Goal: Transaction & Acquisition: Book appointment/travel/reservation

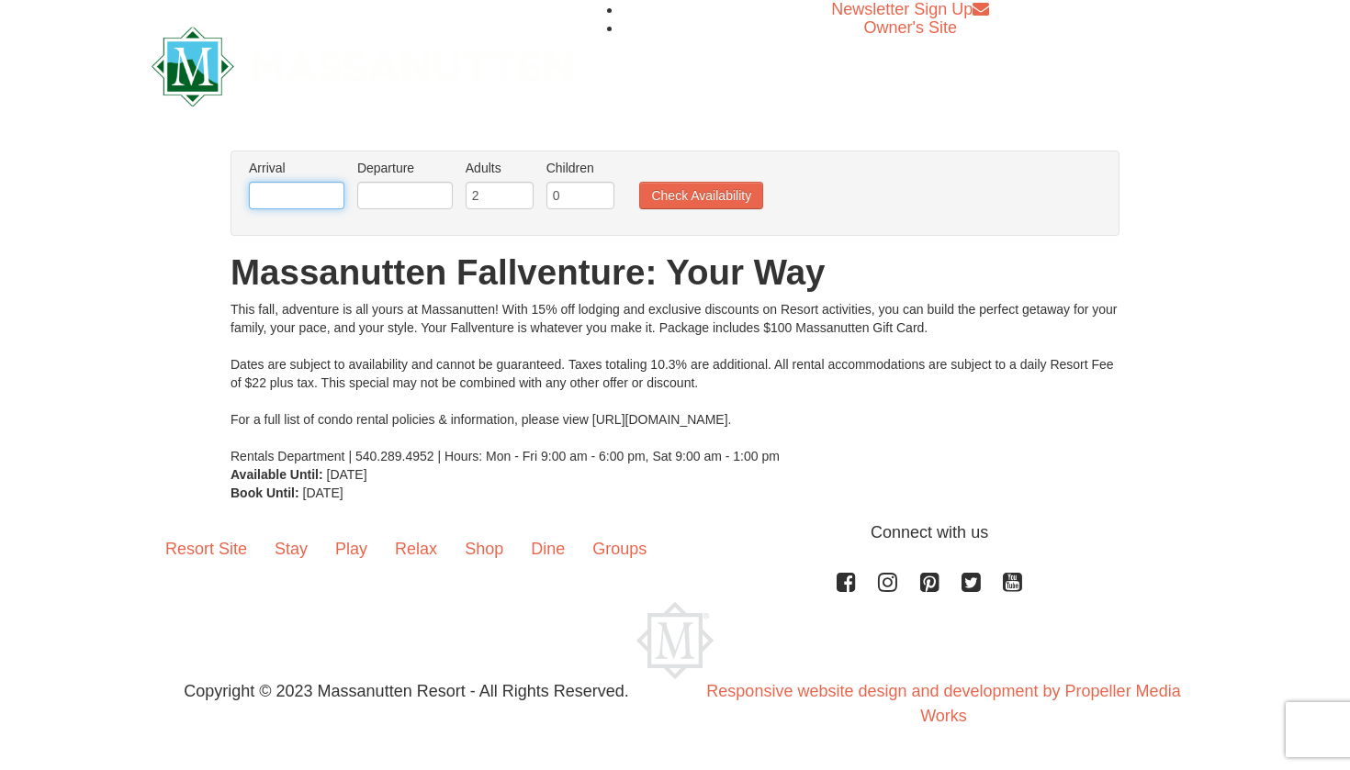
click at [298, 202] on input "text" at bounding box center [297, 196] width 96 height 28
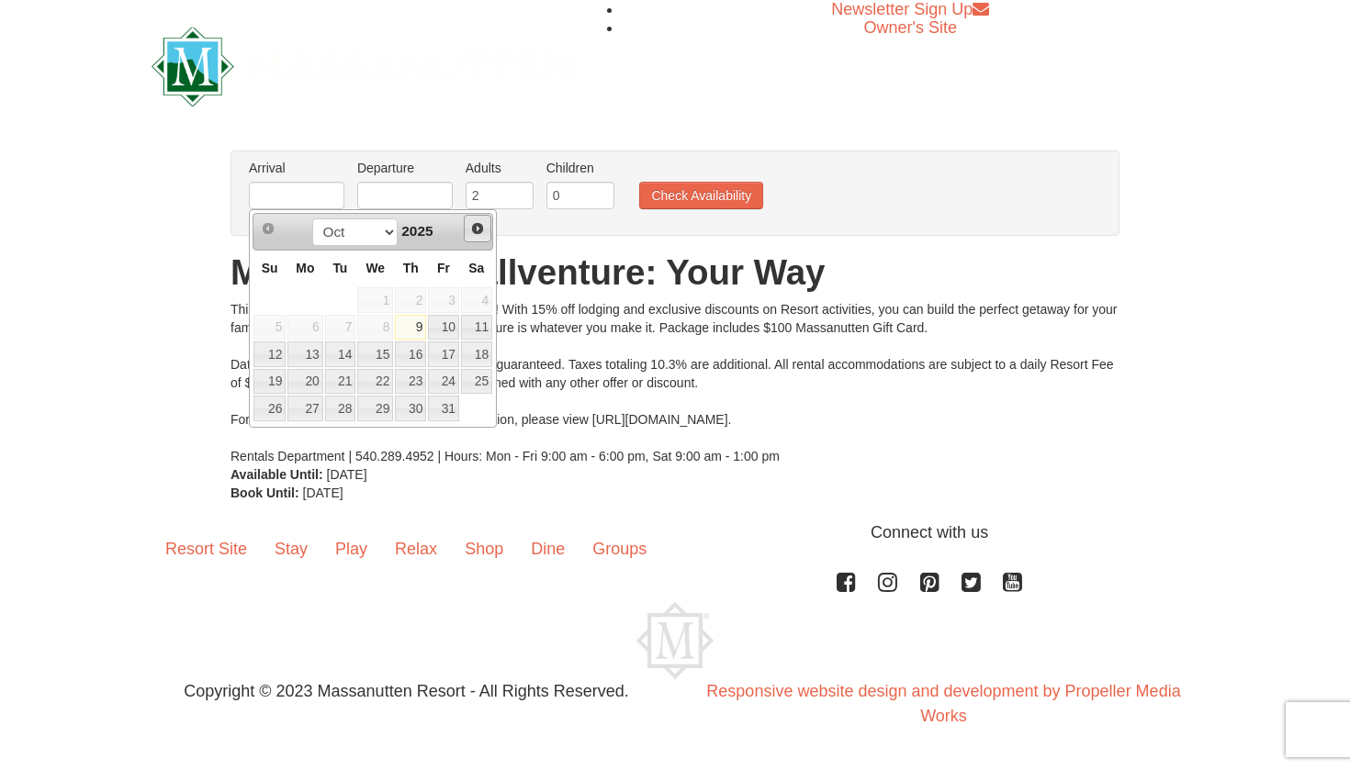
click at [483, 231] on span "Next" at bounding box center [477, 228] width 15 height 15
click at [480, 296] on link "1" at bounding box center [476, 300] width 31 height 26
type input "[DATE]"
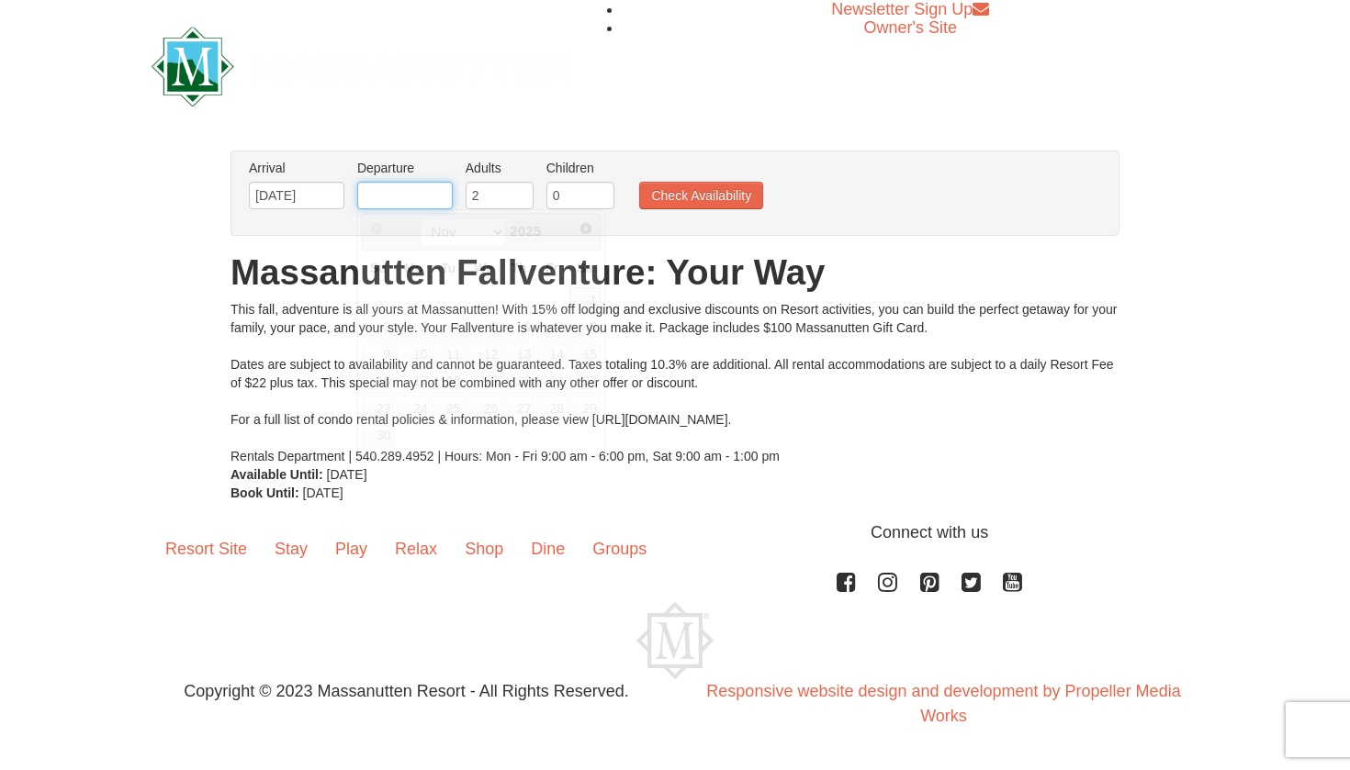
click at [426, 191] on input "text" at bounding box center [405, 196] width 96 height 28
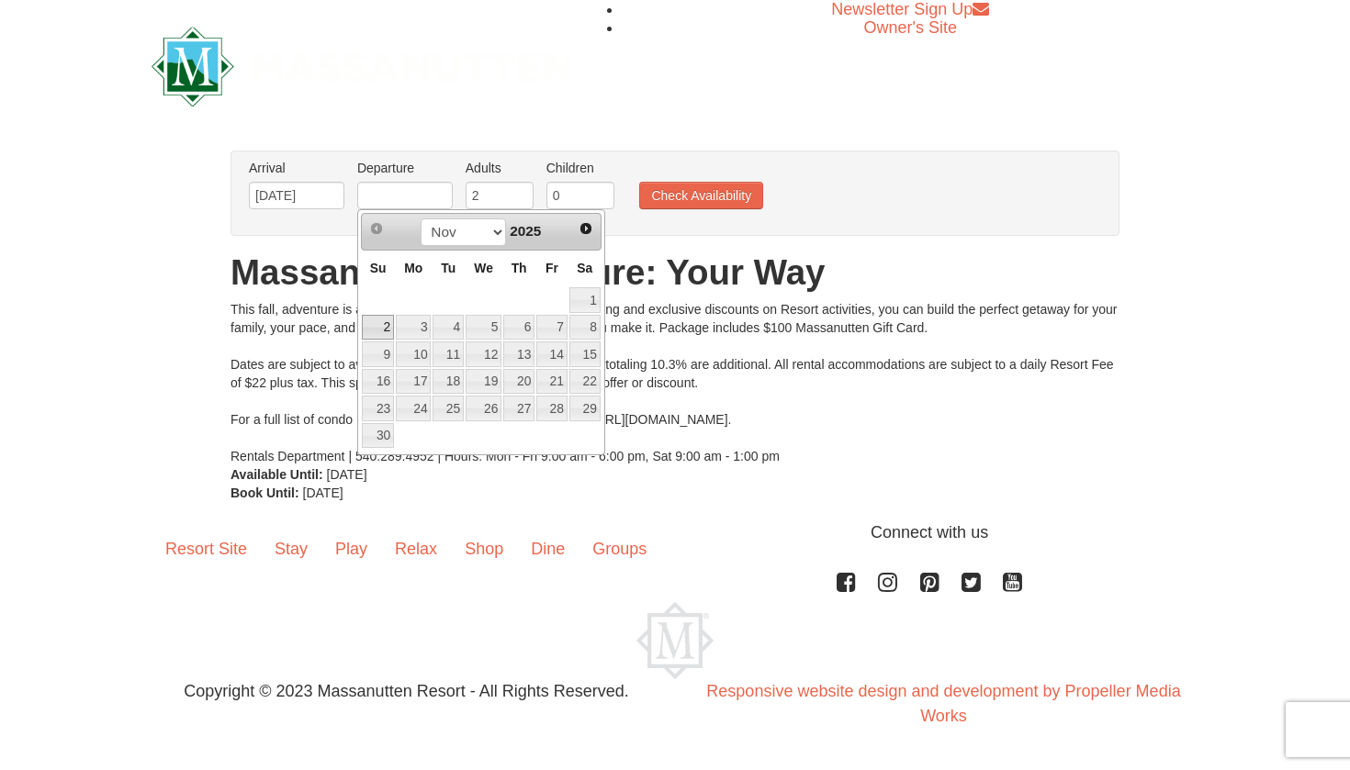
click at [381, 322] on link "2" at bounding box center [378, 328] width 32 height 26
type input "[DATE]"
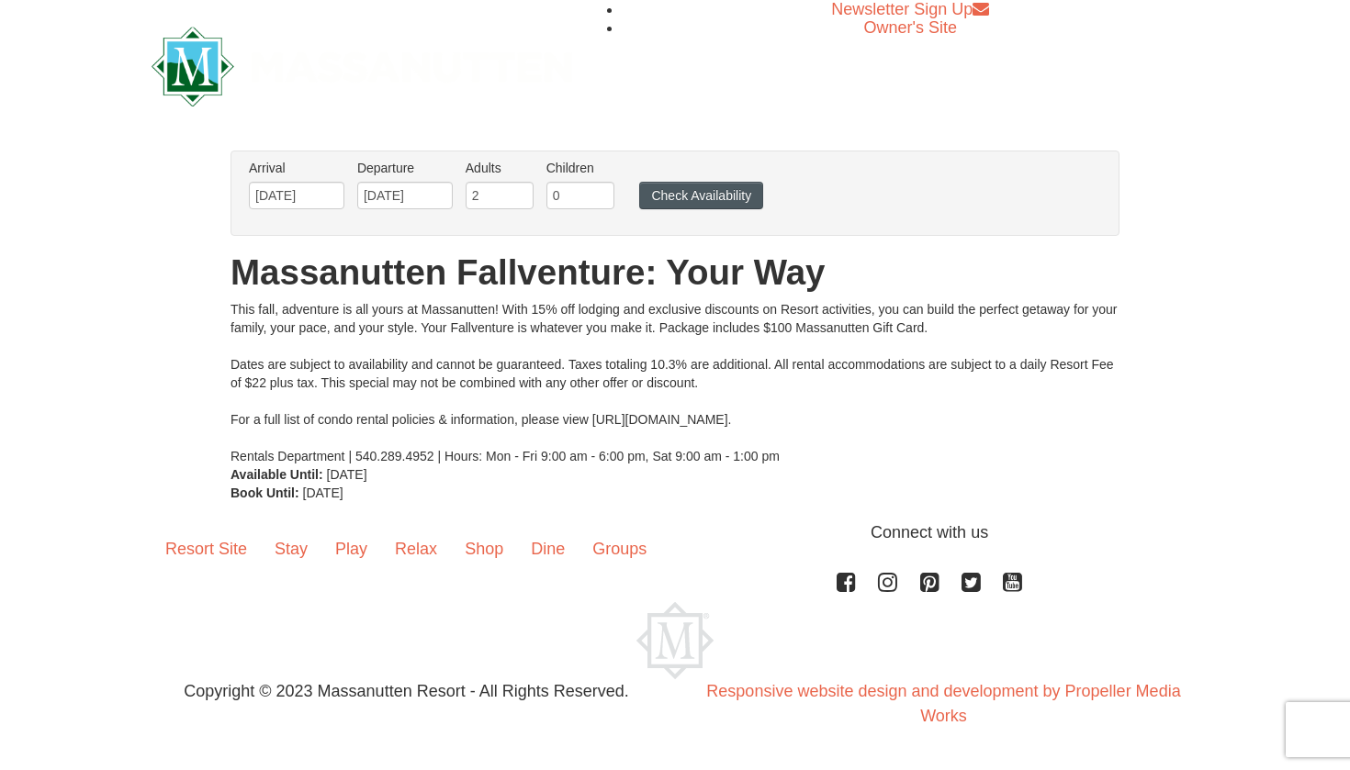
click at [663, 200] on button "Check Availability" at bounding box center [701, 196] width 124 height 28
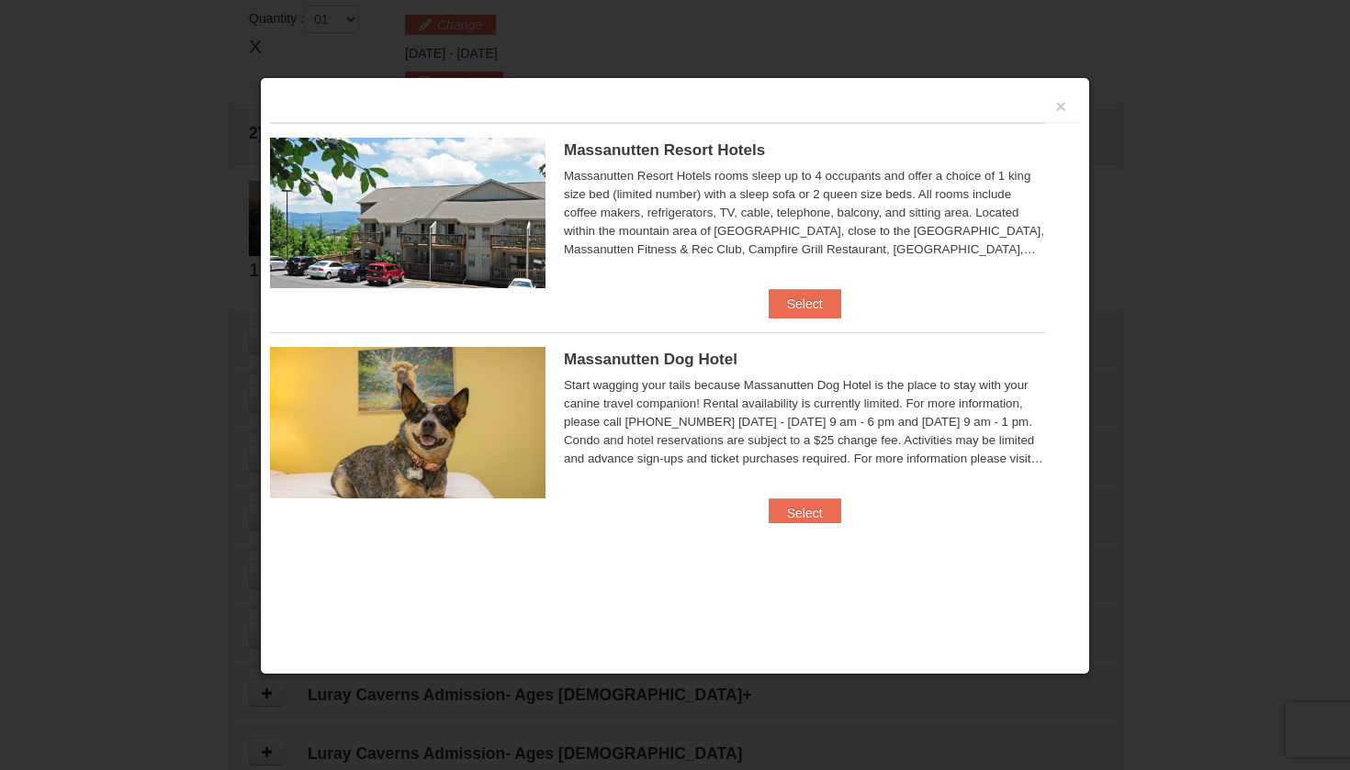
scroll to position [562, 0]
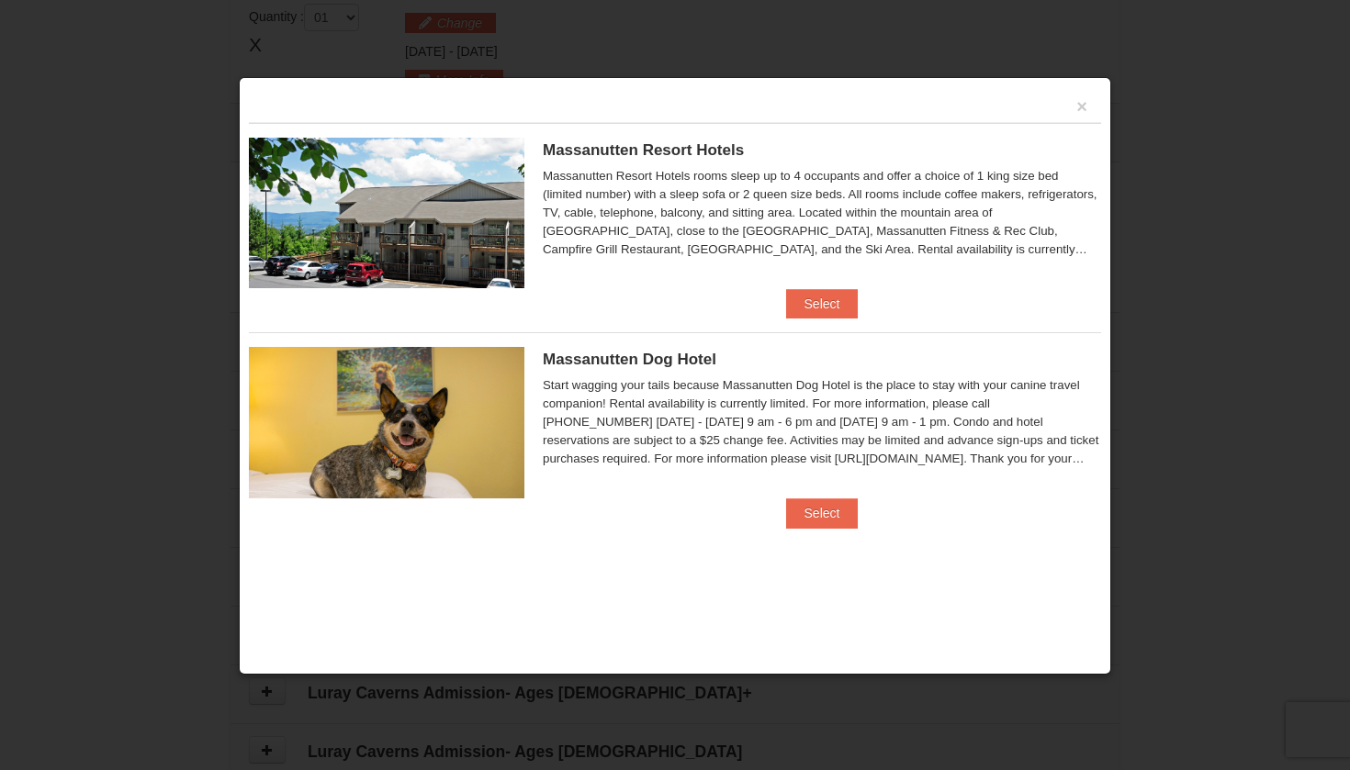
click at [1087, 105] on div "×" at bounding box center [675, 105] width 852 height 36
click at [1078, 106] on button "×" at bounding box center [1081, 106] width 11 height 18
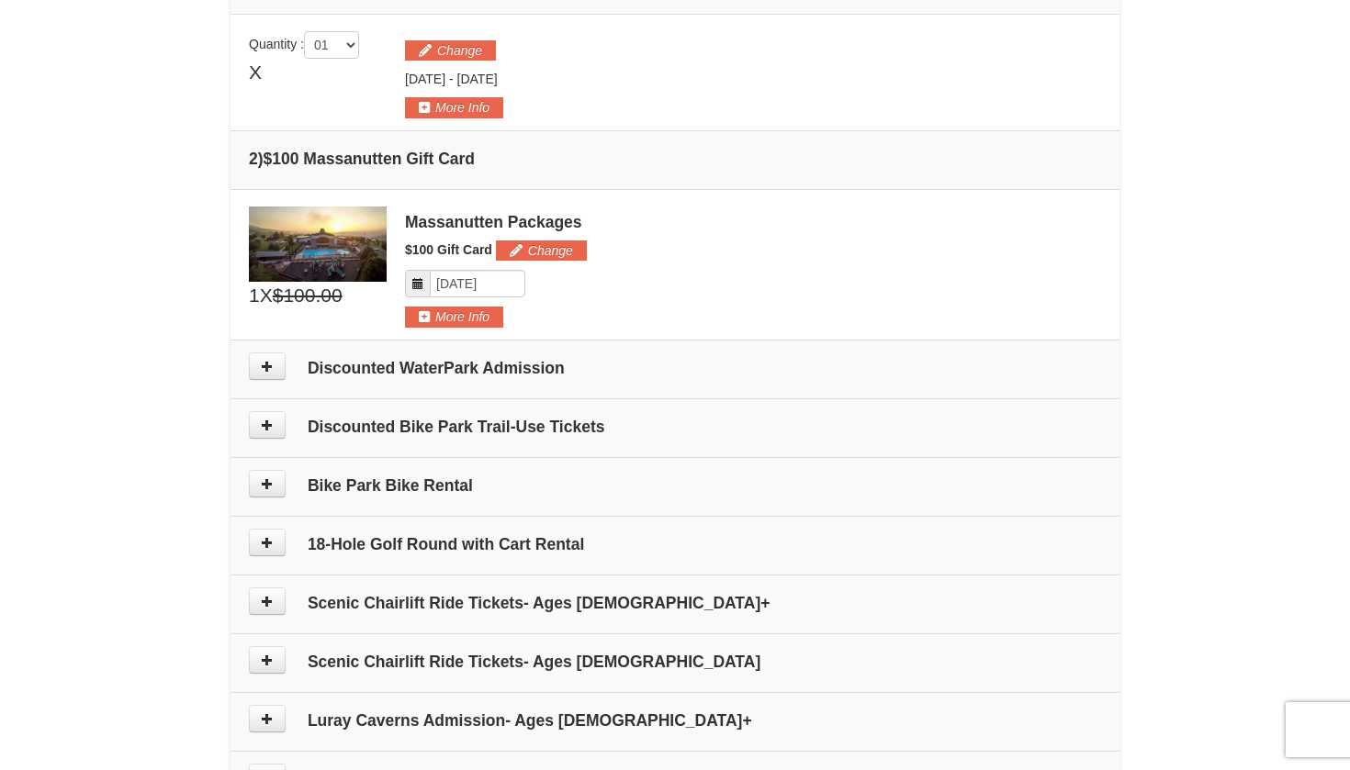
scroll to position [536, 0]
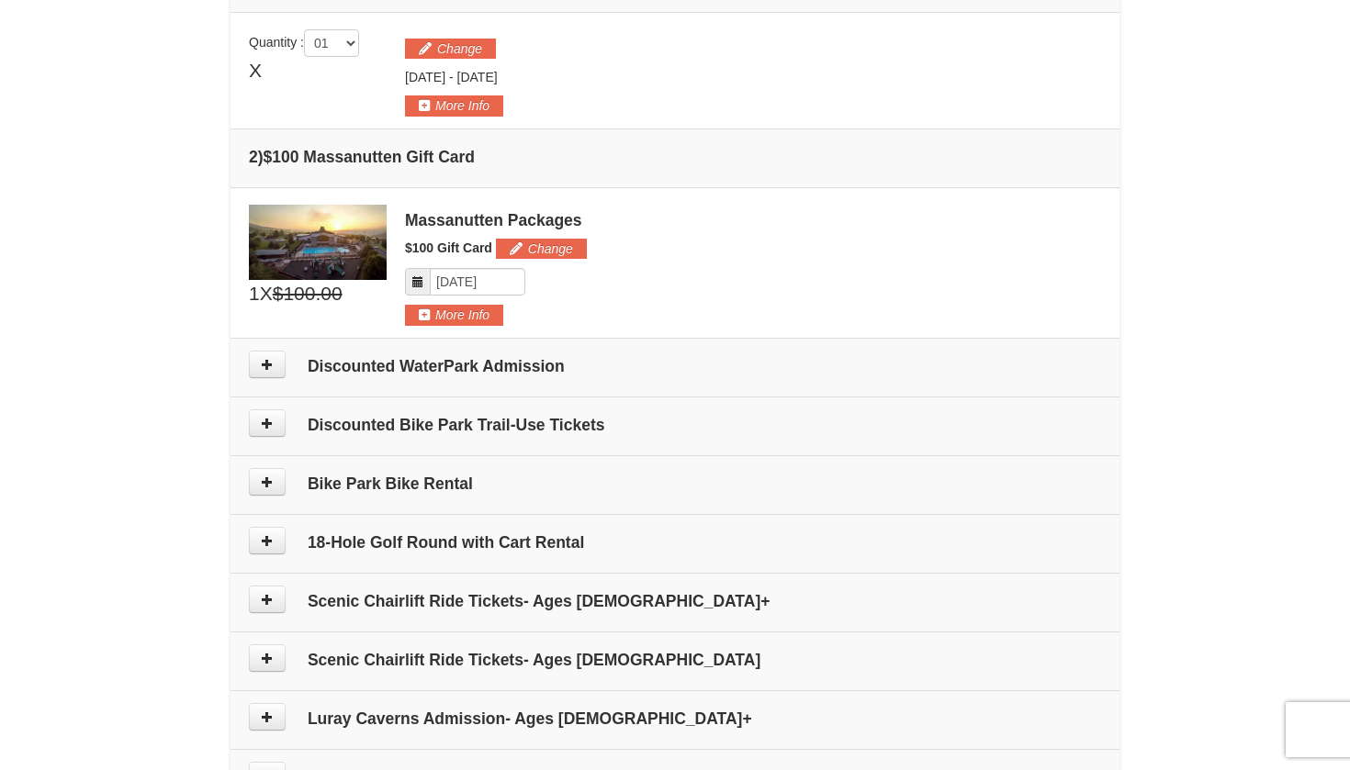
click at [612, 370] on h4 "Discounted WaterPark Admission" at bounding box center [675, 366] width 852 height 18
click at [277, 374] on button at bounding box center [267, 365] width 37 height 28
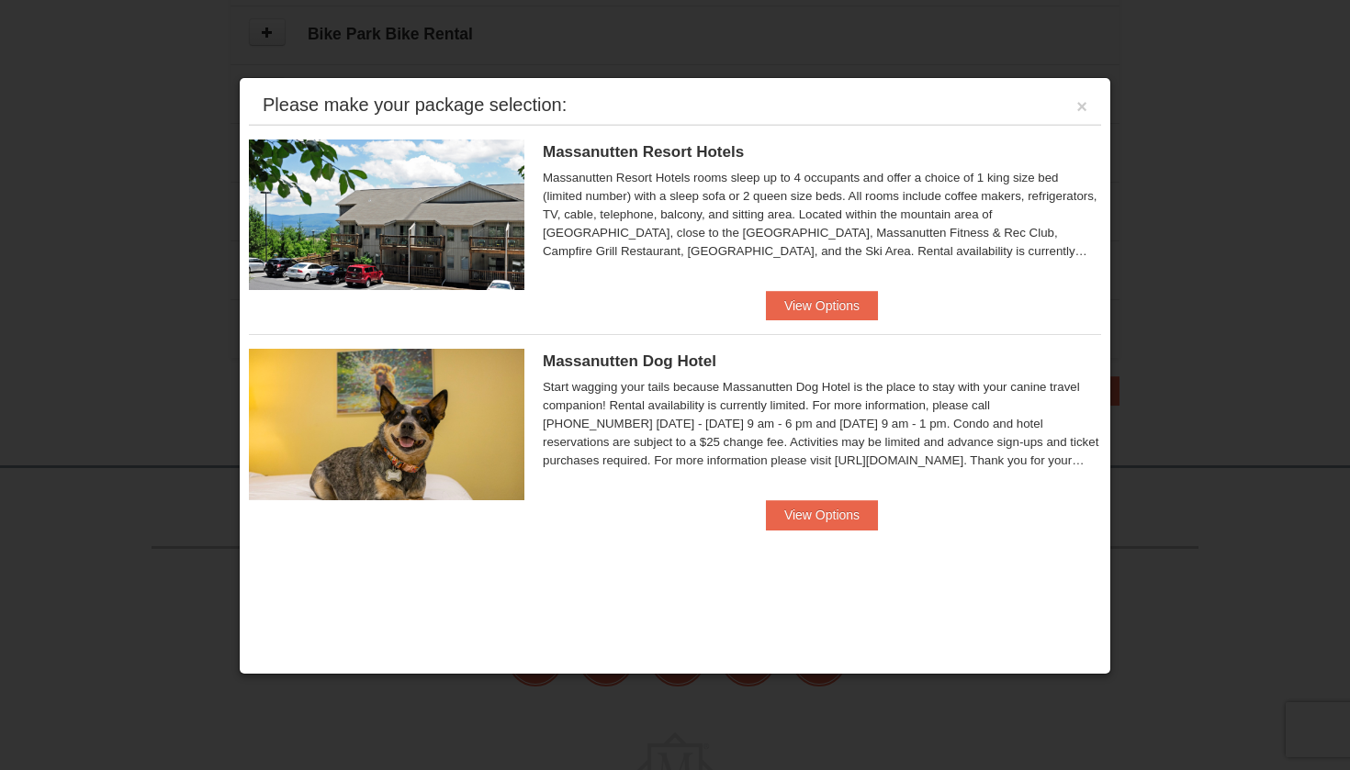
scroll to position [1300, 0]
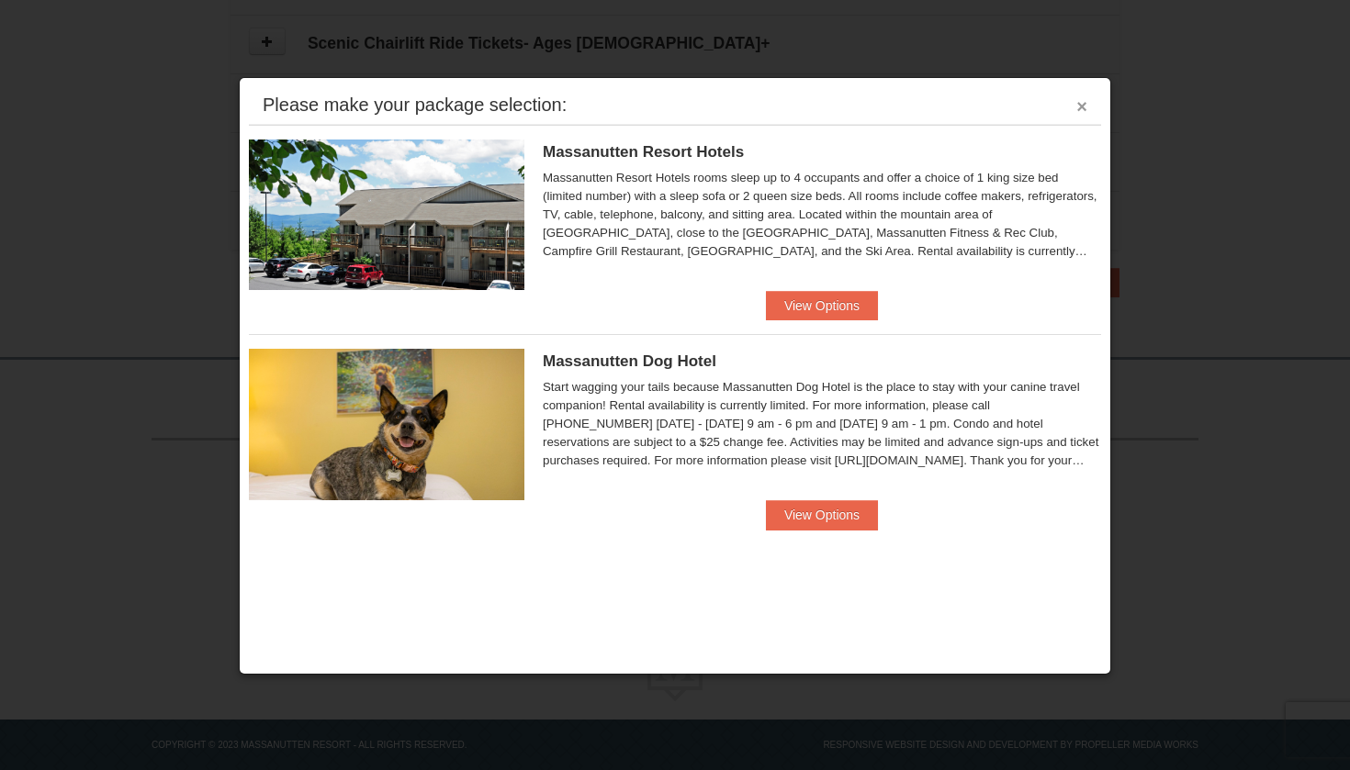
click at [1078, 107] on button "×" at bounding box center [1081, 106] width 11 height 18
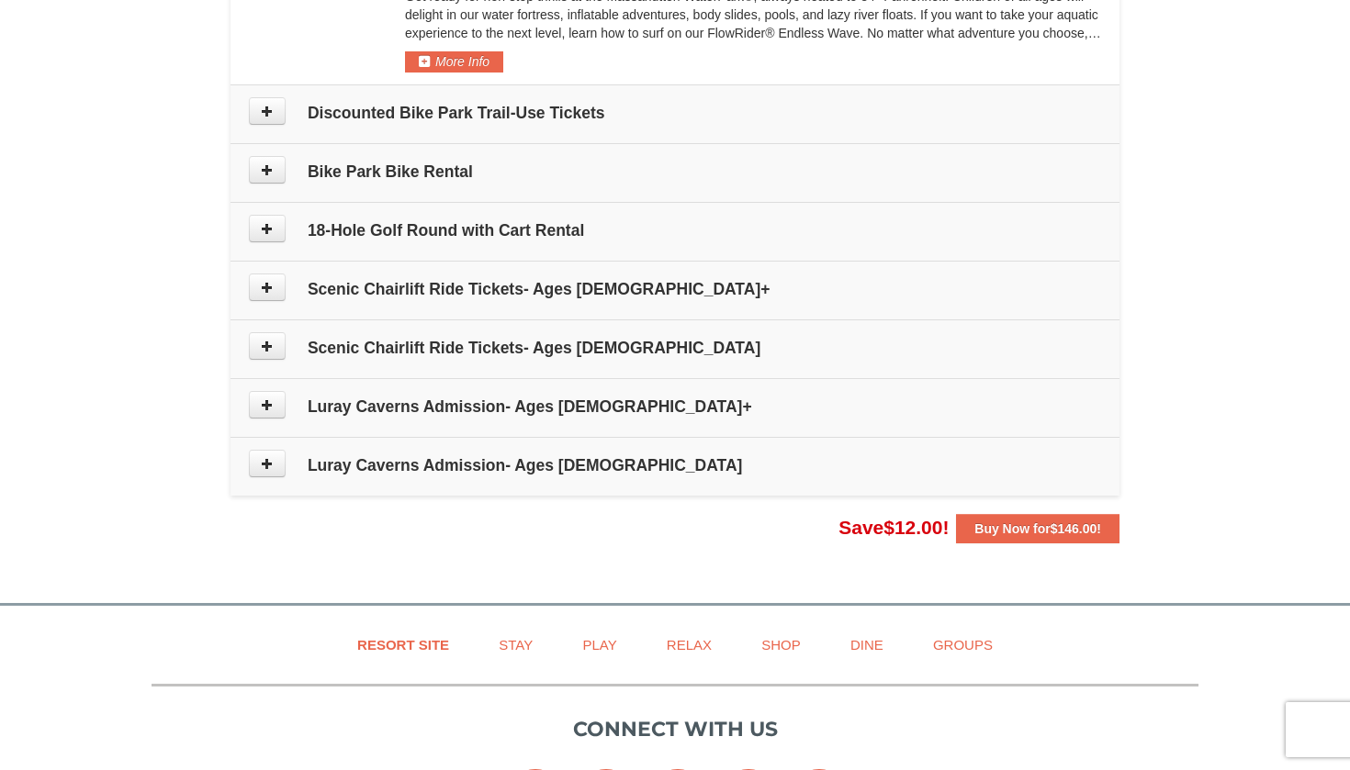
scroll to position [1047, 0]
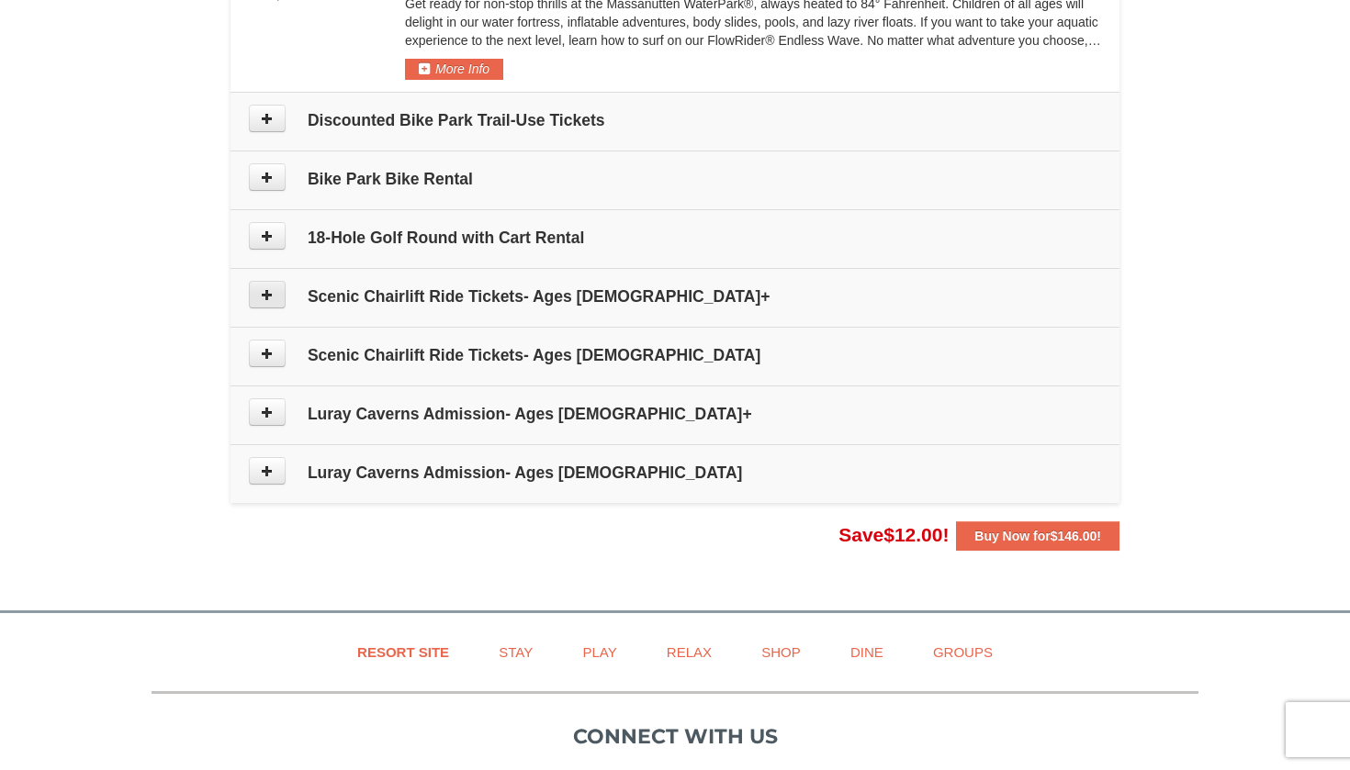
click at [258, 299] on button at bounding box center [267, 295] width 37 height 28
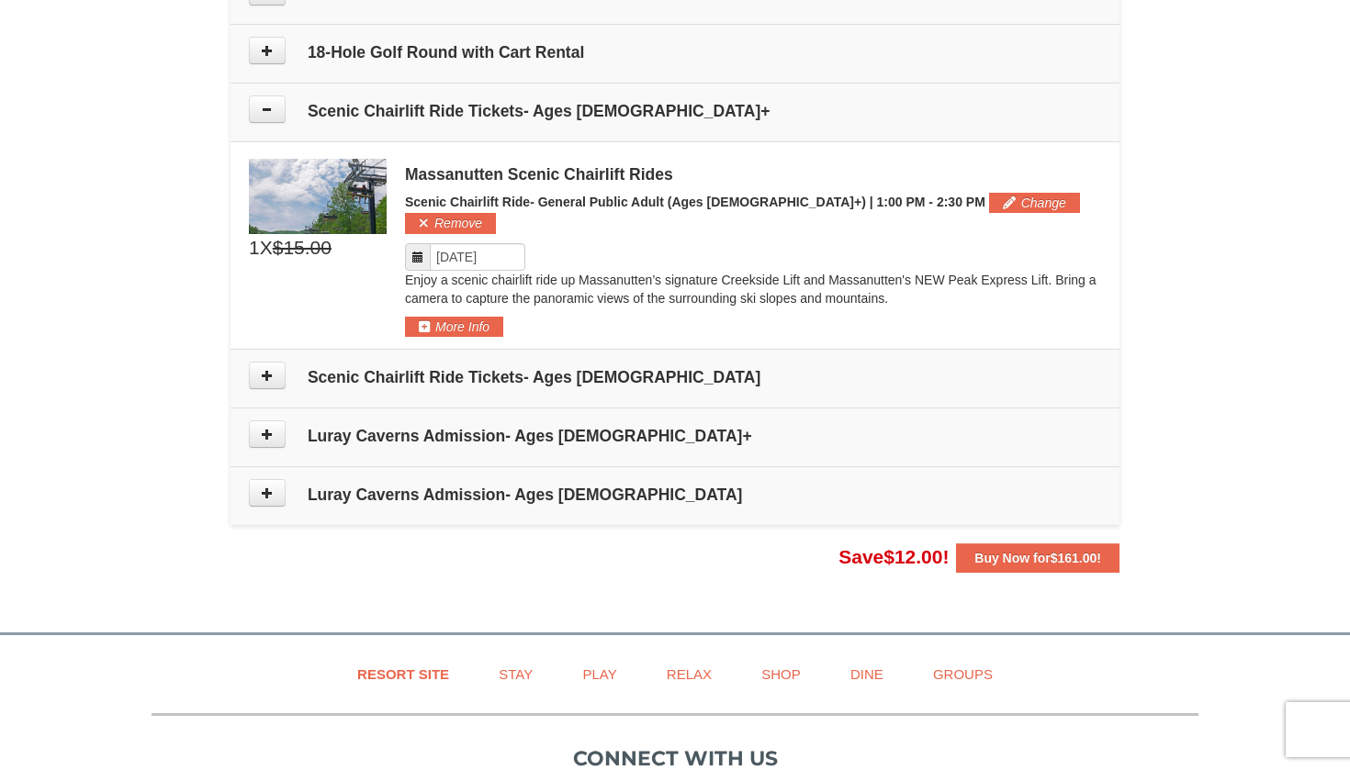
scroll to position [1231, 0]
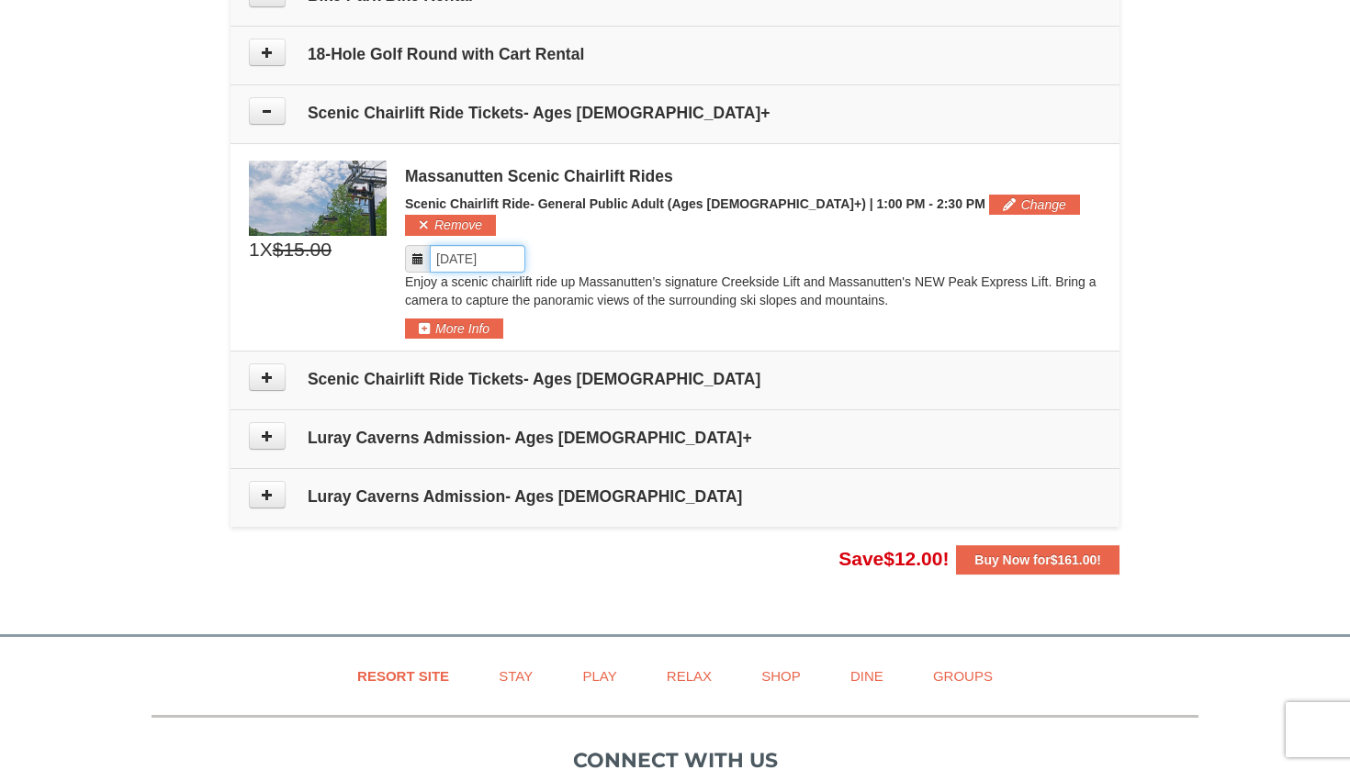
click at [474, 246] on input "Please format dates MM/DD/YYYY" at bounding box center [478, 259] width 96 height 28
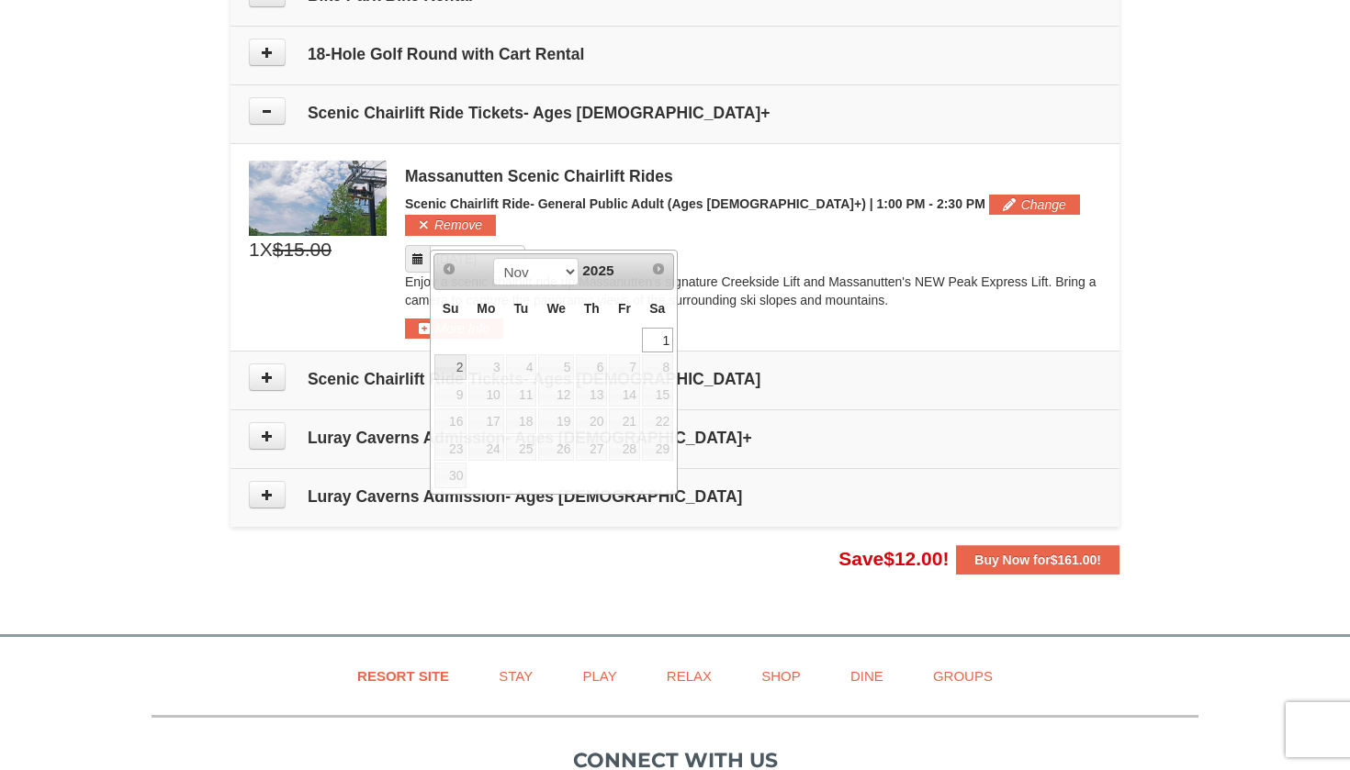
click at [688, 245] on div "Please format dates MM/DD/YYYY" at bounding box center [753, 259] width 696 height 28
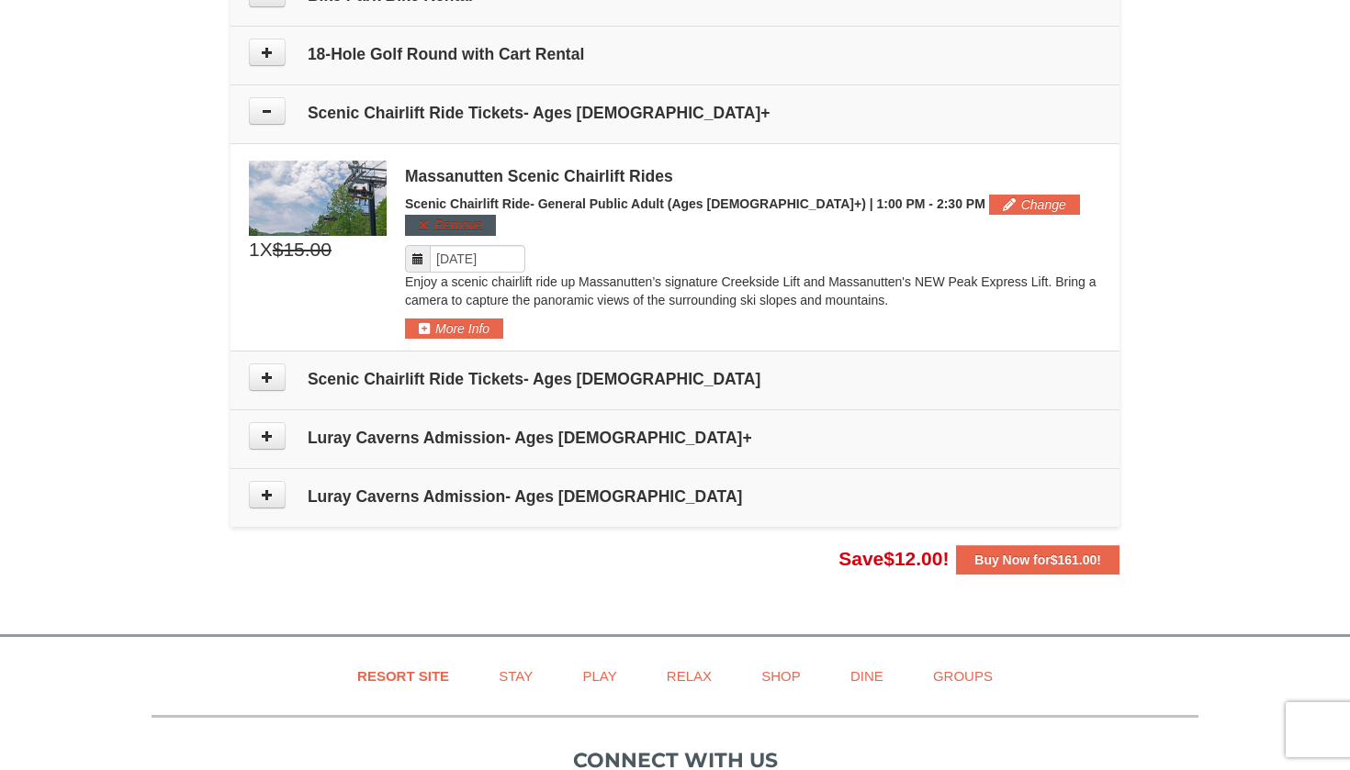
click at [496, 215] on button "Remove" at bounding box center [450, 225] width 91 height 20
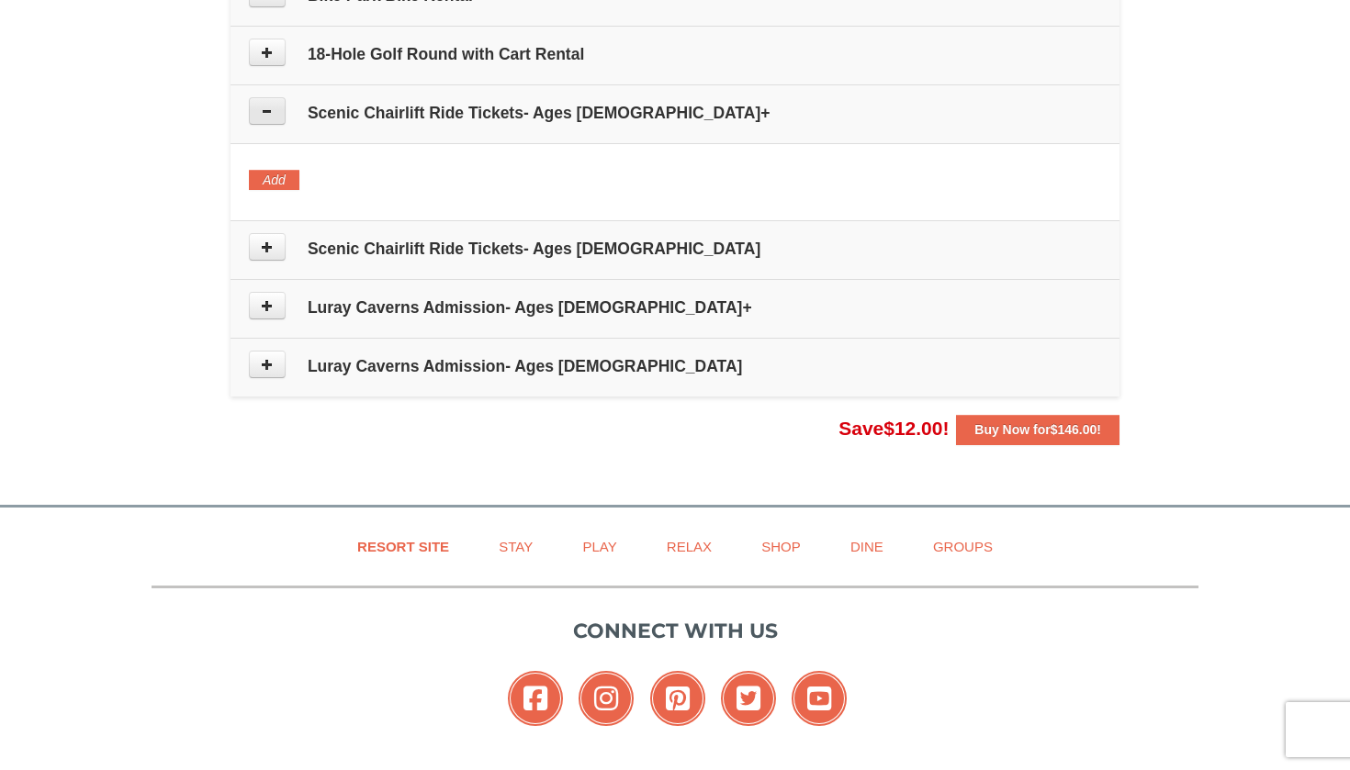
click at [273, 118] on button at bounding box center [267, 111] width 37 height 28
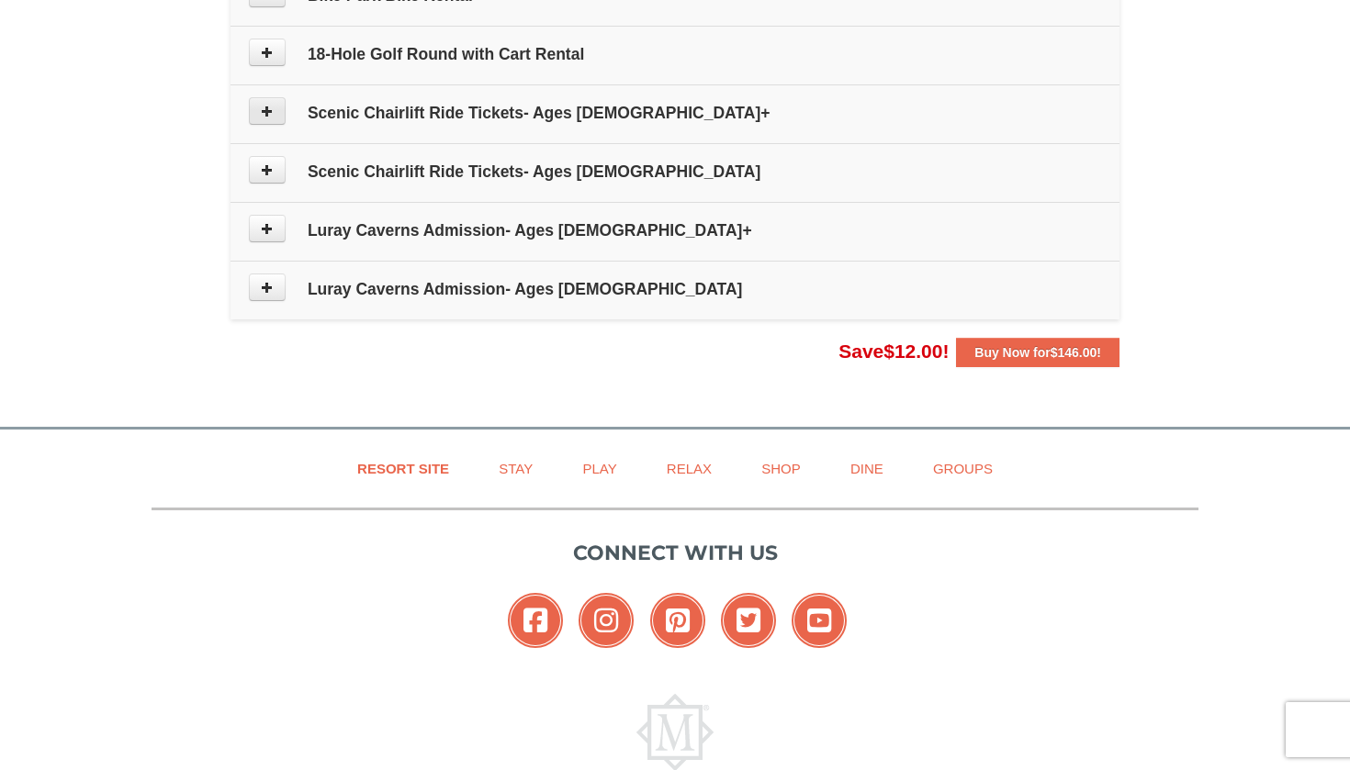
click at [274, 118] on button at bounding box center [267, 111] width 37 height 28
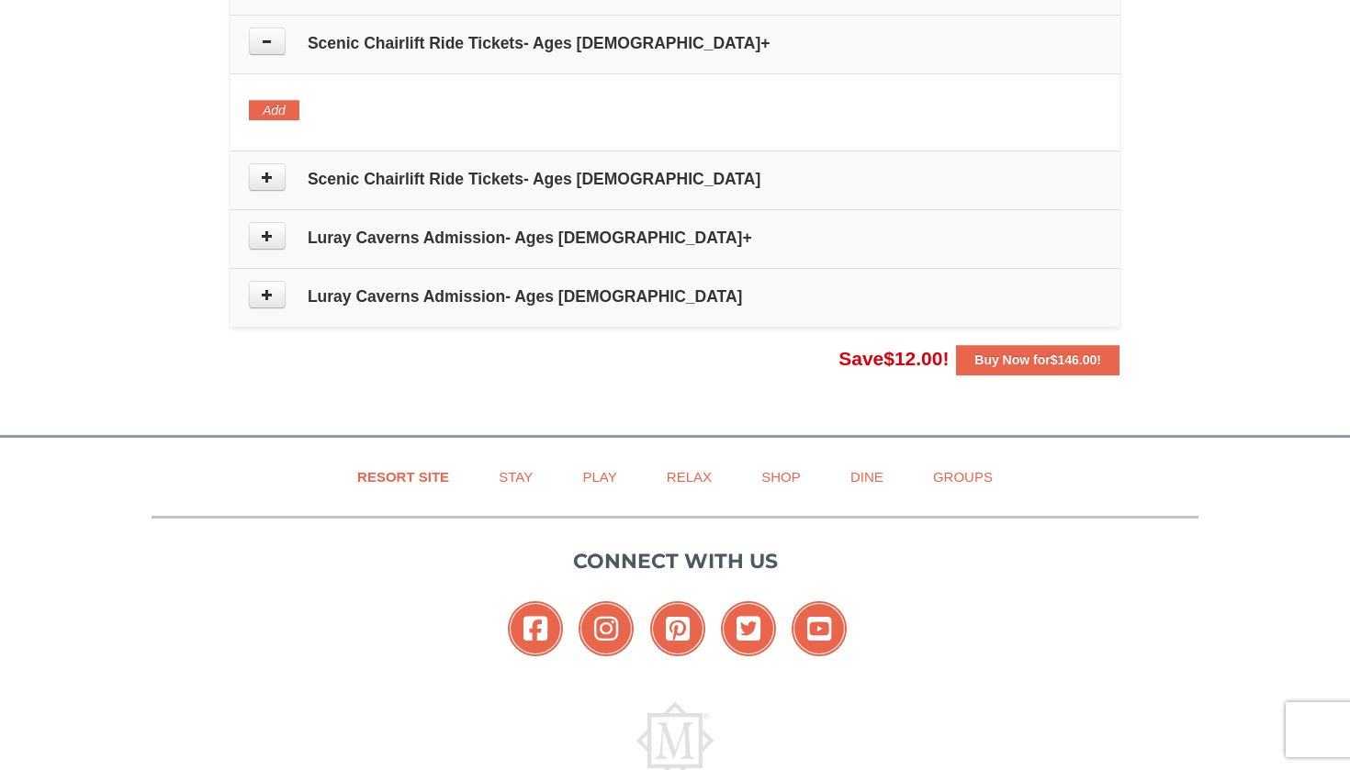
scroll to position [1313, 0]
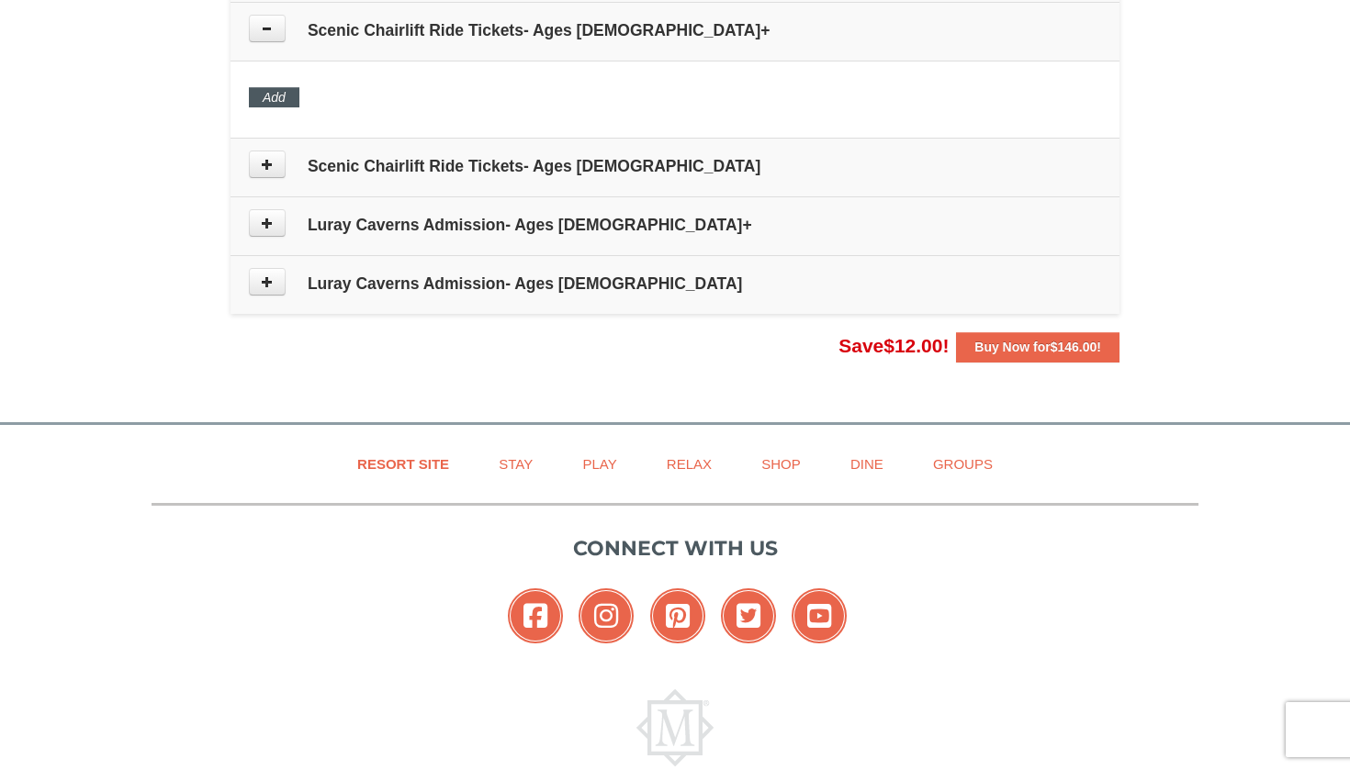
click at [280, 97] on button "Add" at bounding box center [274, 97] width 51 height 20
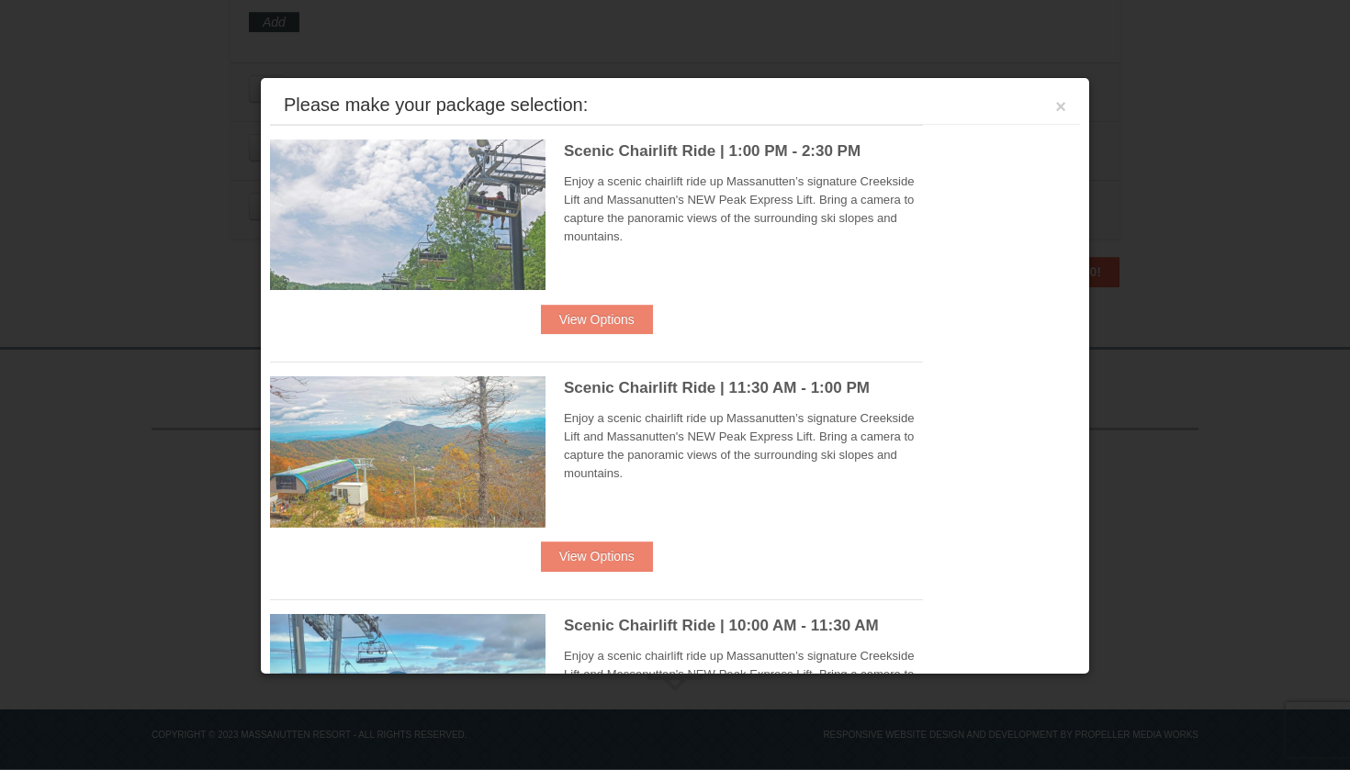
scroll to position [1389, 0]
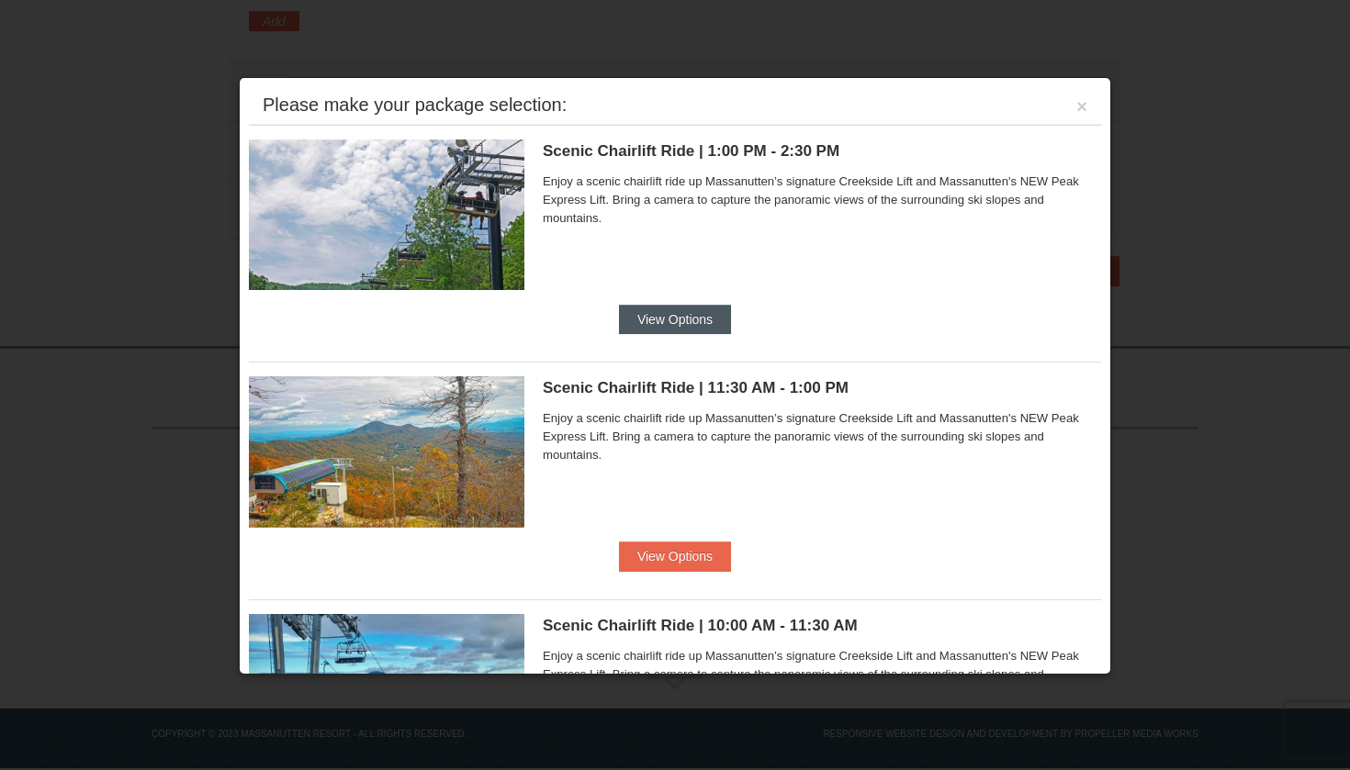
click at [687, 314] on button "View Options" at bounding box center [675, 319] width 112 height 29
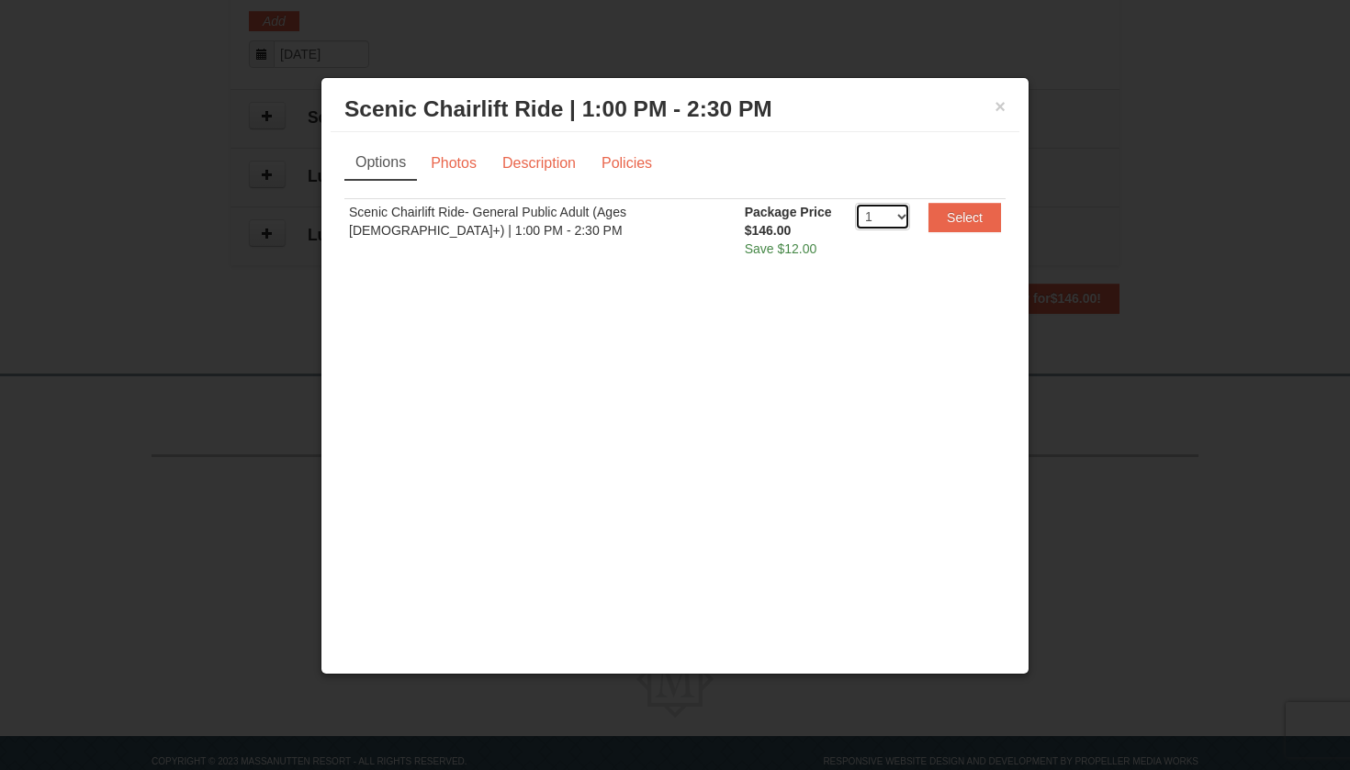
select select "2"
click at [945, 222] on button "Select" at bounding box center [964, 217] width 73 height 29
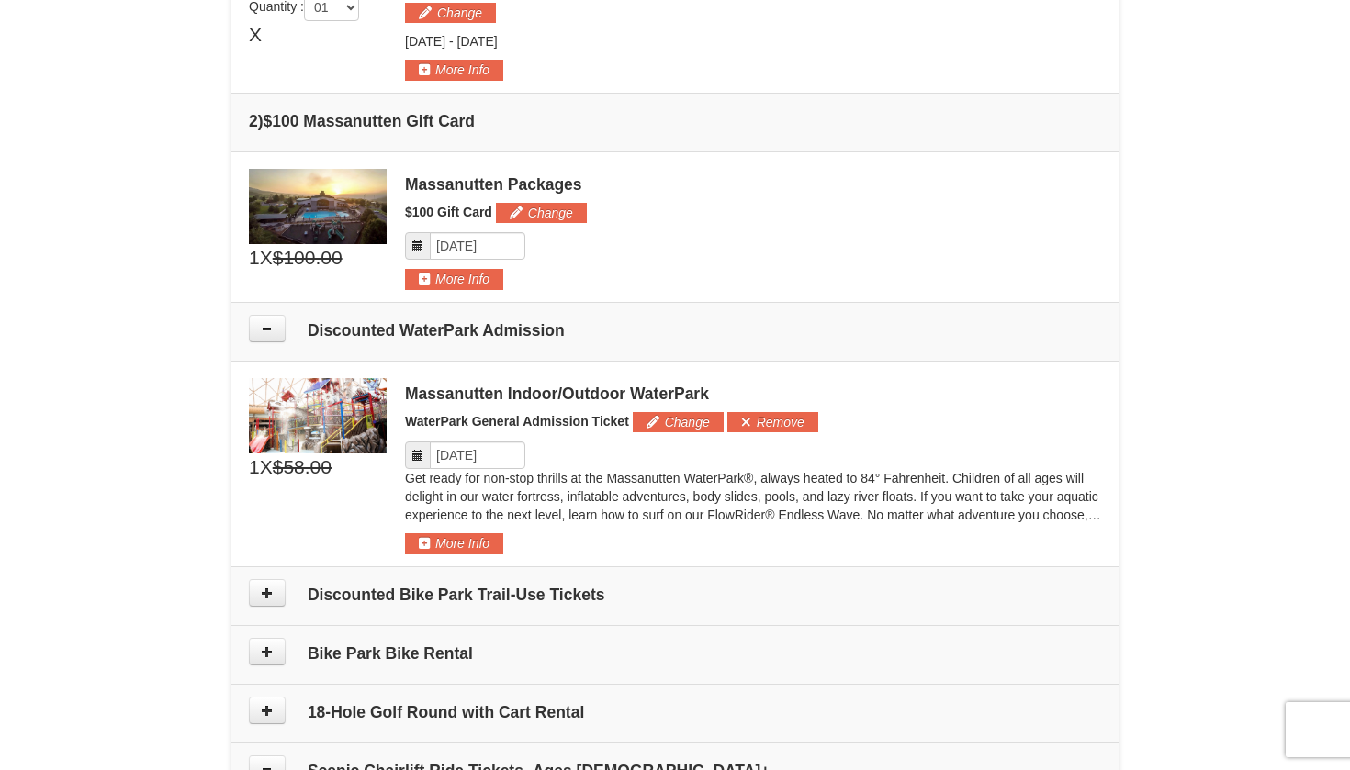
scroll to position [568, 0]
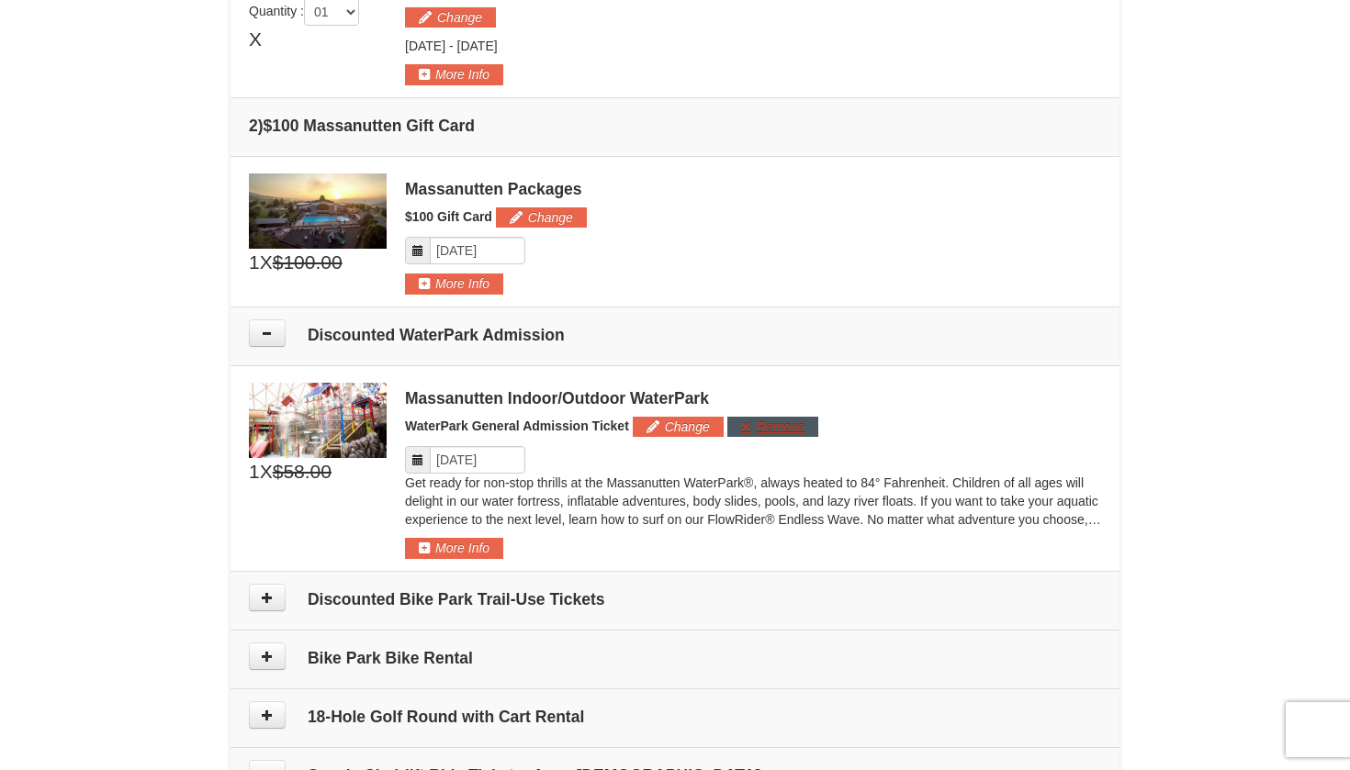
click at [756, 428] on button "Remove" at bounding box center [772, 427] width 91 height 20
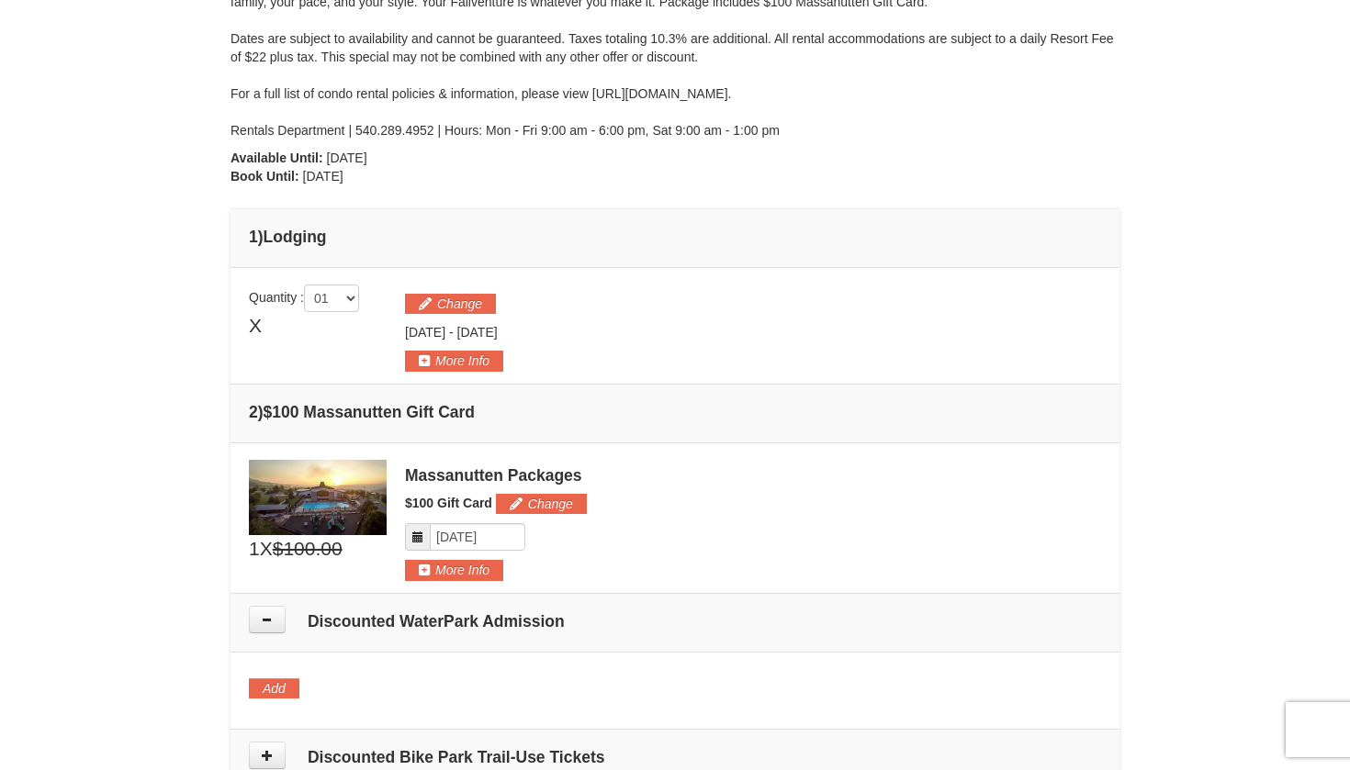
scroll to position [273, 0]
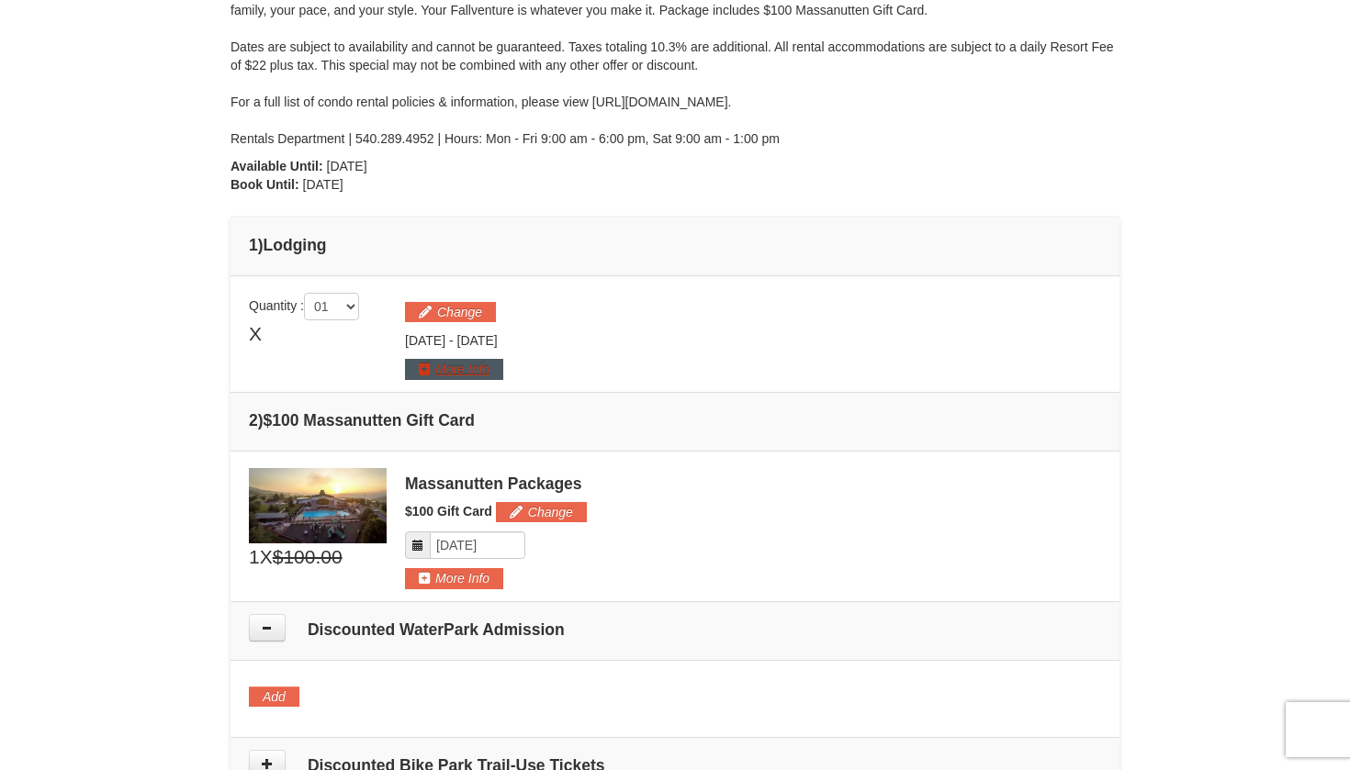
click at [488, 366] on button "More Info" at bounding box center [454, 369] width 98 height 20
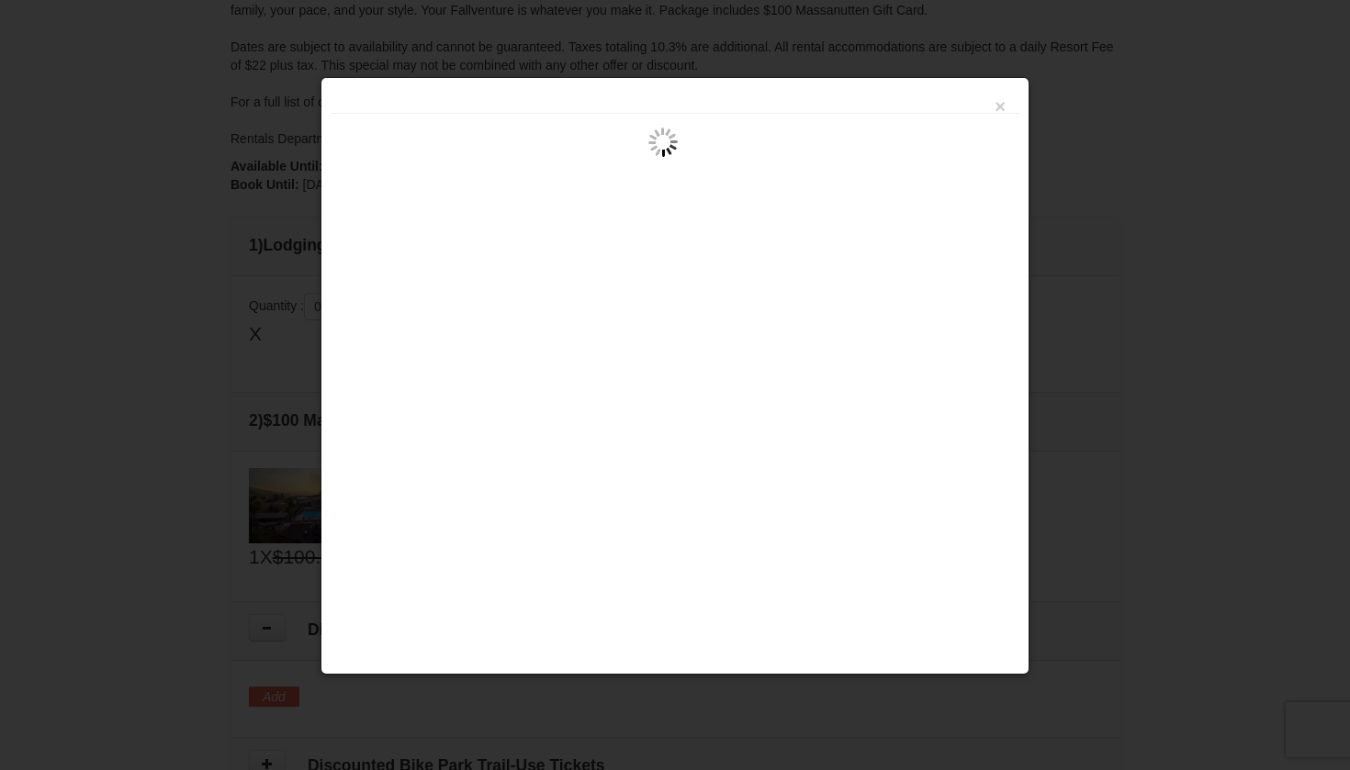
click at [261, 365] on div at bounding box center [675, 385] width 1350 height 770
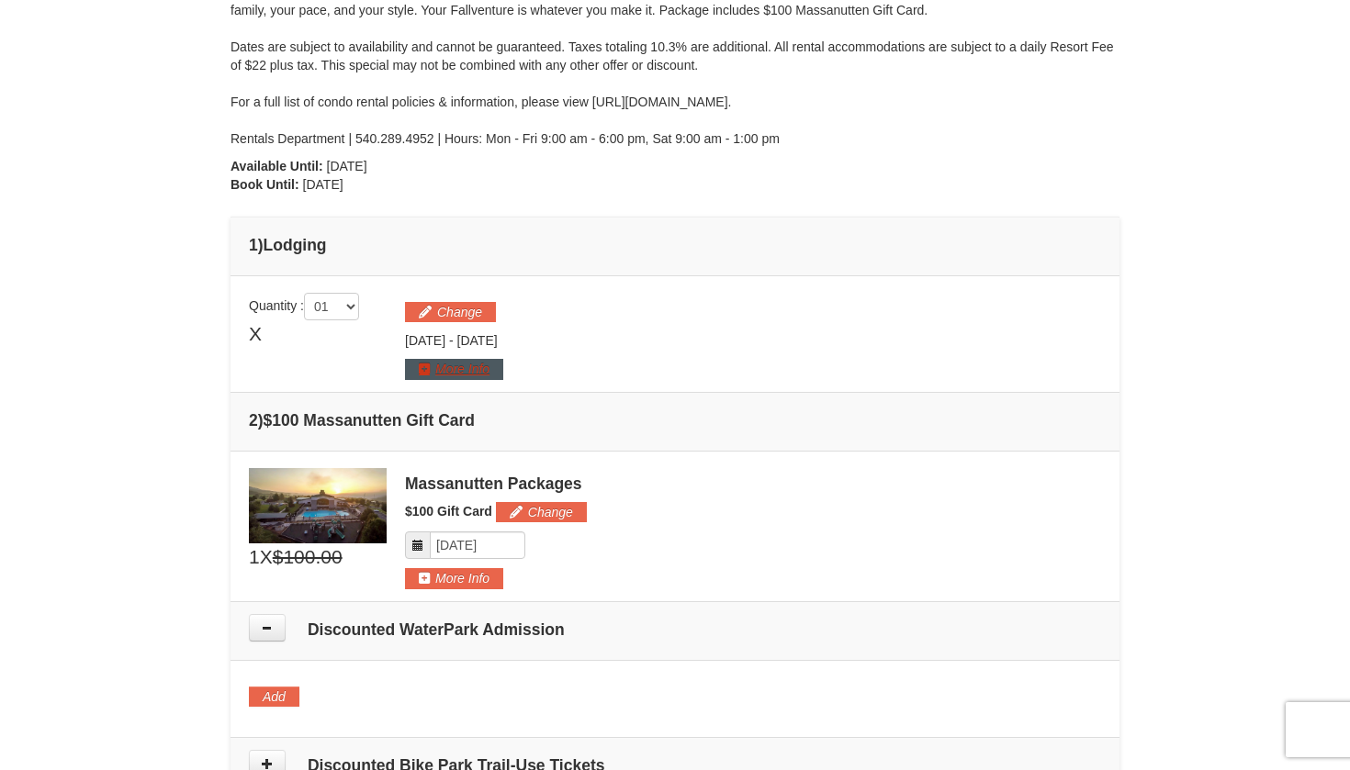
click at [471, 370] on button "More Info" at bounding box center [454, 369] width 98 height 20
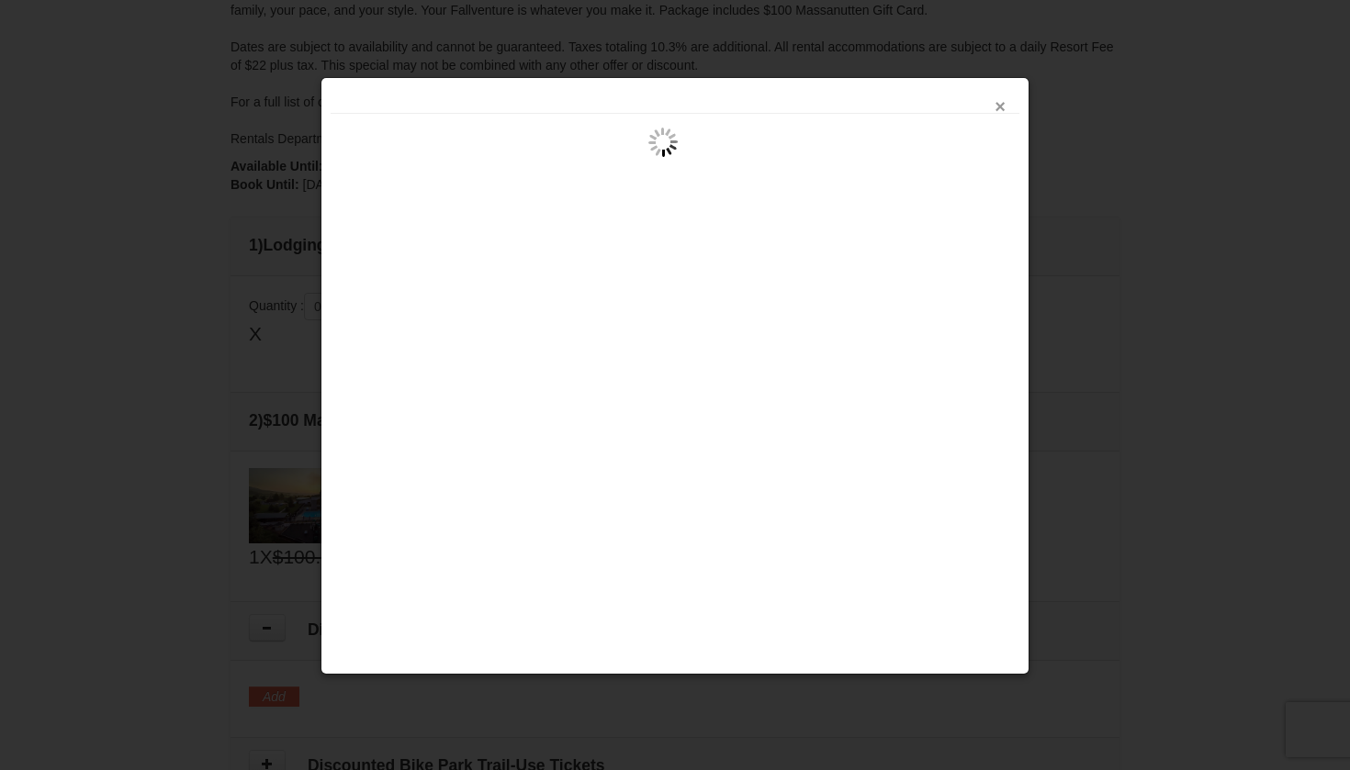
click at [995, 111] on button "×" at bounding box center [1000, 106] width 11 height 18
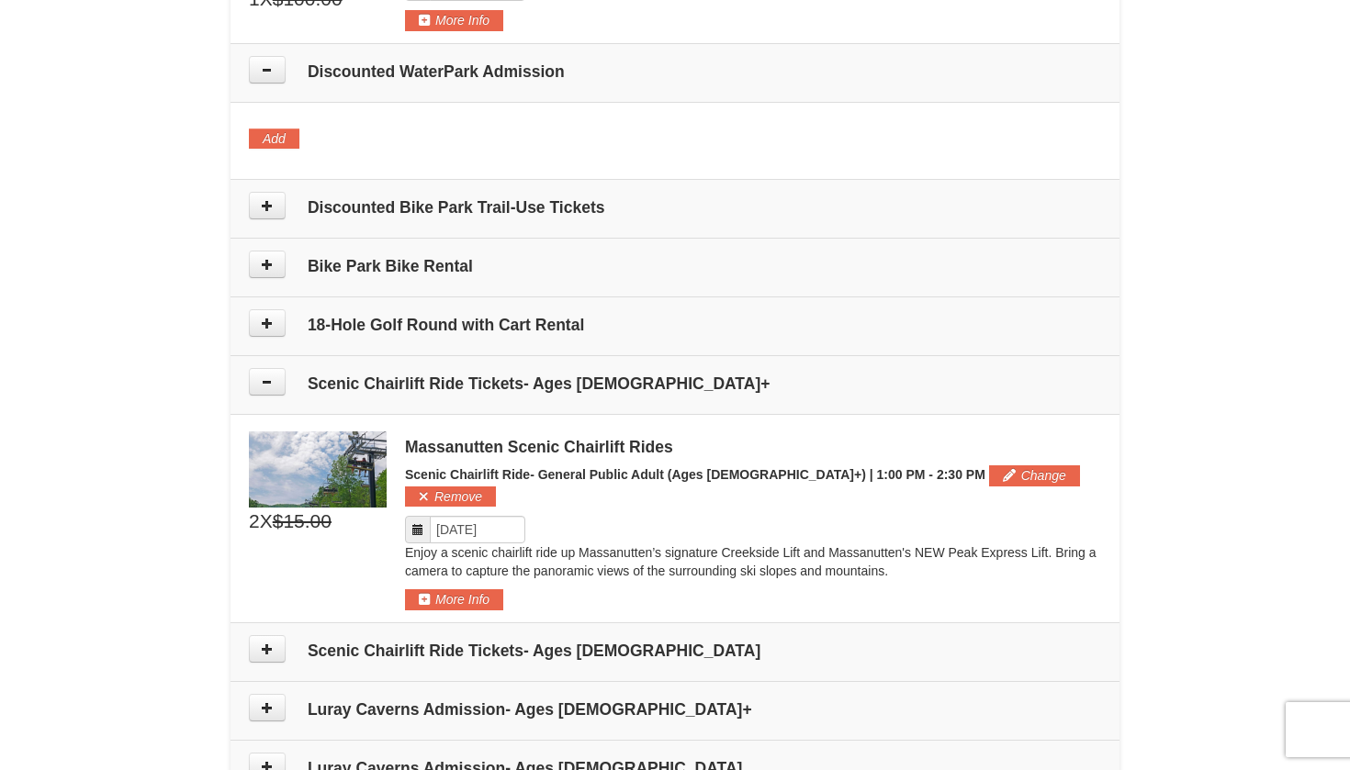
scroll to position [1061, 0]
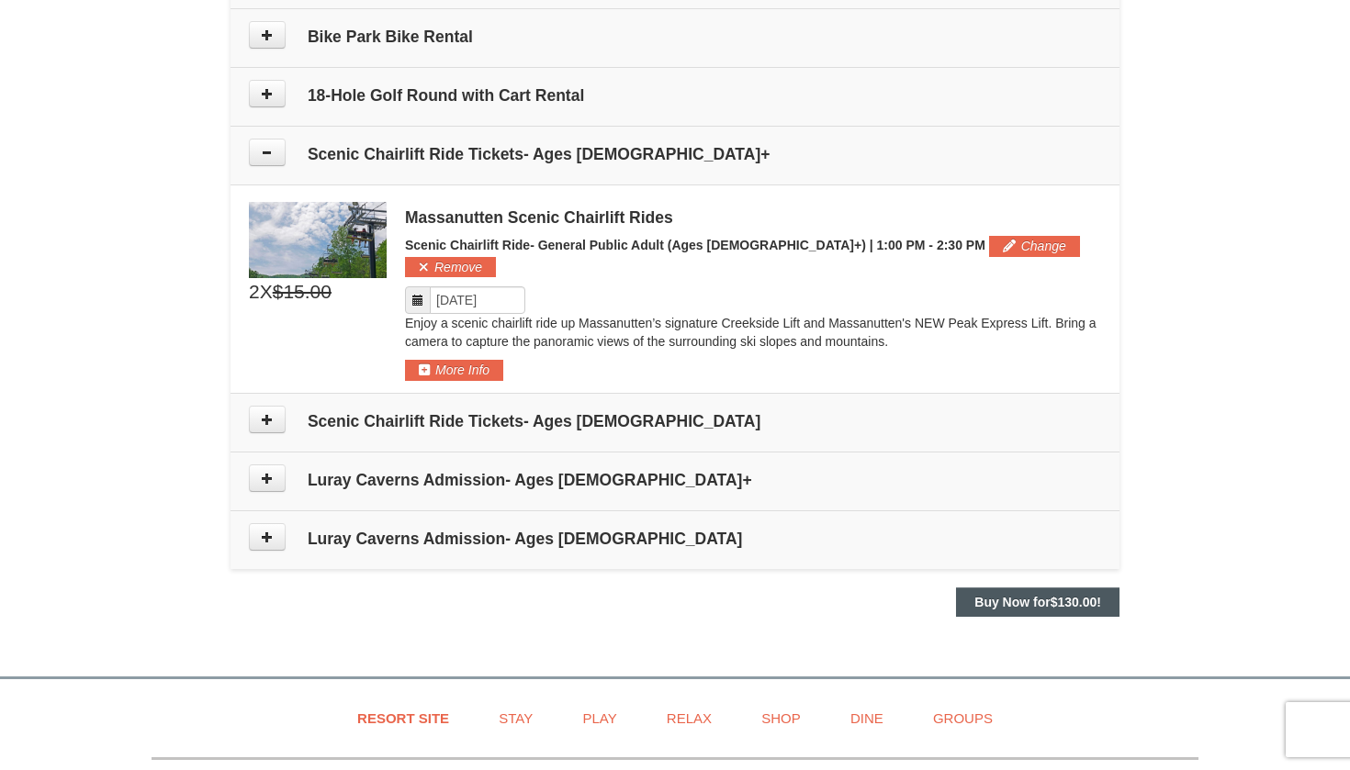
click at [1010, 595] on strong "Buy Now for $130.00 !" at bounding box center [1037, 602] width 127 height 15
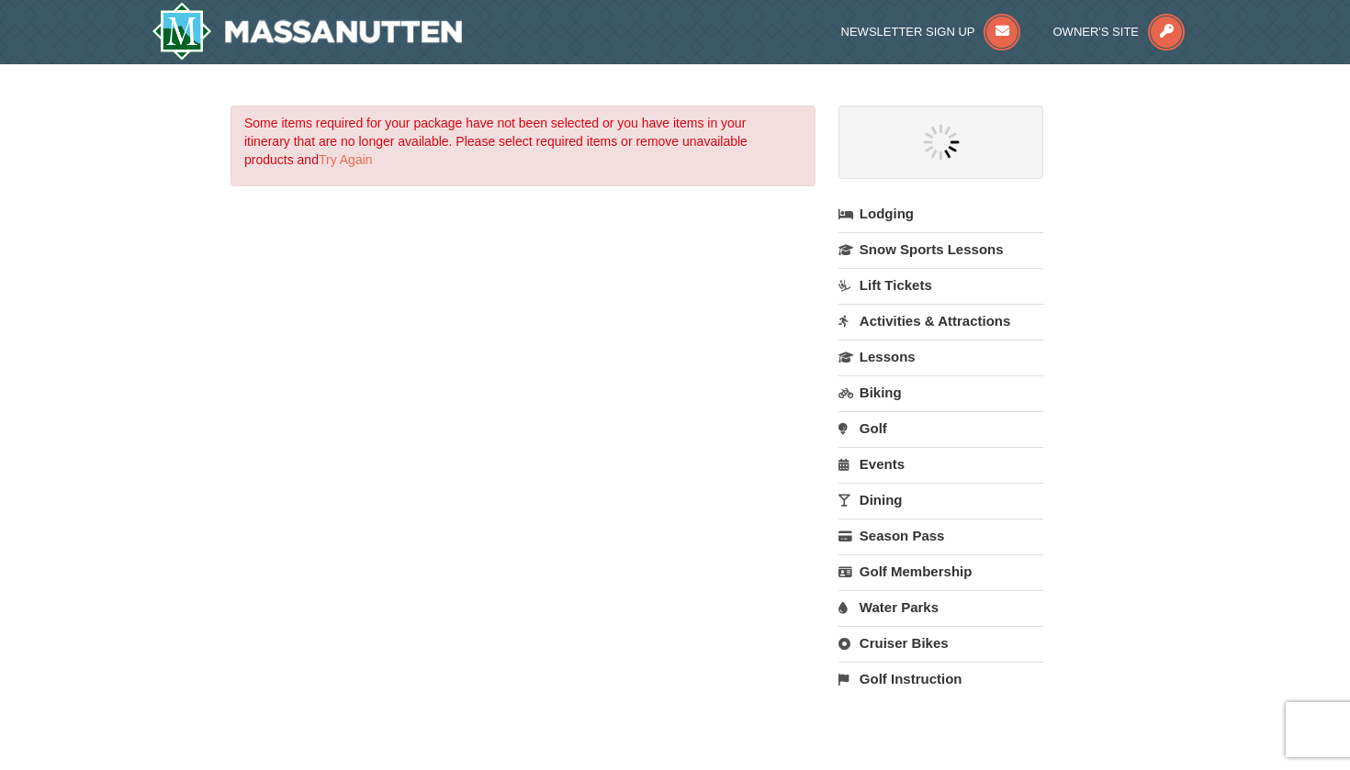
select select "10"
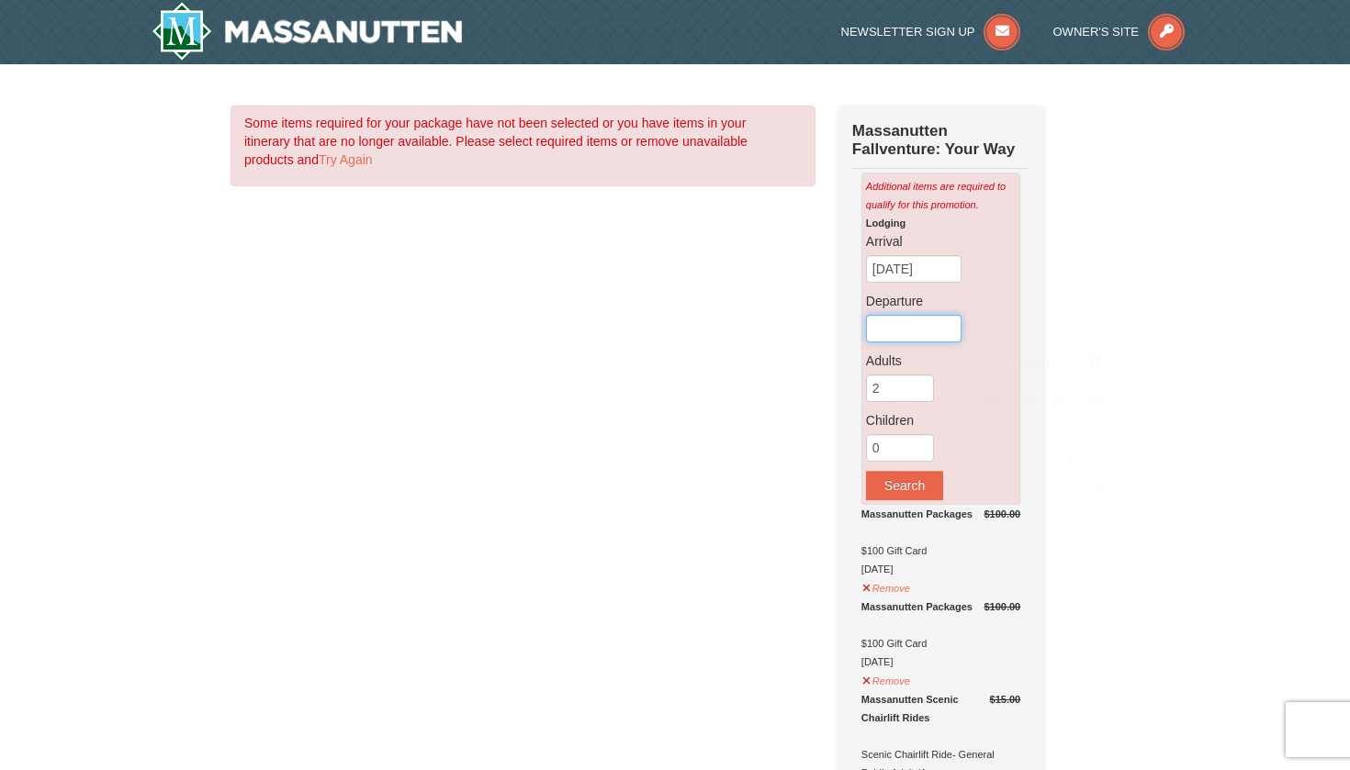
click at [923, 331] on input "text" at bounding box center [914, 329] width 96 height 28
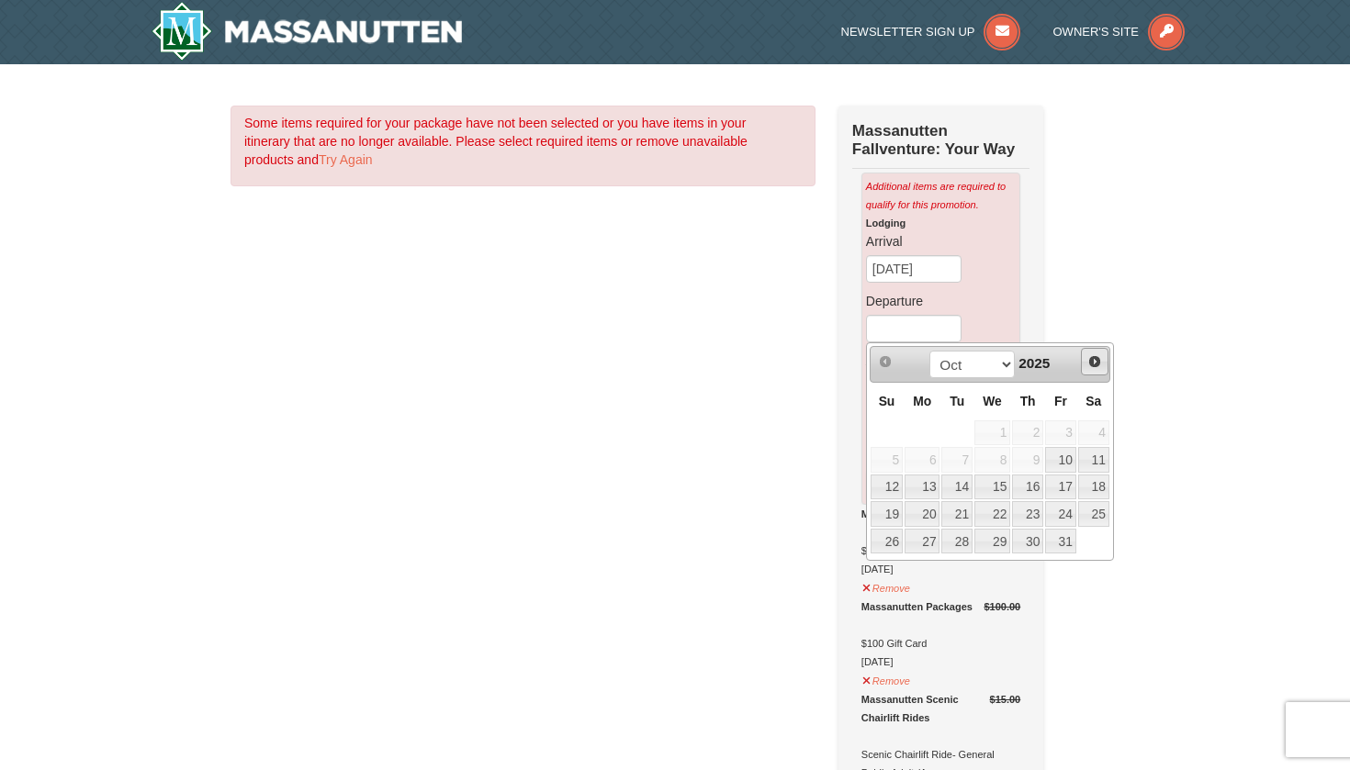
click at [1092, 365] on span "Next" at bounding box center [1094, 361] width 15 height 15
click at [894, 455] on link "2" at bounding box center [887, 460] width 32 height 26
type input "[DATE]"
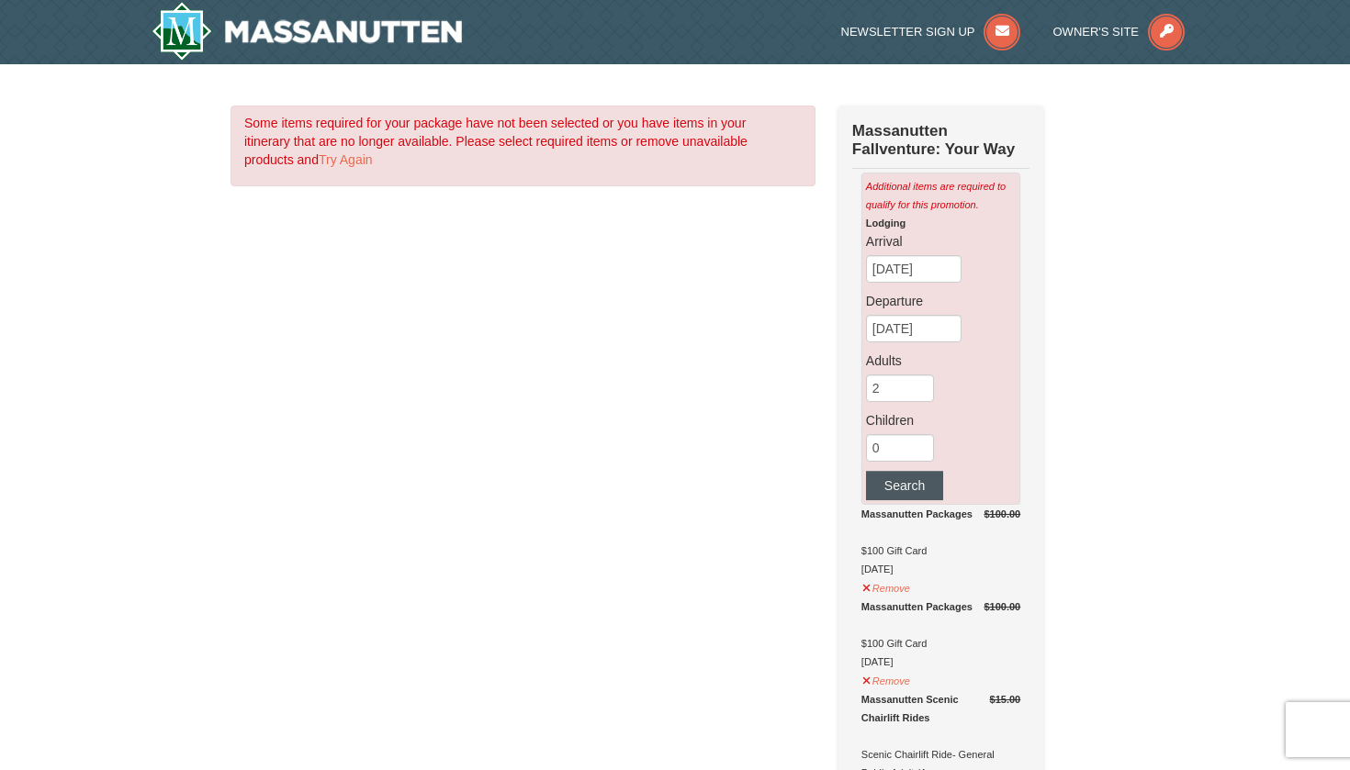
click at [913, 476] on button "Search" at bounding box center [904, 485] width 77 height 29
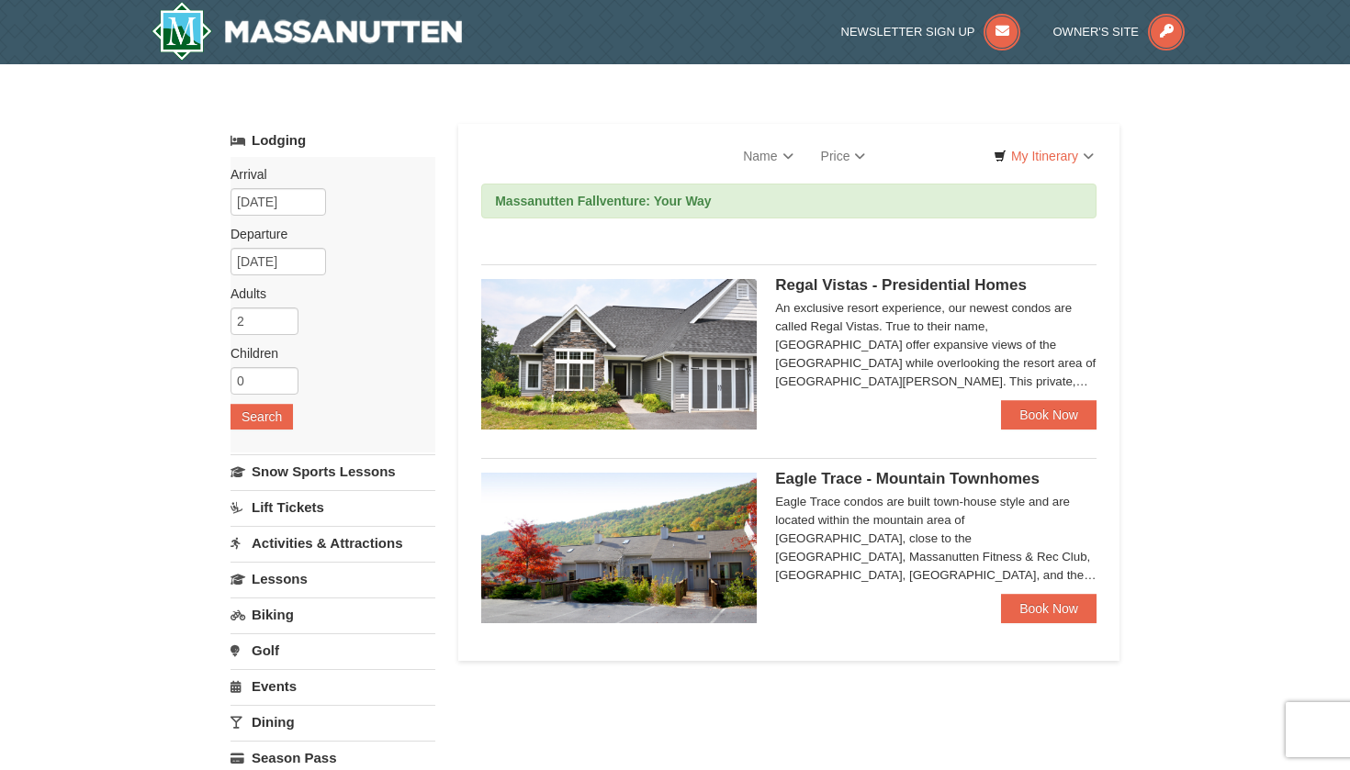
select select "10"
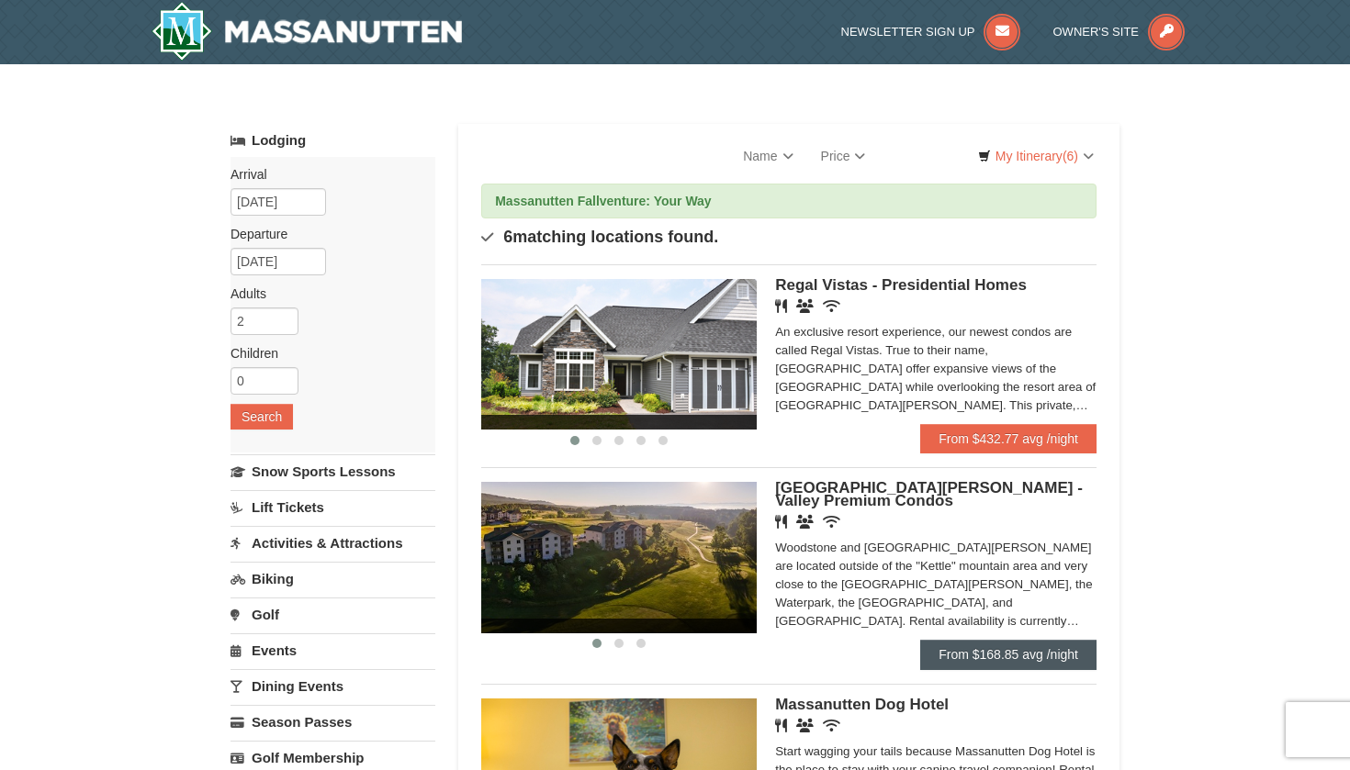
click at [956, 646] on link "From $168.85 avg /night" at bounding box center [1008, 654] width 176 height 29
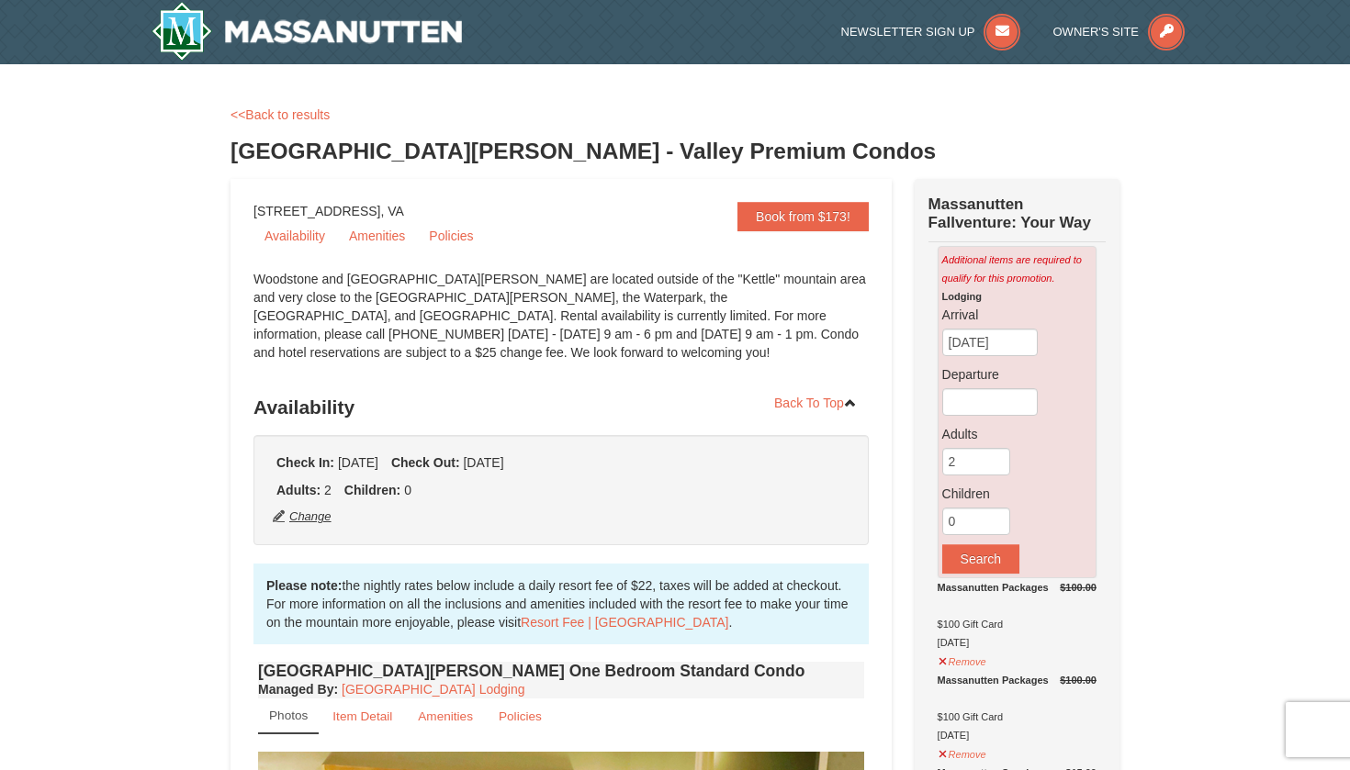
click at [292, 521] on button "Change" at bounding box center [302, 517] width 61 height 20
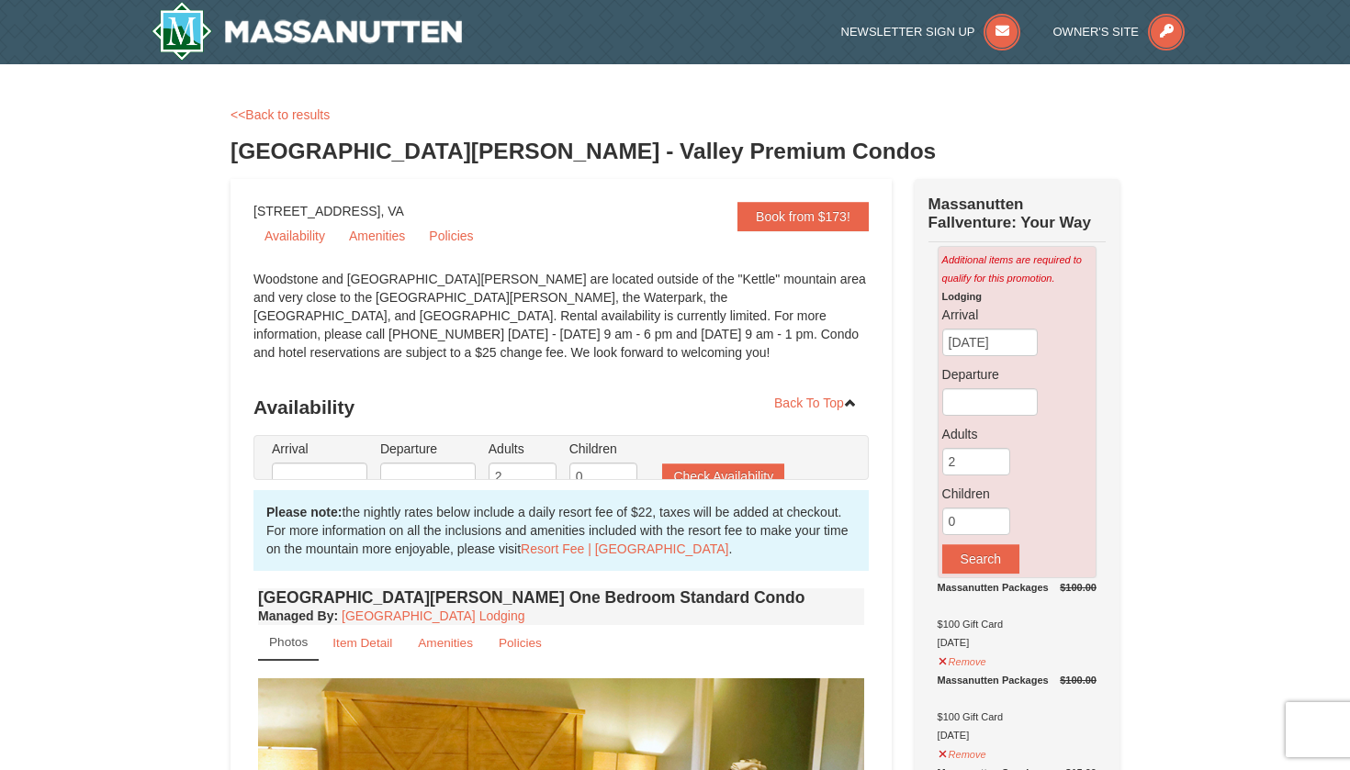
type input "[DATE]"
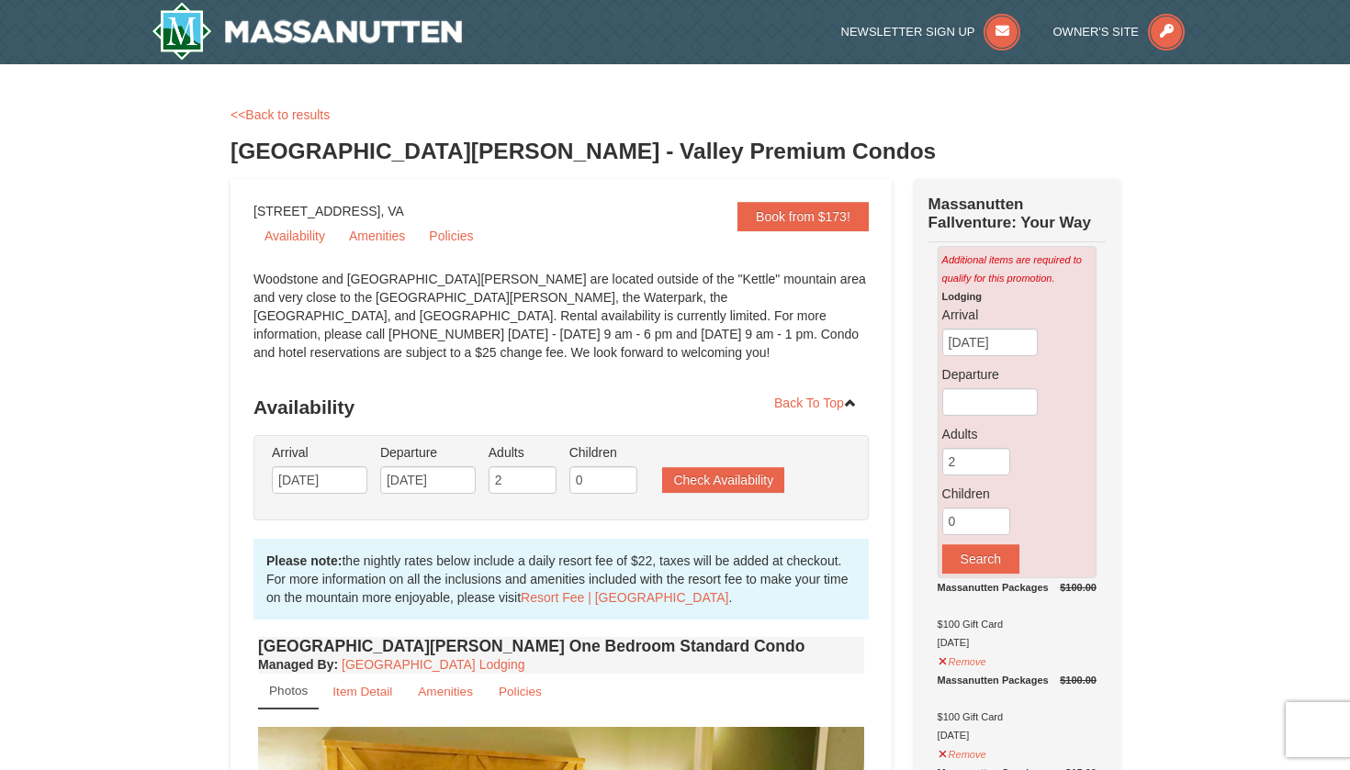
click at [377, 37] on img at bounding box center [307, 31] width 310 height 59
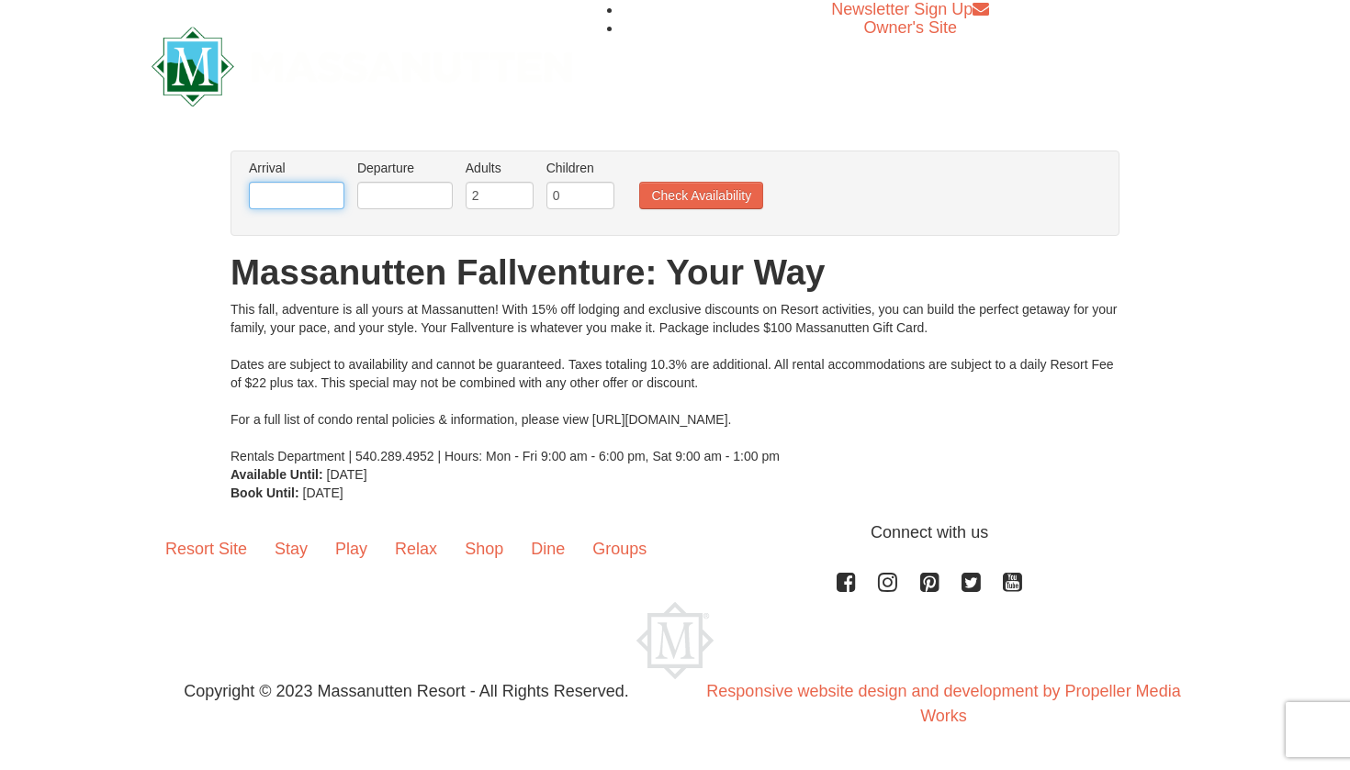
click at [269, 190] on input "text" at bounding box center [297, 196] width 96 height 28
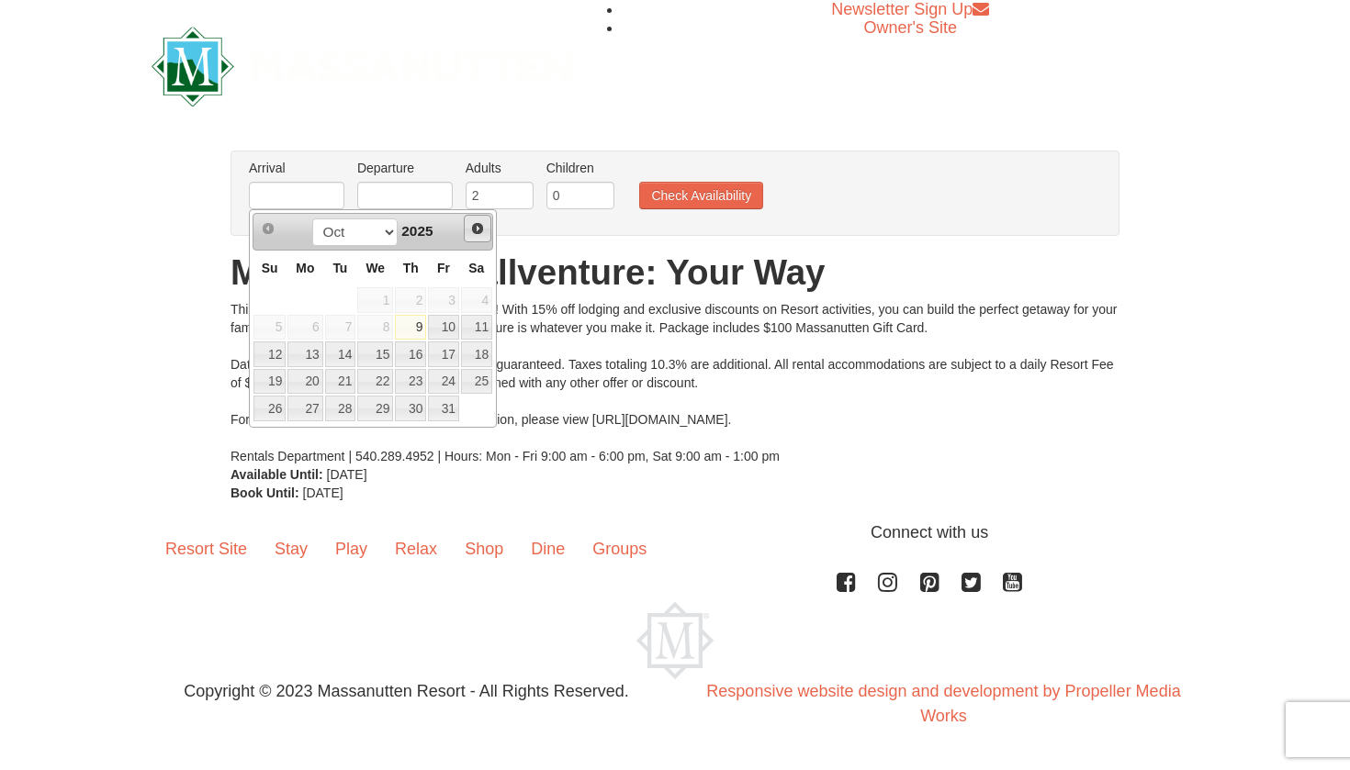
click at [481, 230] on span "Next" at bounding box center [477, 228] width 15 height 15
click at [478, 305] on link "1" at bounding box center [476, 300] width 31 height 26
type input "[DATE]"
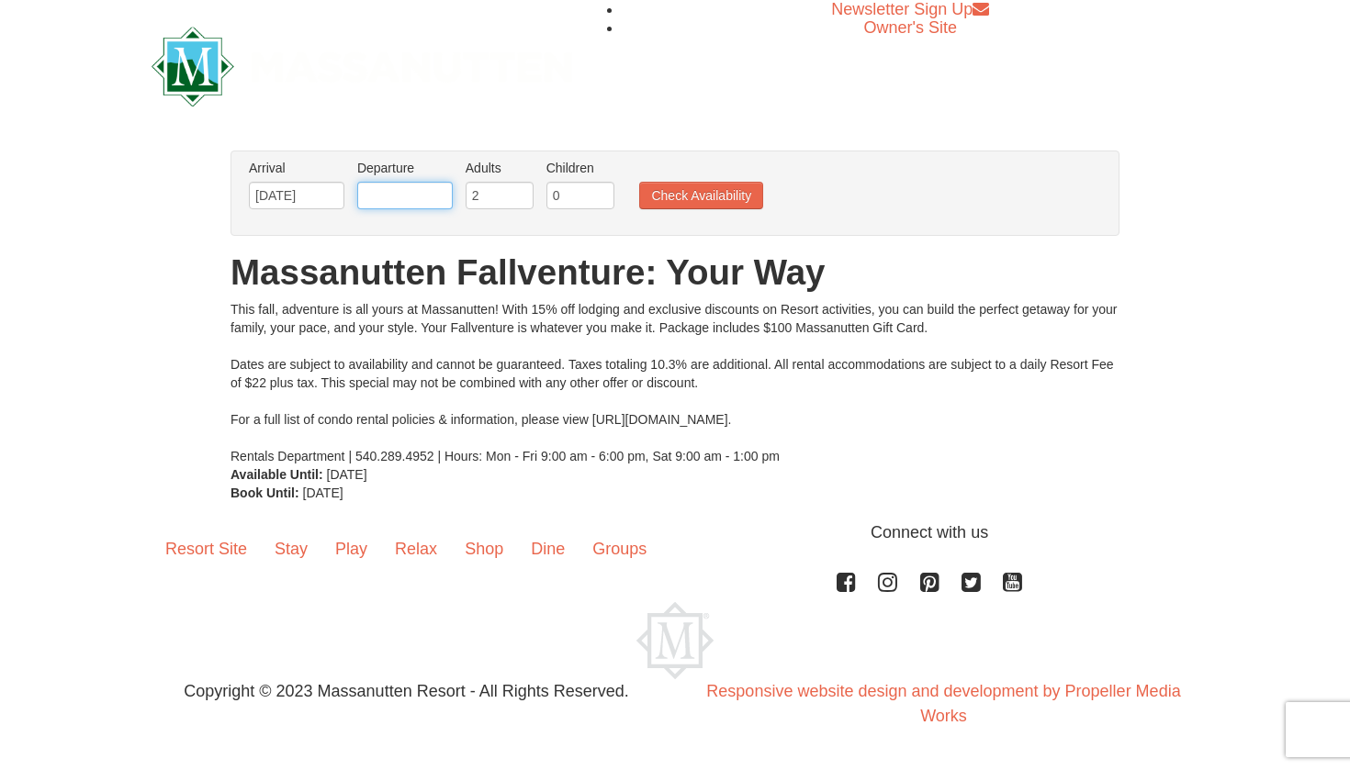
click at [413, 208] on input "text" at bounding box center [405, 196] width 96 height 28
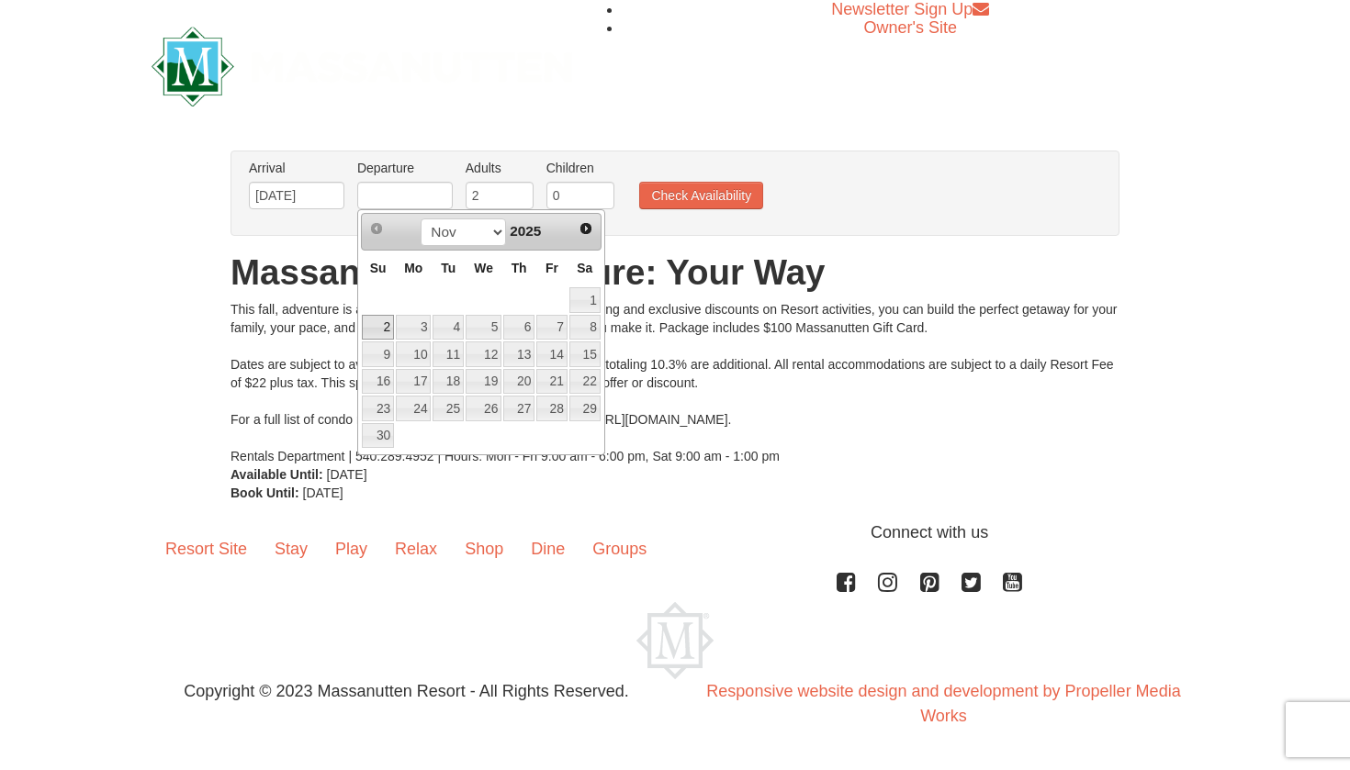
click at [380, 327] on link "2" at bounding box center [378, 328] width 32 height 26
type input "[DATE]"
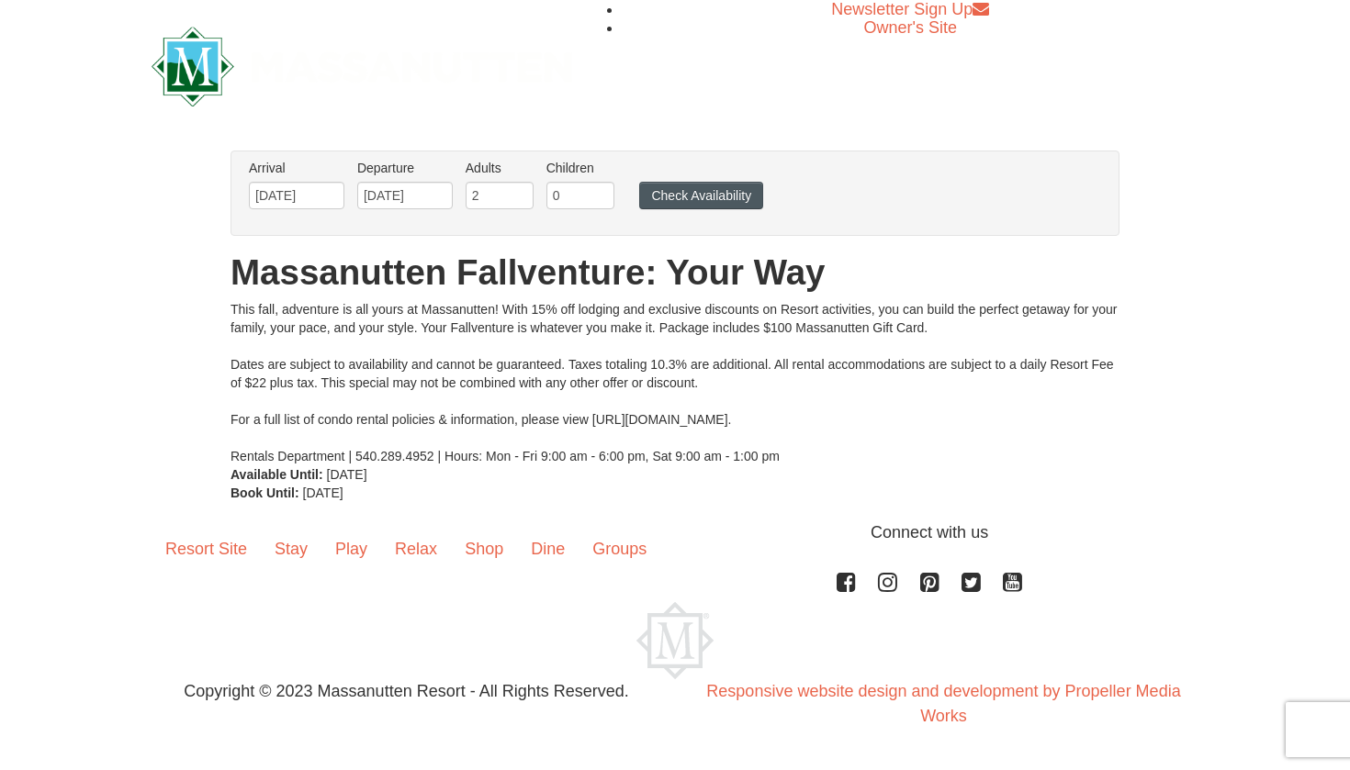
click at [691, 196] on button "Check Availability" at bounding box center [701, 196] width 124 height 28
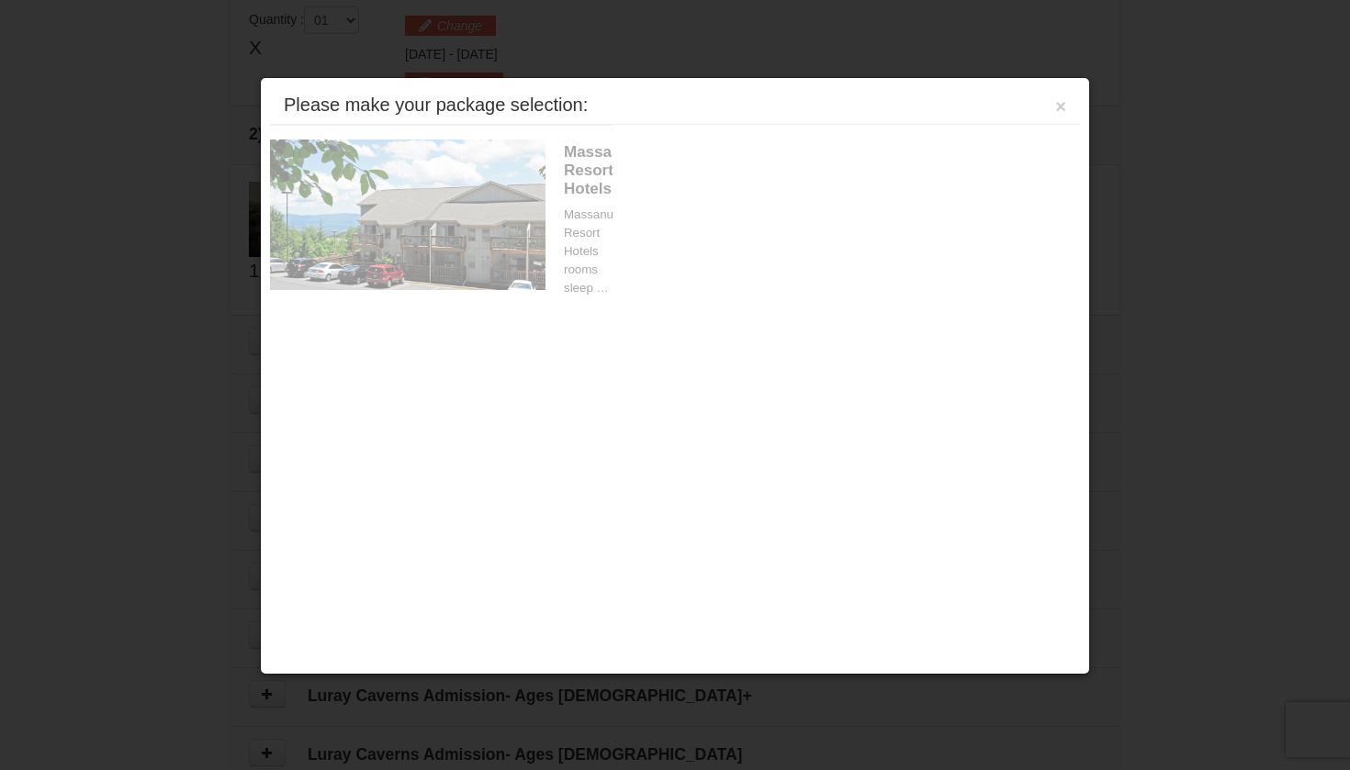
scroll to position [562, 0]
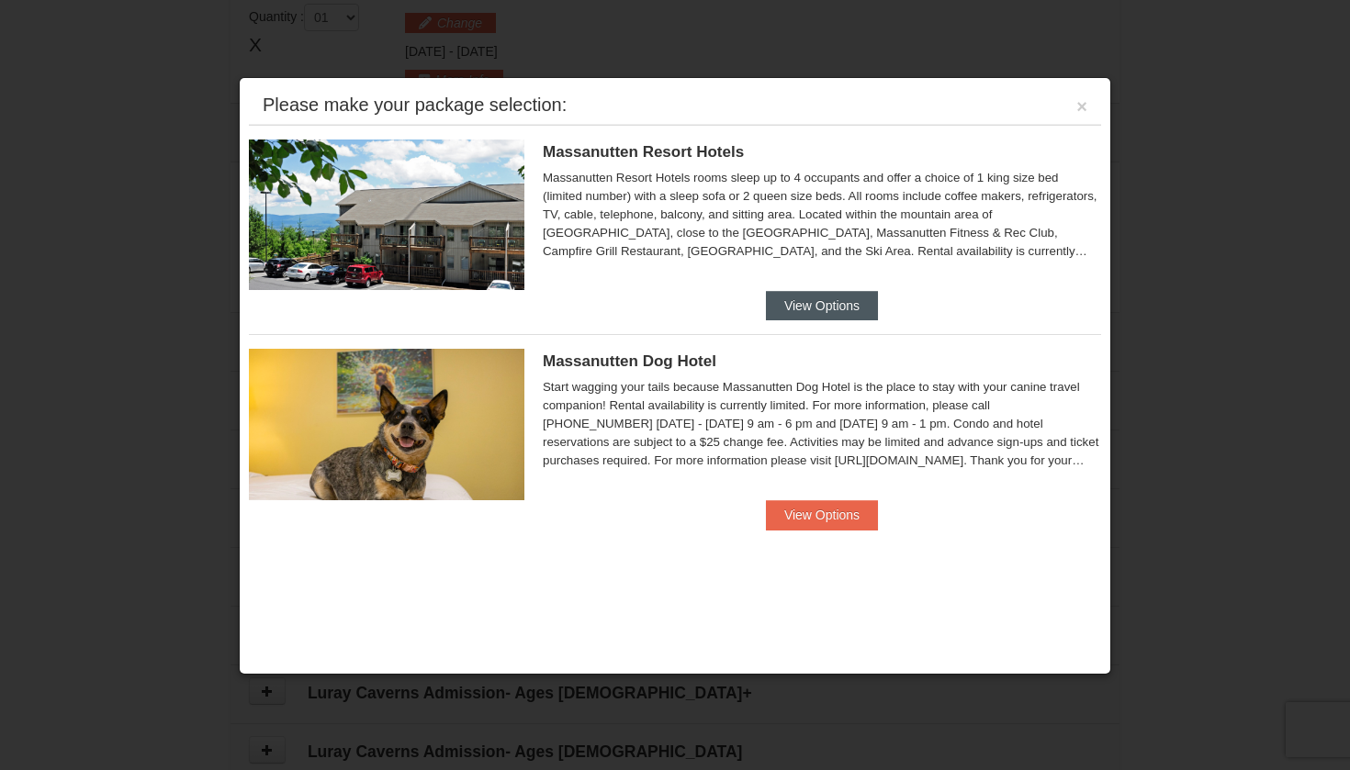
click at [803, 295] on button "View Options" at bounding box center [822, 305] width 112 height 29
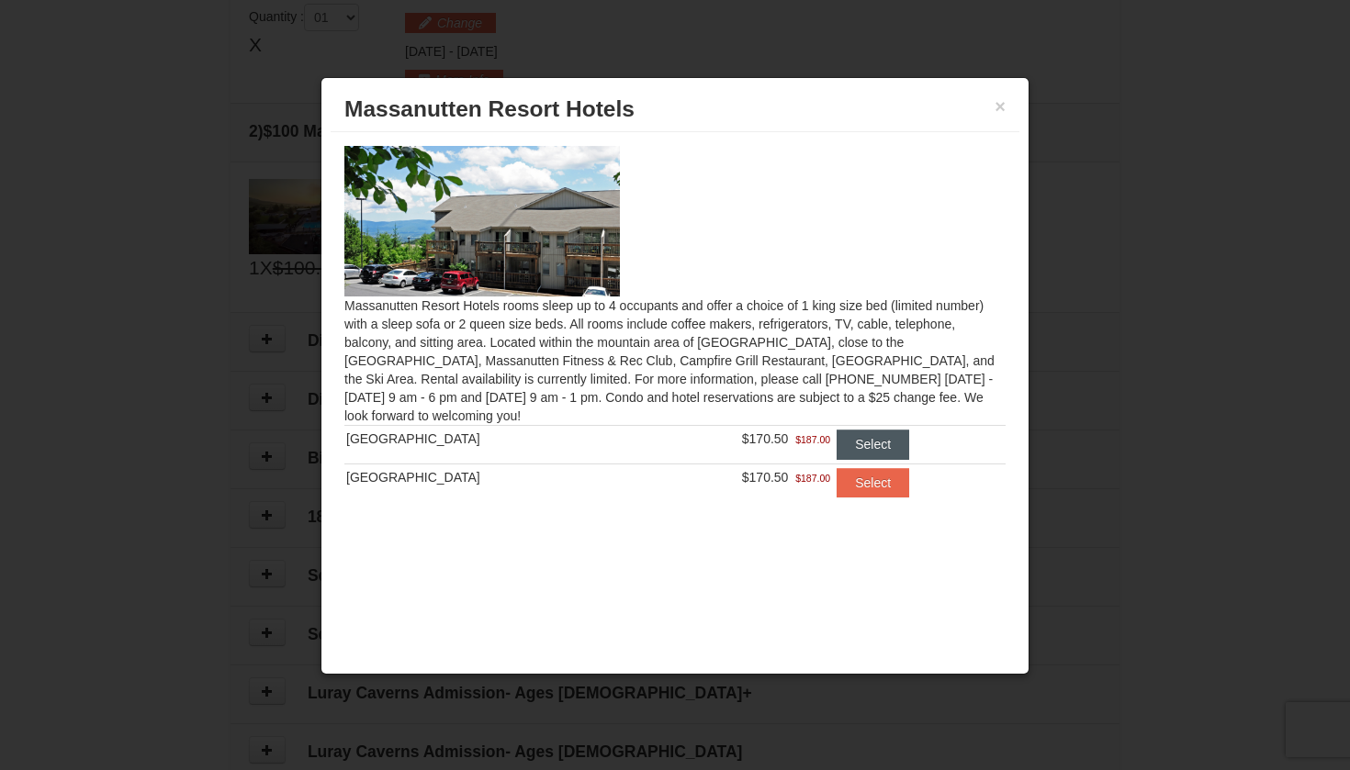
click at [883, 435] on button "Select" at bounding box center [873, 444] width 73 height 29
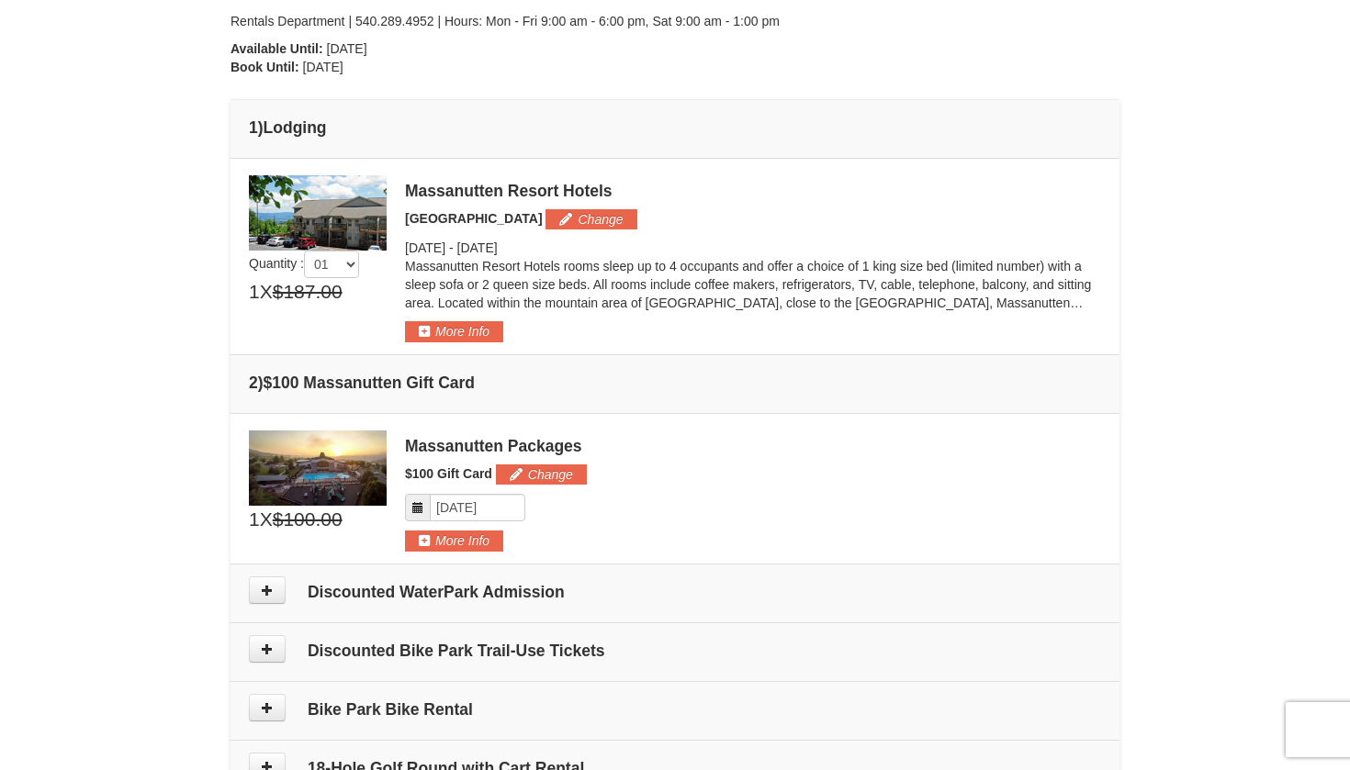
scroll to position [390, 0]
click at [544, 478] on button "Change" at bounding box center [541, 475] width 91 height 20
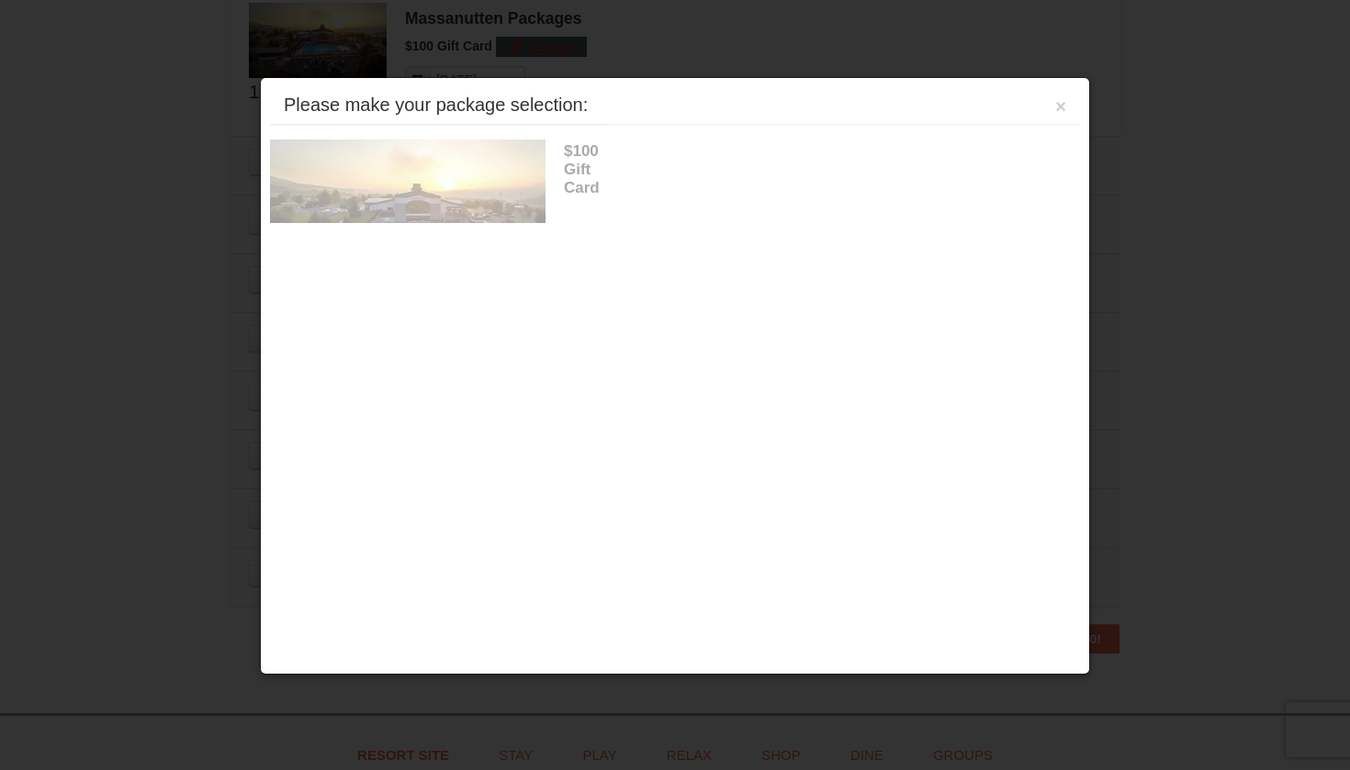
scroll to position [820, 0]
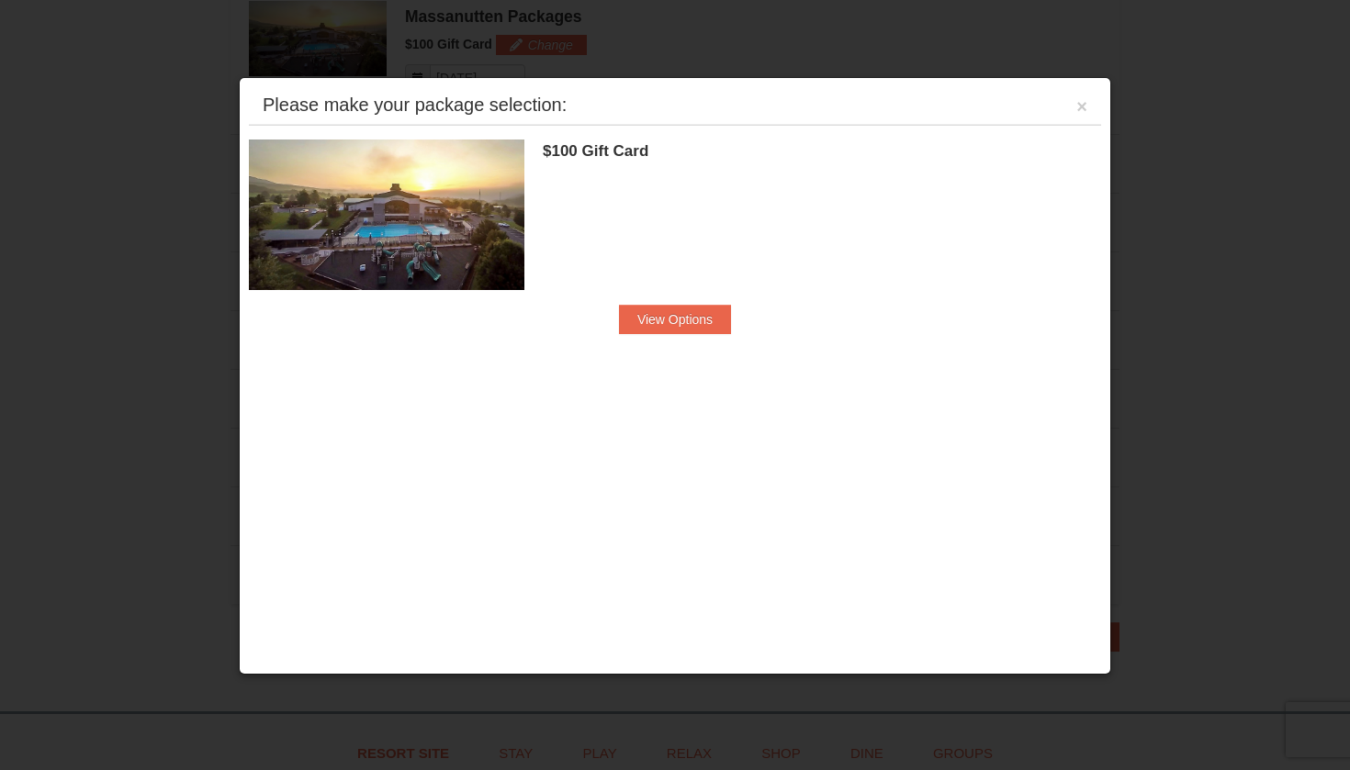
click at [679, 337] on div "$100 Gift Card Massanutten Packages View Options" at bounding box center [675, 236] width 852 height 223
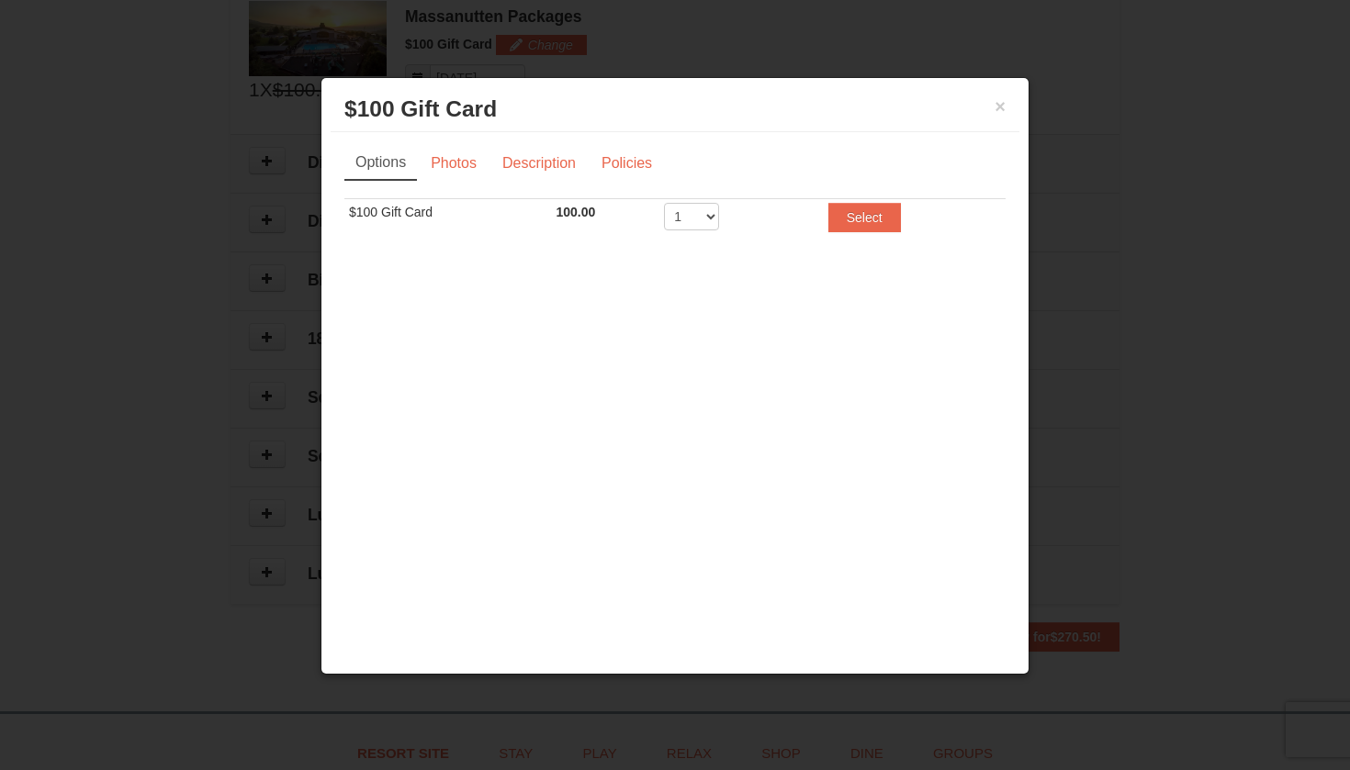
click at [1008, 98] on div "× $100 Gift Card Massanutten Packages" at bounding box center [675, 109] width 689 height 45
click at [1007, 98] on div "× $100 Gift Card Massanutten Packages" at bounding box center [675, 109] width 689 height 45
click at [999, 105] on button "×" at bounding box center [1000, 106] width 11 height 18
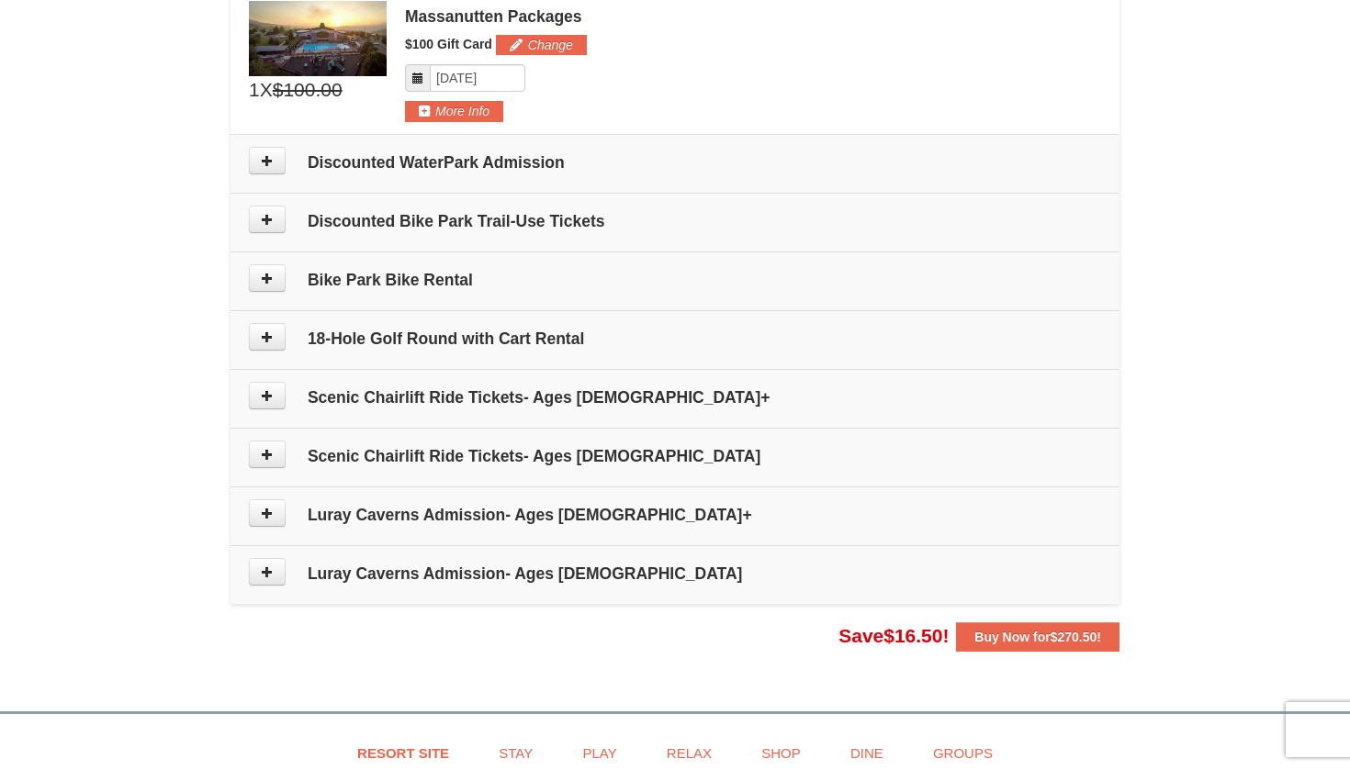
click at [512, 403] on h4 "Scenic Chairlift Ride Tickets- Ages 13+" at bounding box center [675, 397] width 852 height 18
click at [272, 400] on icon at bounding box center [267, 395] width 13 height 13
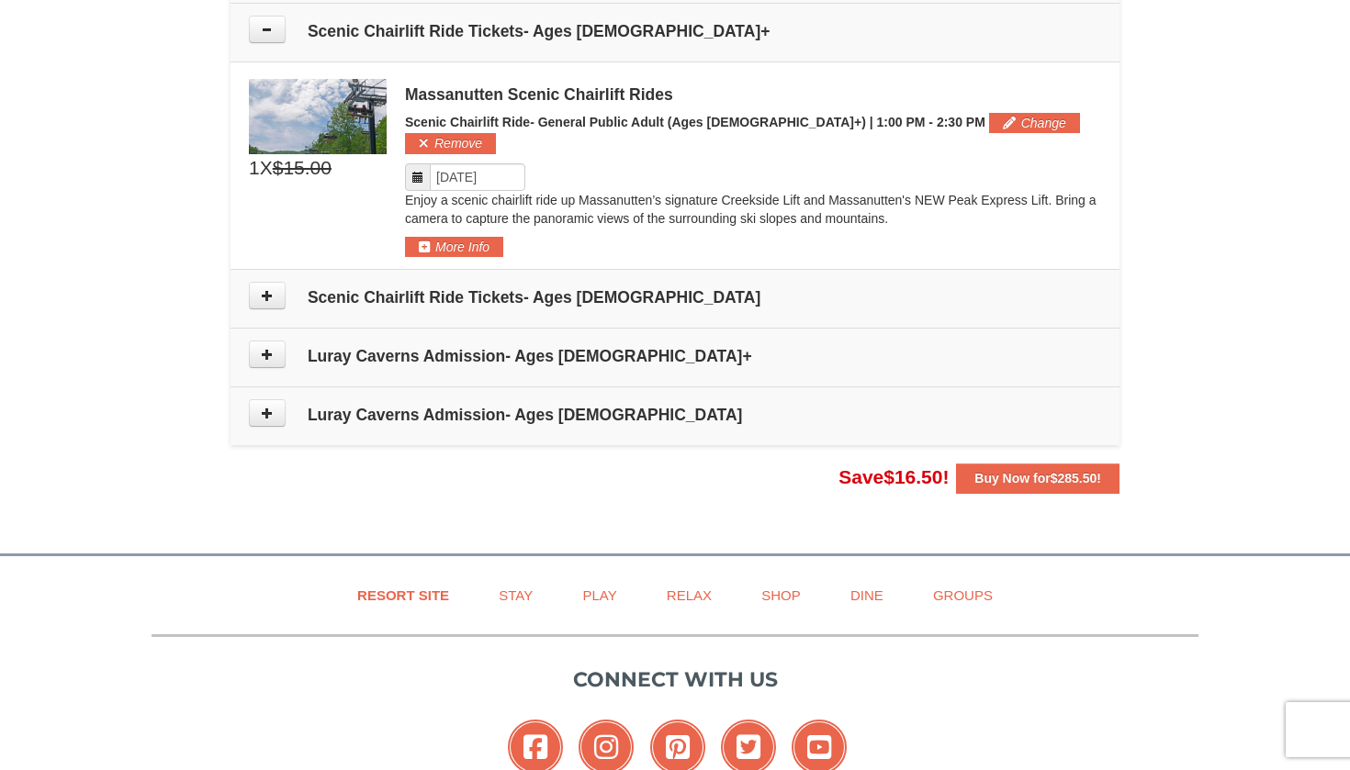
scroll to position [1188, 0]
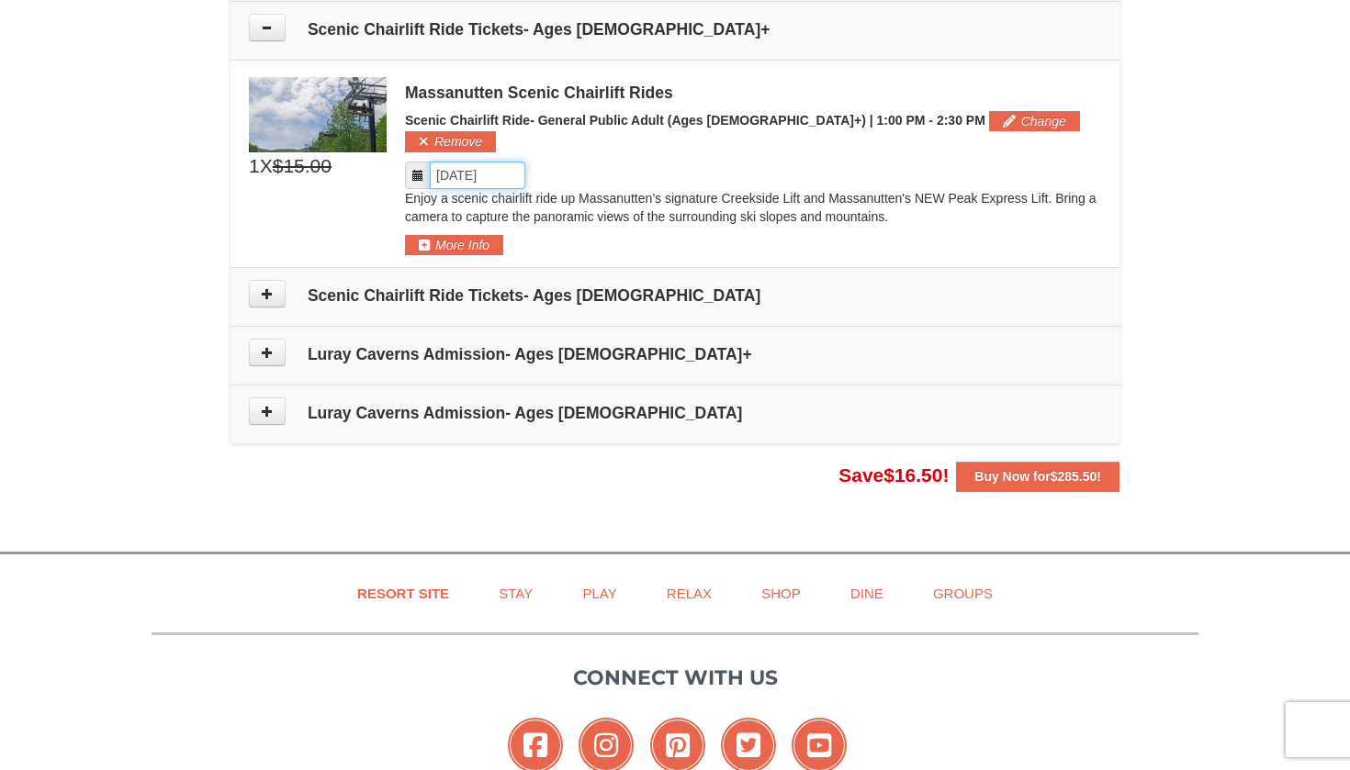
click at [488, 162] on input "Please format dates MM/DD/YYYY" at bounding box center [478, 176] width 96 height 28
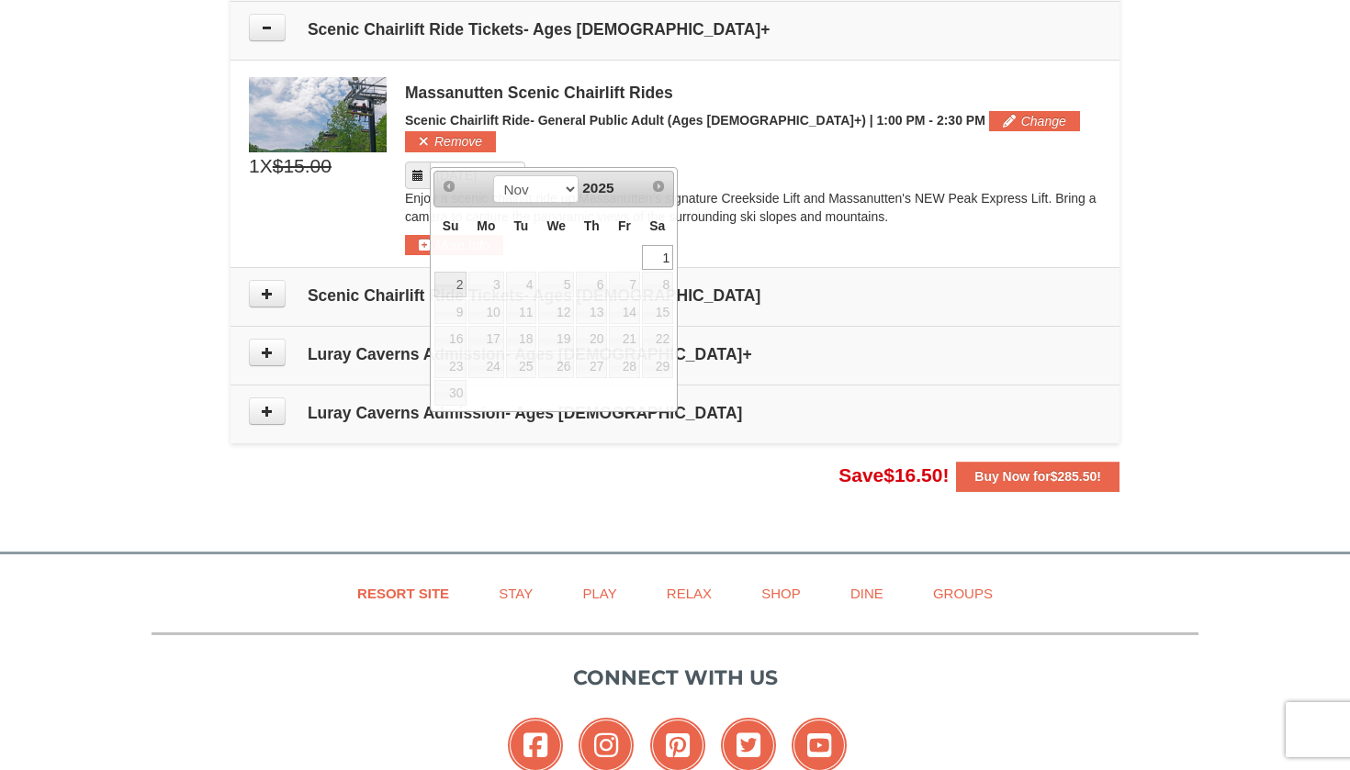
click at [732, 134] on div "Massanutten Scenic Chairlift Rides Scenic Chairlift Ride- General Public Adult …" at bounding box center [753, 166] width 696 height 178
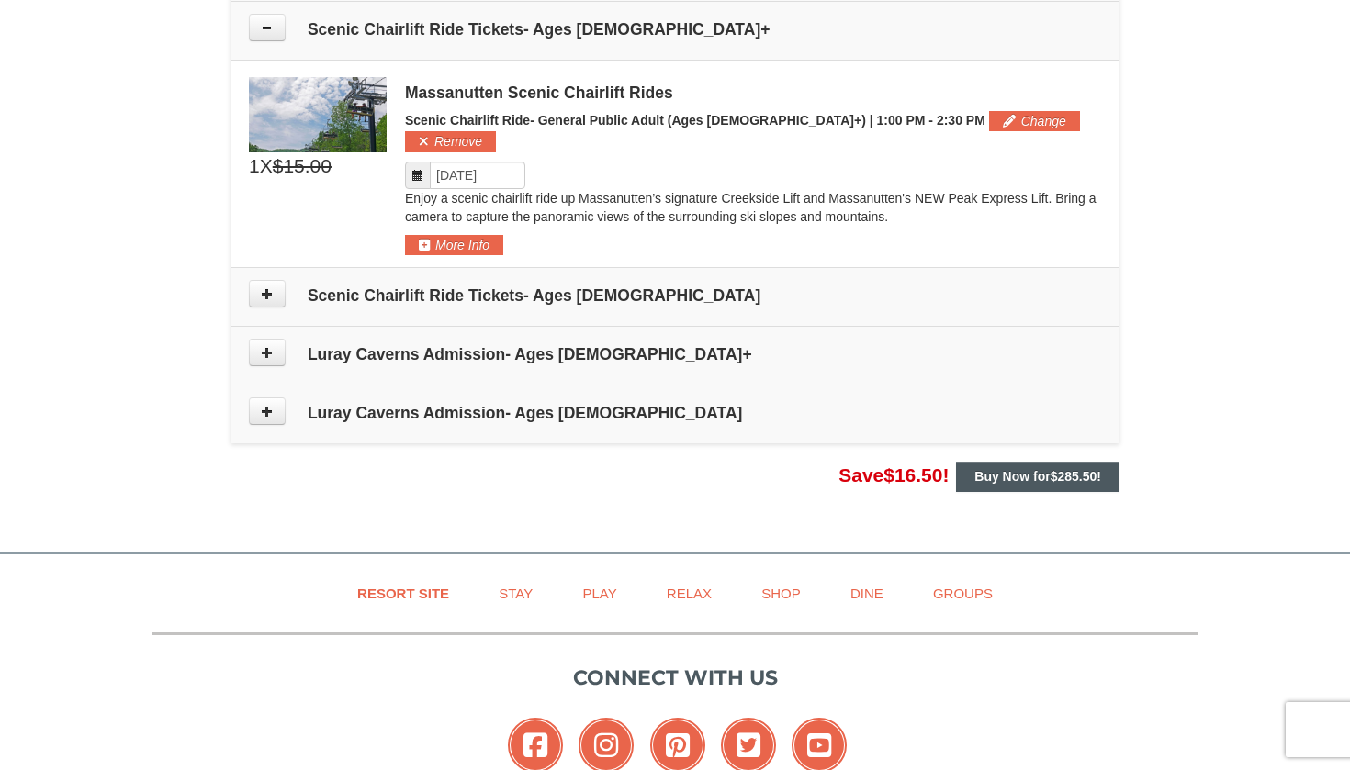
click at [1023, 469] on strong "Buy Now for $285.50 !" at bounding box center [1037, 476] width 127 height 15
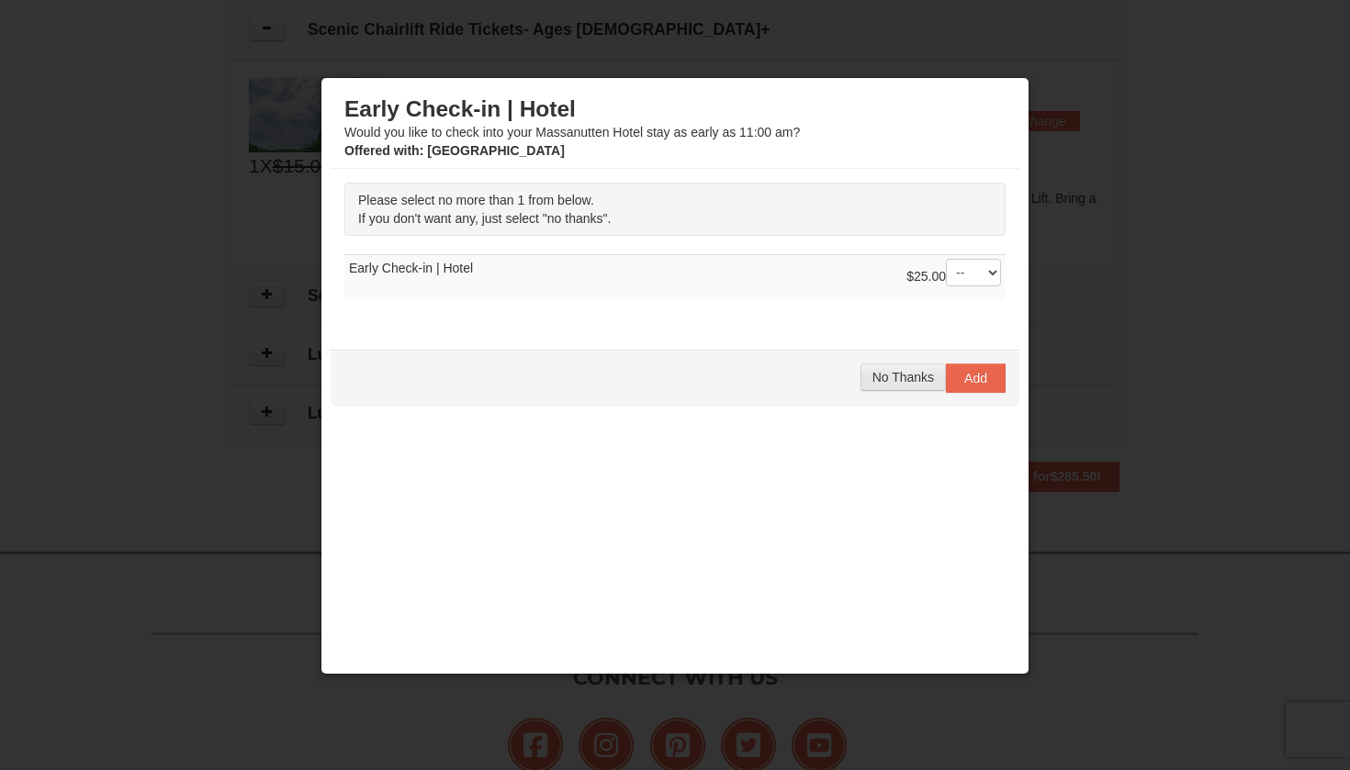
click at [915, 383] on span "No Thanks" at bounding box center [903, 377] width 62 height 15
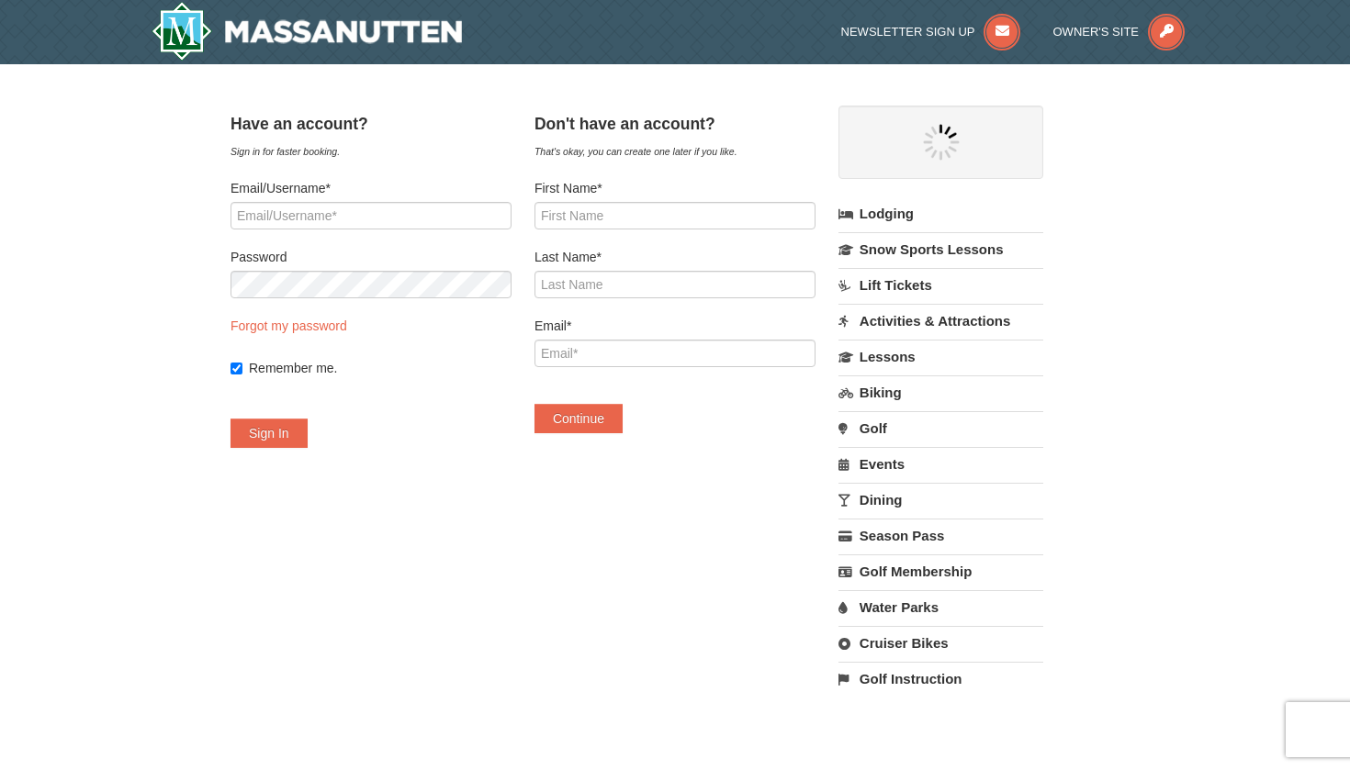
select select "10"
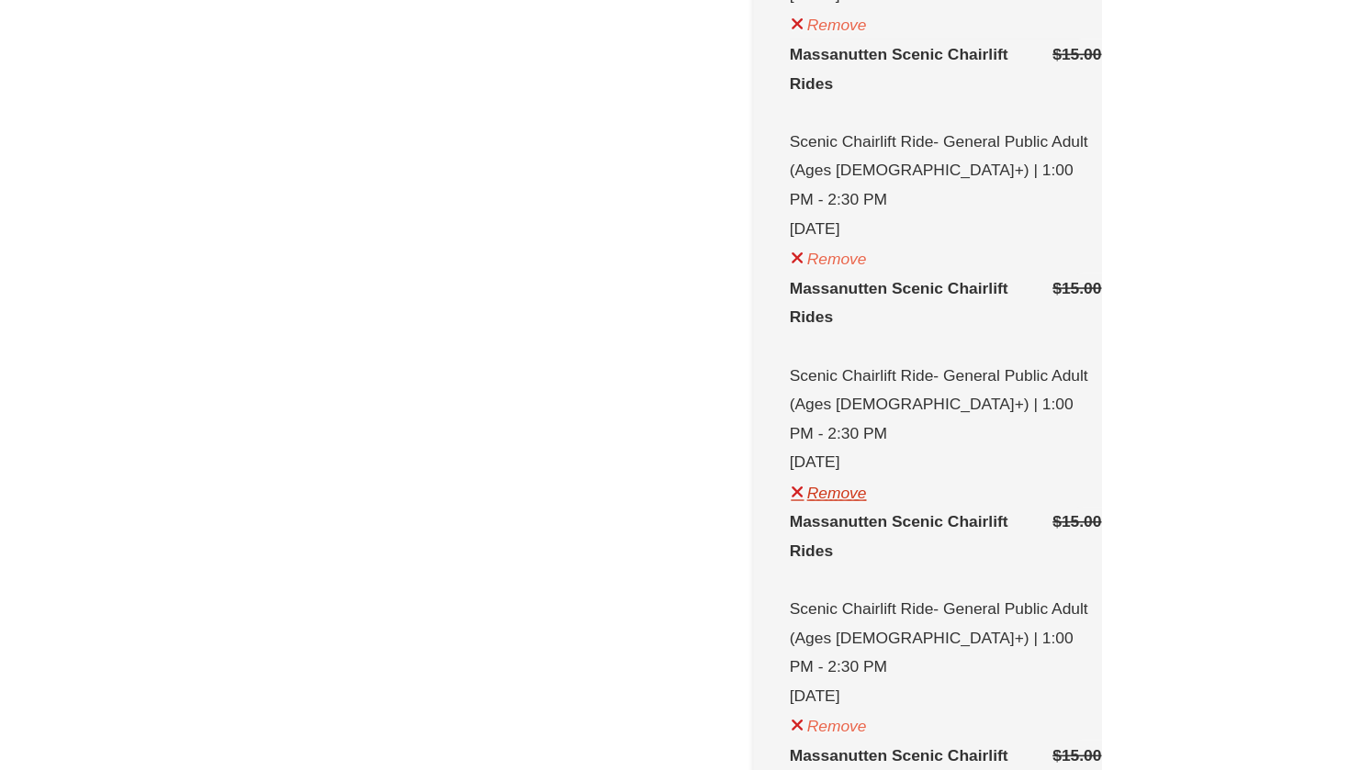
scroll to position [926, 0]
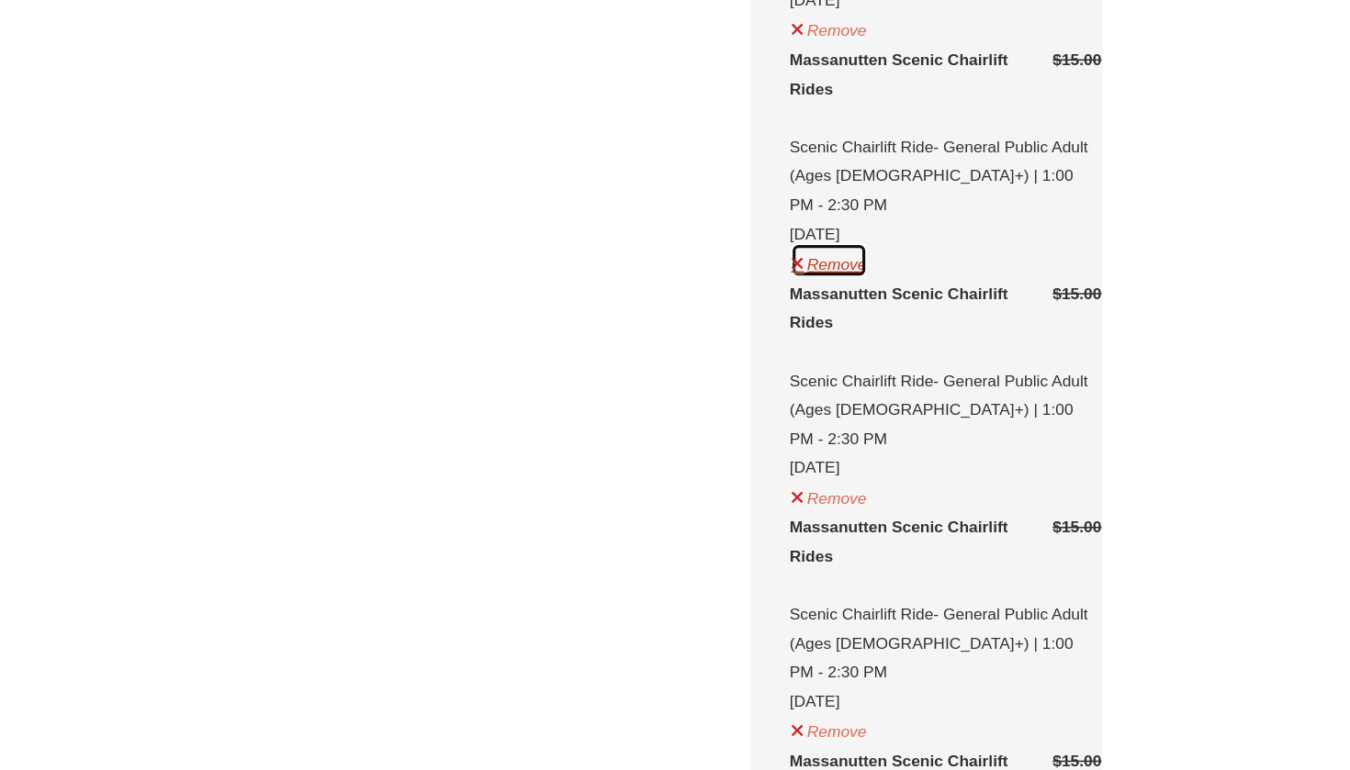
click at [861, 176] on button "Remove" at bounding box center [886, 164] width 50 height 23
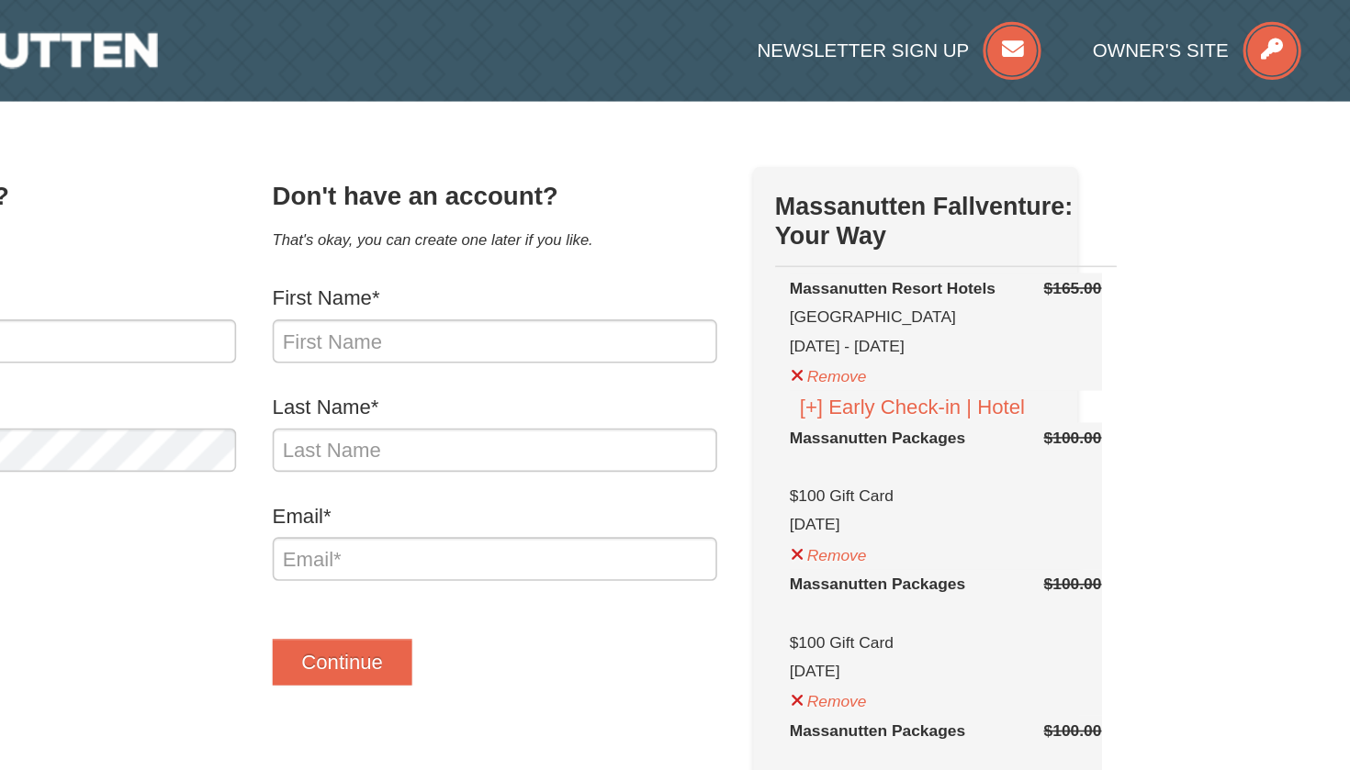
scroll to position [0, 0]
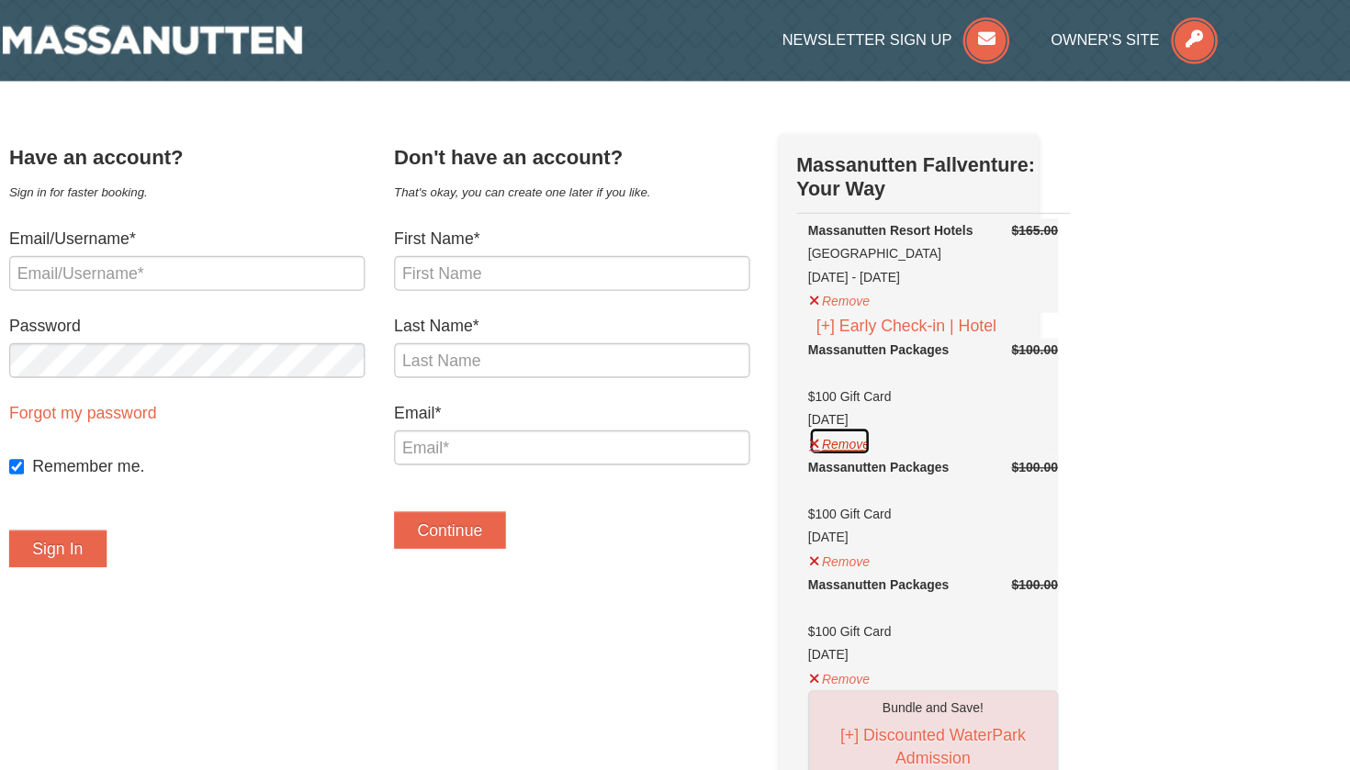
click at [861, 360] on button "Remove" at bounding box center [886, 348] width 50 height 23
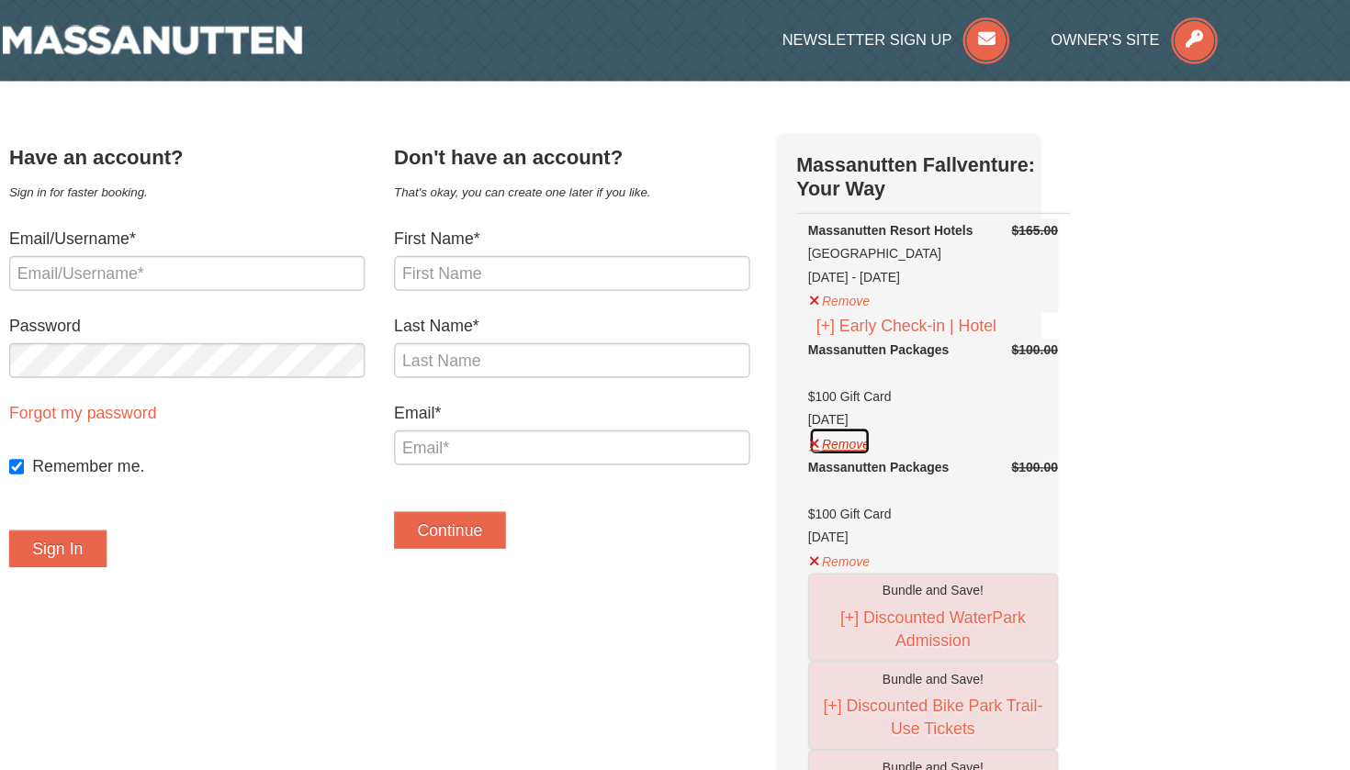
click at [861, 360] on button "Remove" at bounding box center [886, 348] width 50 height 23
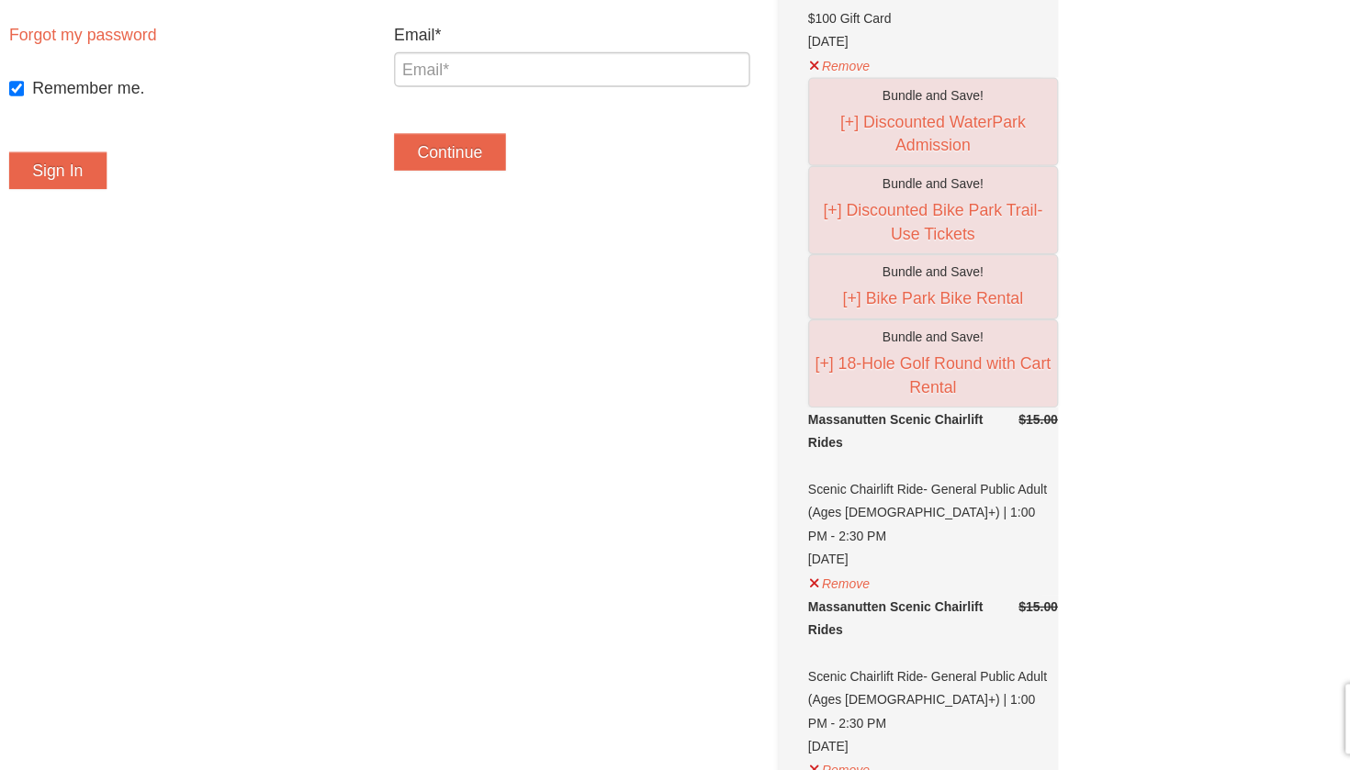
scroll to position [146, 0]
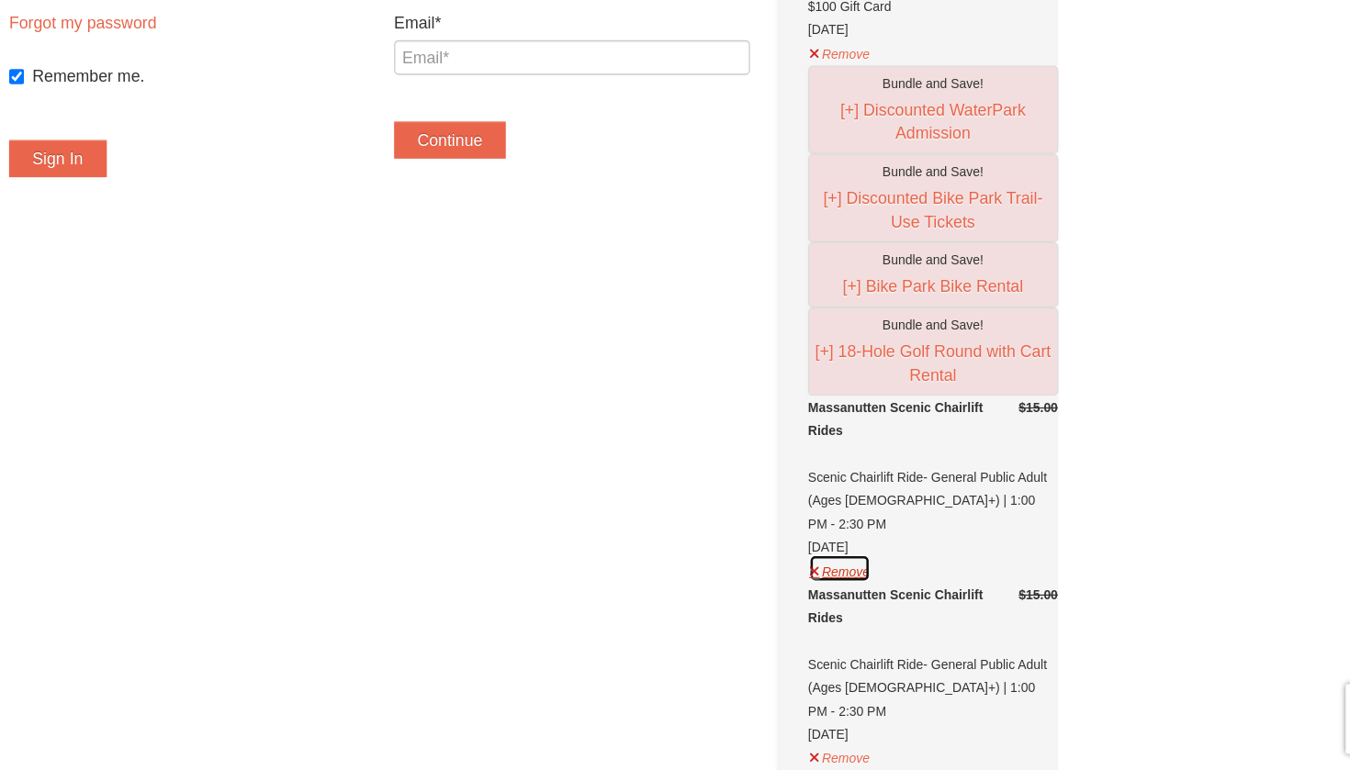
click at [861, 600] on button "Remove" at bounding box center [886, 611] width 50 height 23
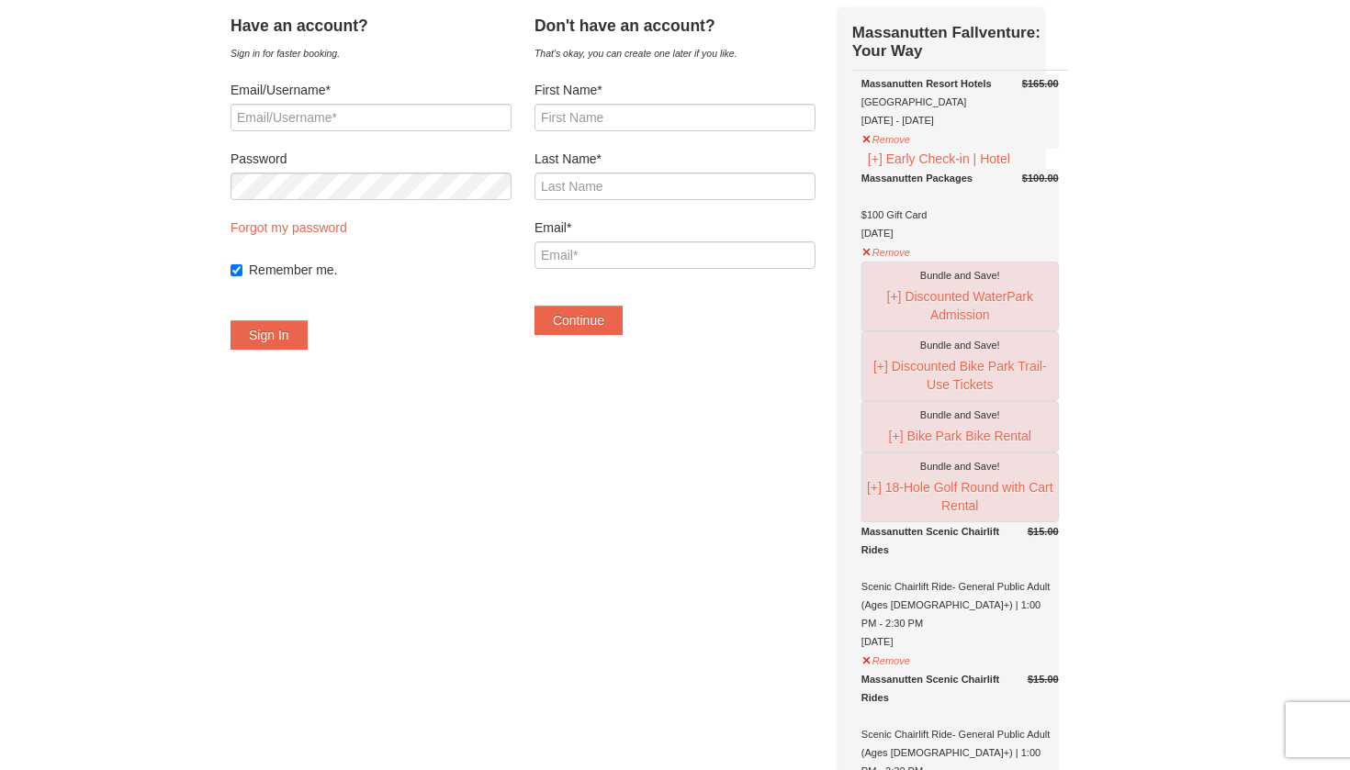
scroll to position [57, 0]
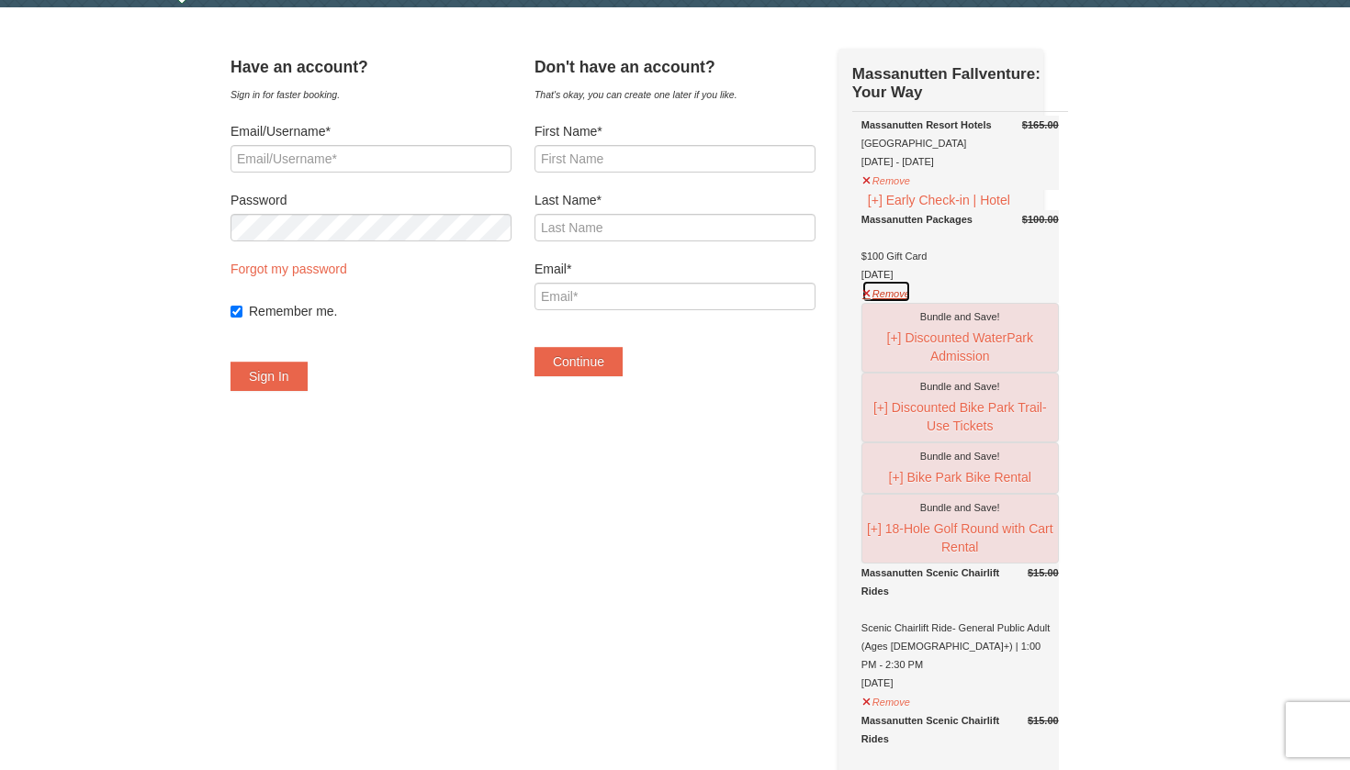
click at [911, 303] on button "Remove" at bounding box center [886, 291] width 50 height 23
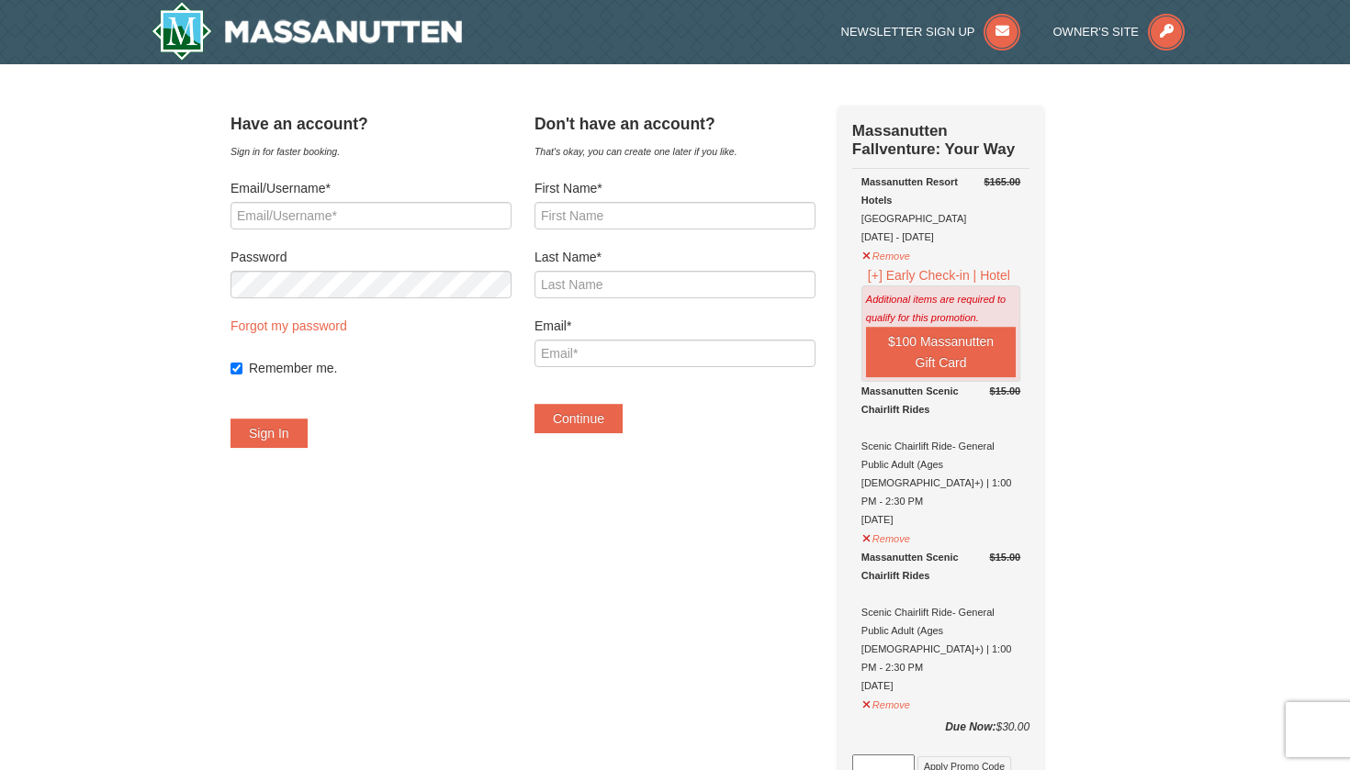
scroll to position [0, 0]
click at [921, 351] on button "$100 Massanutten Gift Card" at bounding box center [941, 352] width 150 height 51
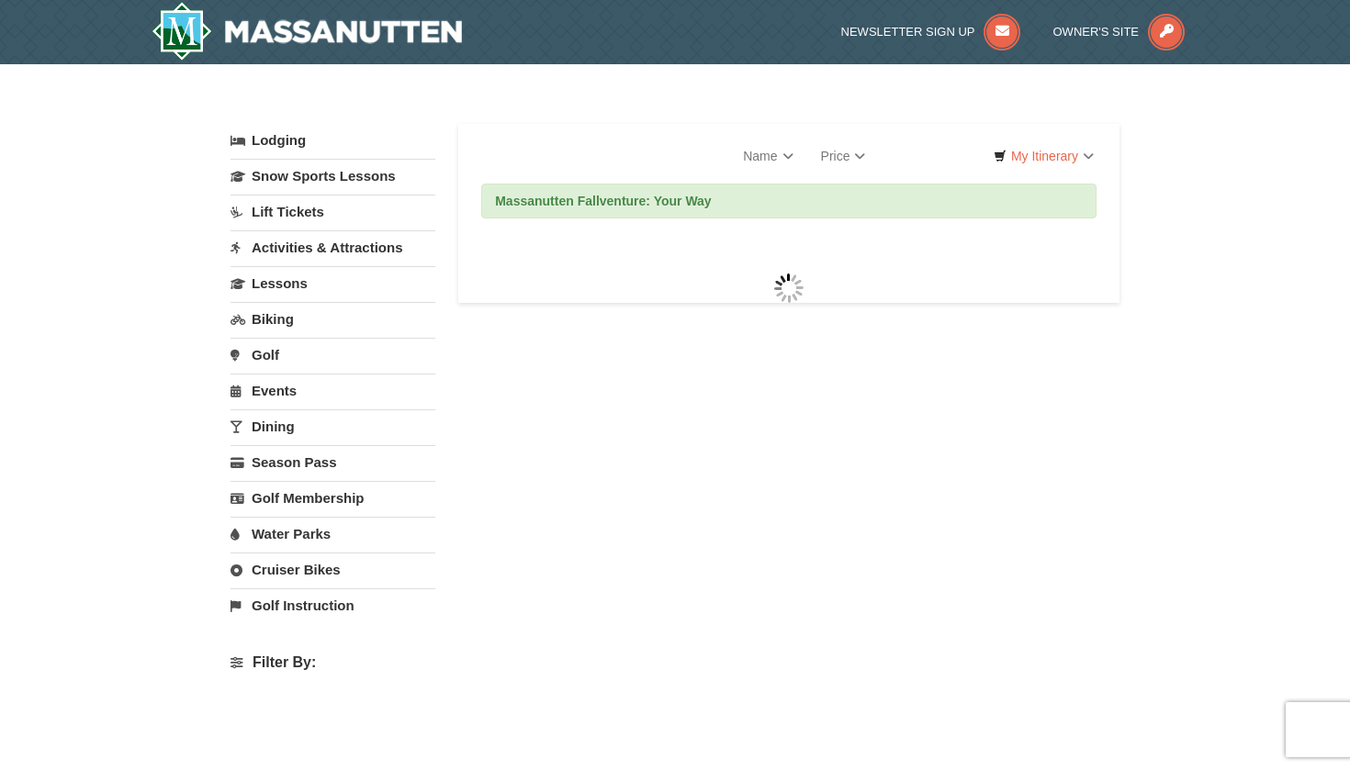
select select "10"
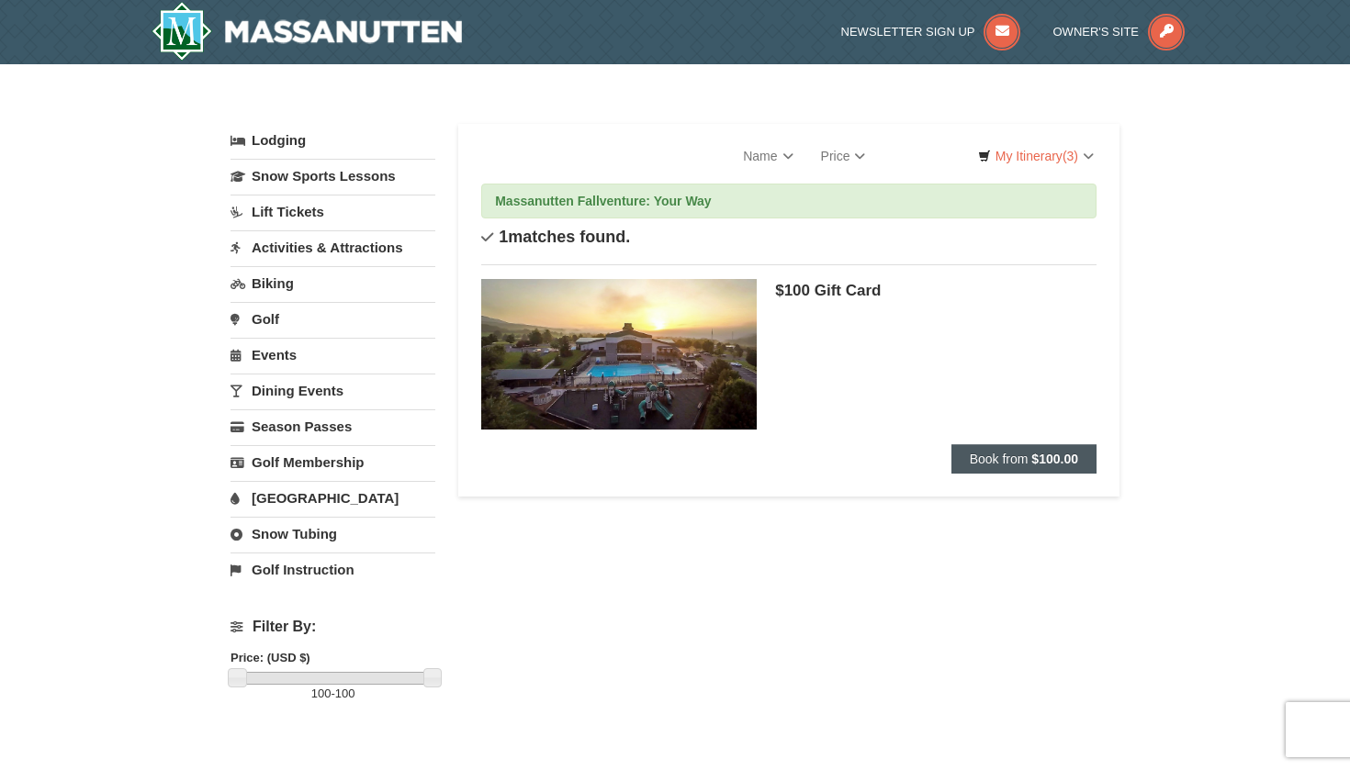
click at [991, 473] on button "Book from $100.00" at bounding box center [1023, 458] width 145 height 29
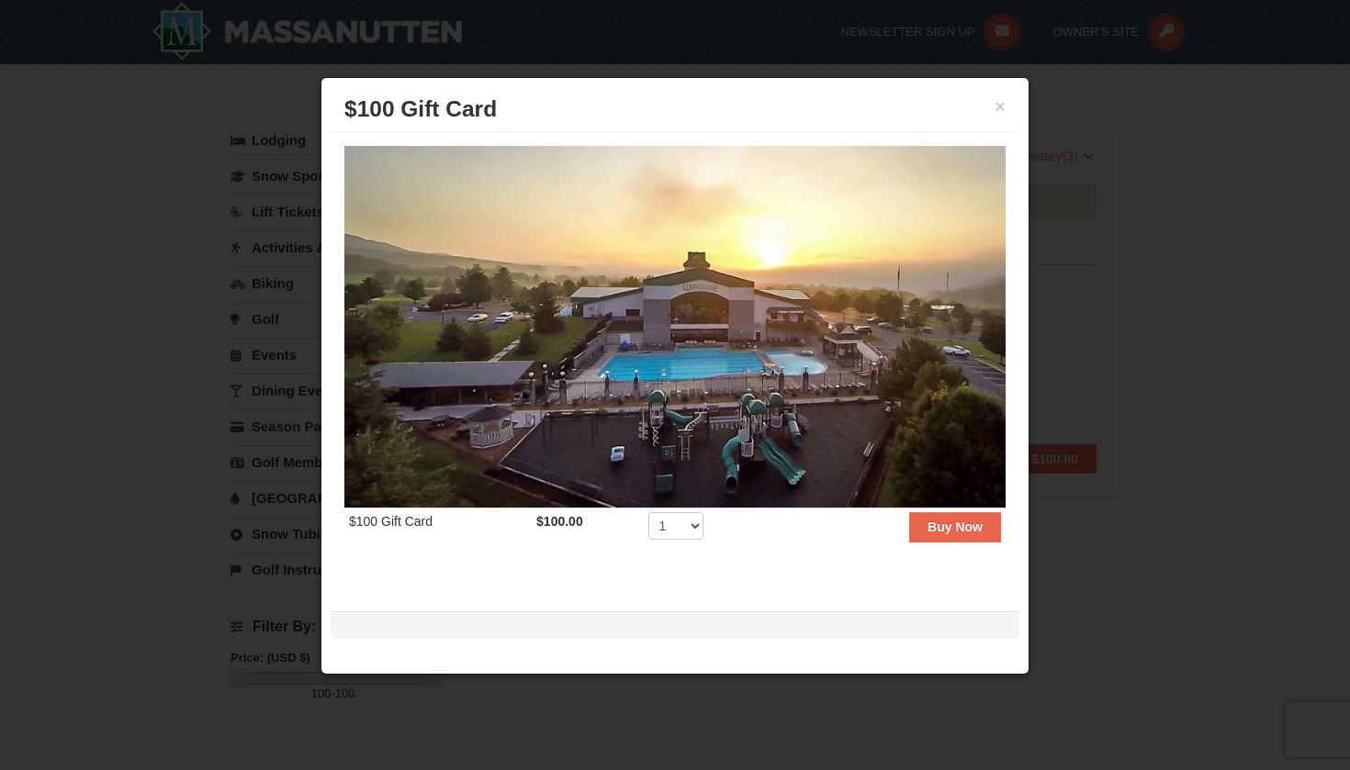
click at [1082, 309] on div at bounding box center [675, 385] width 1350 height 770
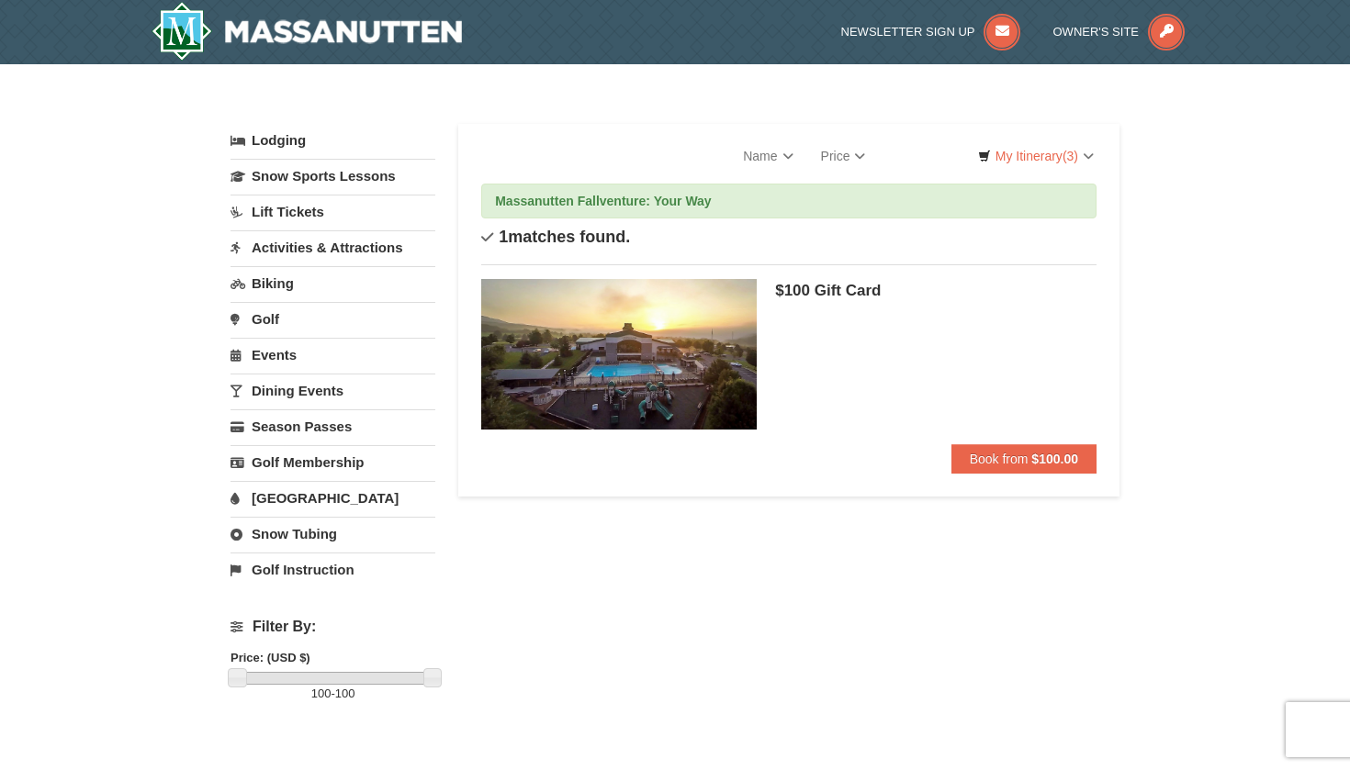
click at [390, 21] on img at bounding box center [307, 31] width 310 height 59
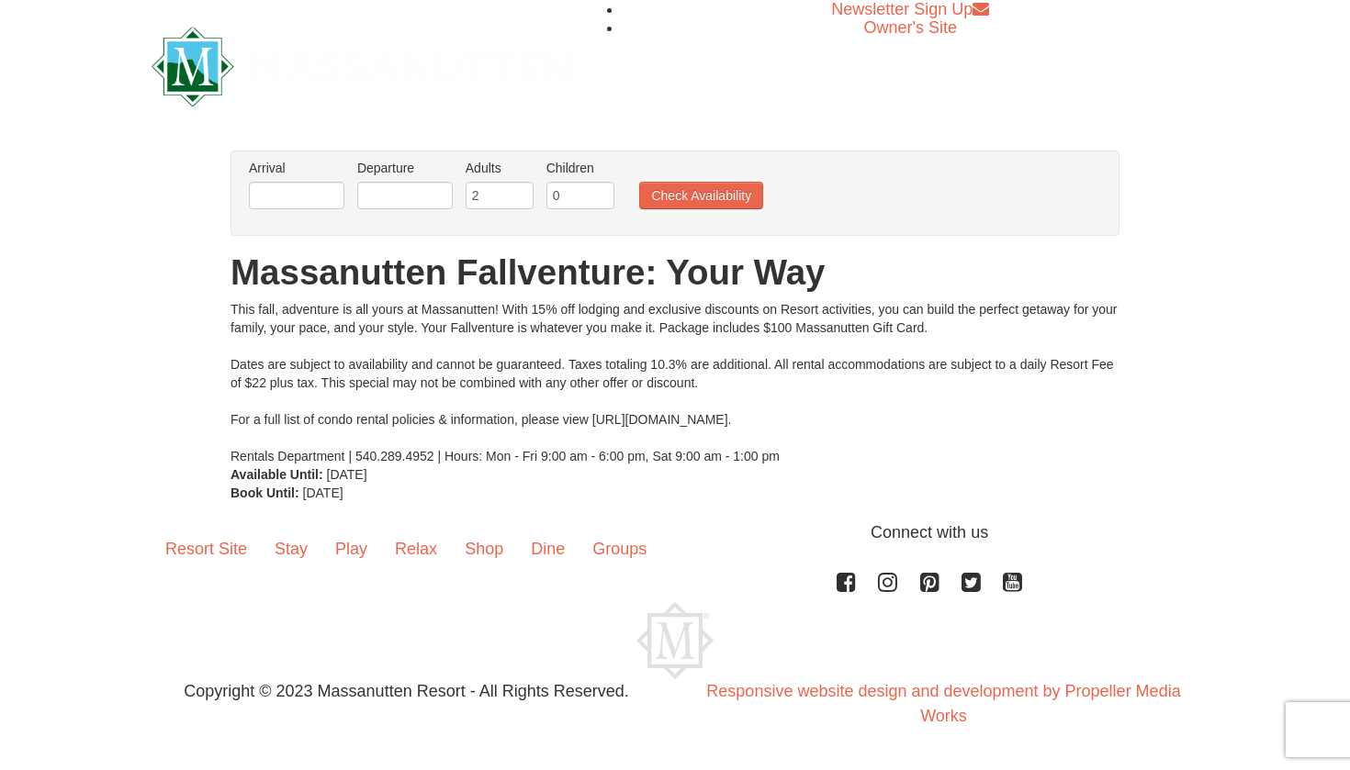
click at [305, 181] on li "Arrival Please format dates MM/DD/YYYY Please format dates MM/DD/YYYY" at bounding box center [296, 189] width 105 height 60
click at [302, 207] on input "text" at bounding box center [297, 196] width 96 height 28
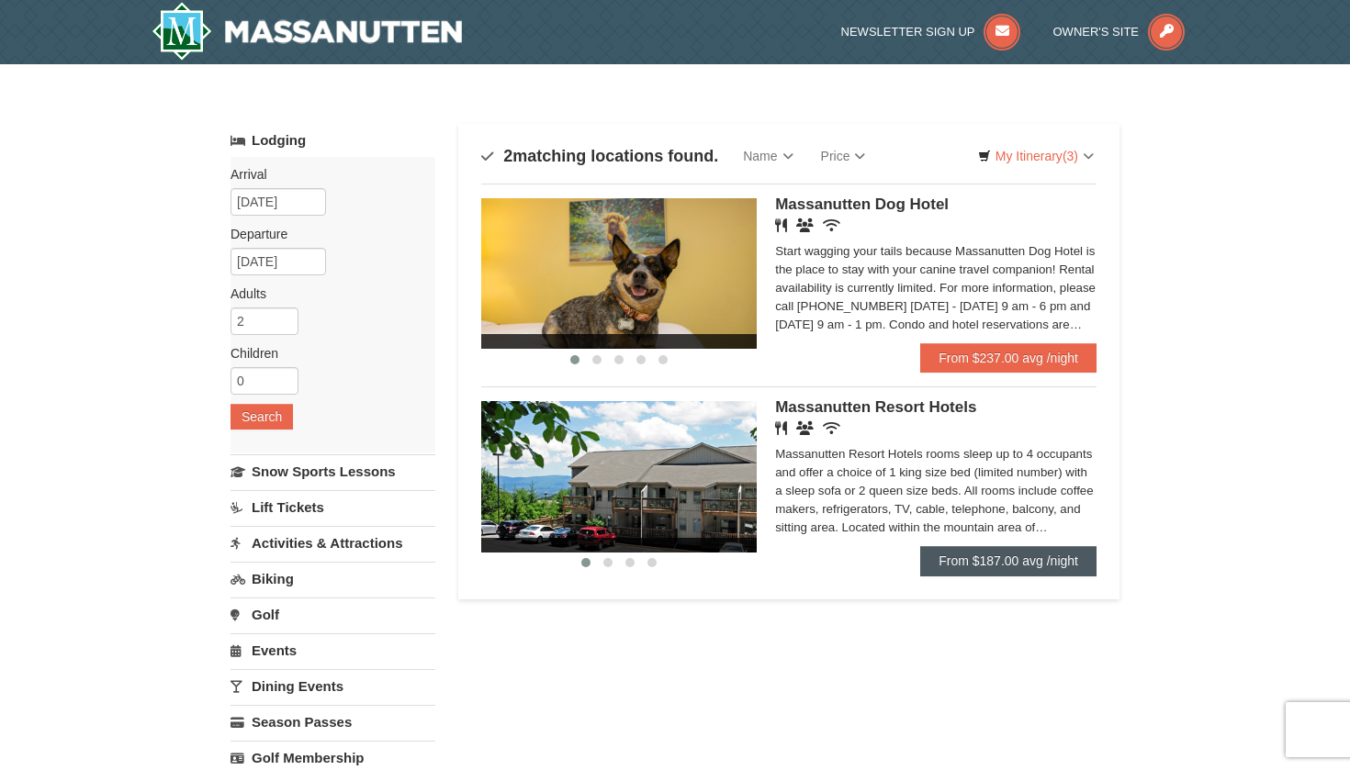
click at [999, 557] on link "From $187.00 avg /night" at bounding box center [1008, 560] width 176 height 29
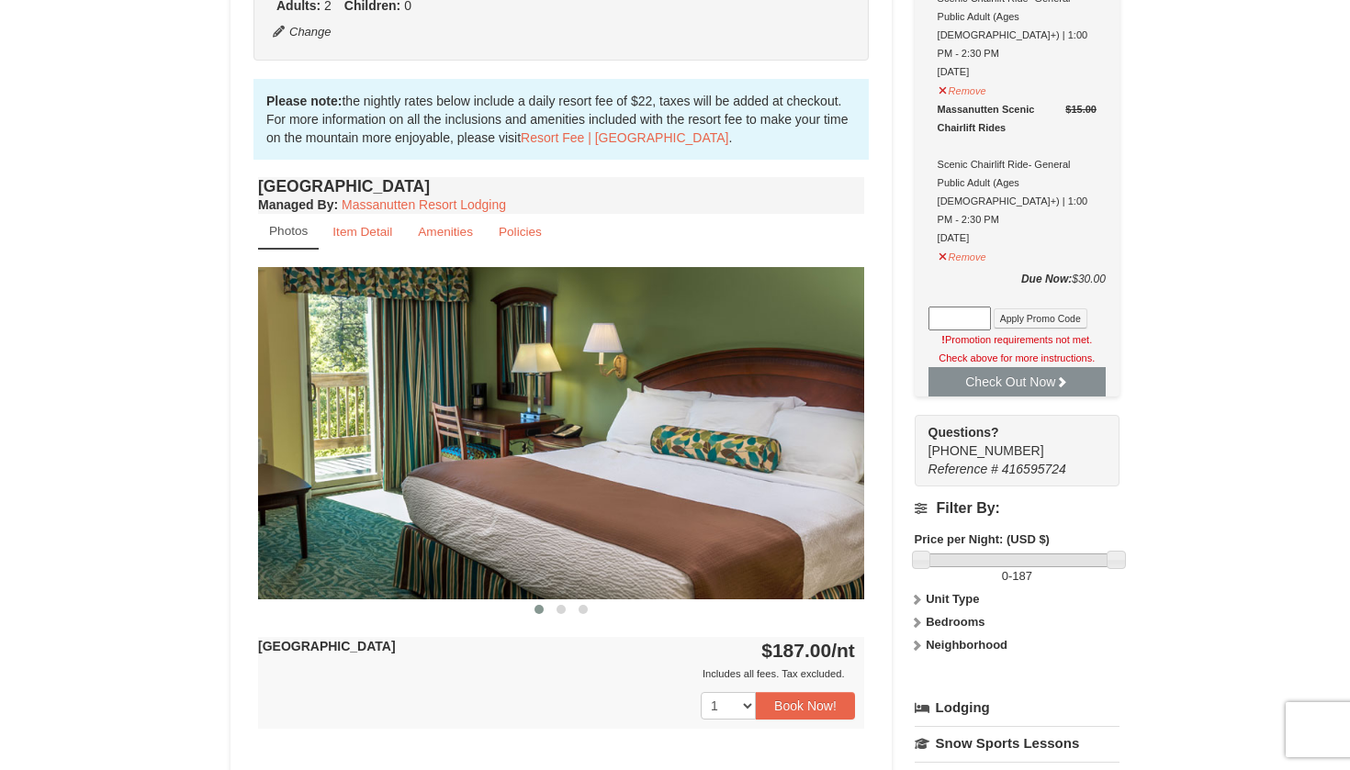
scroll to position [518, 0]
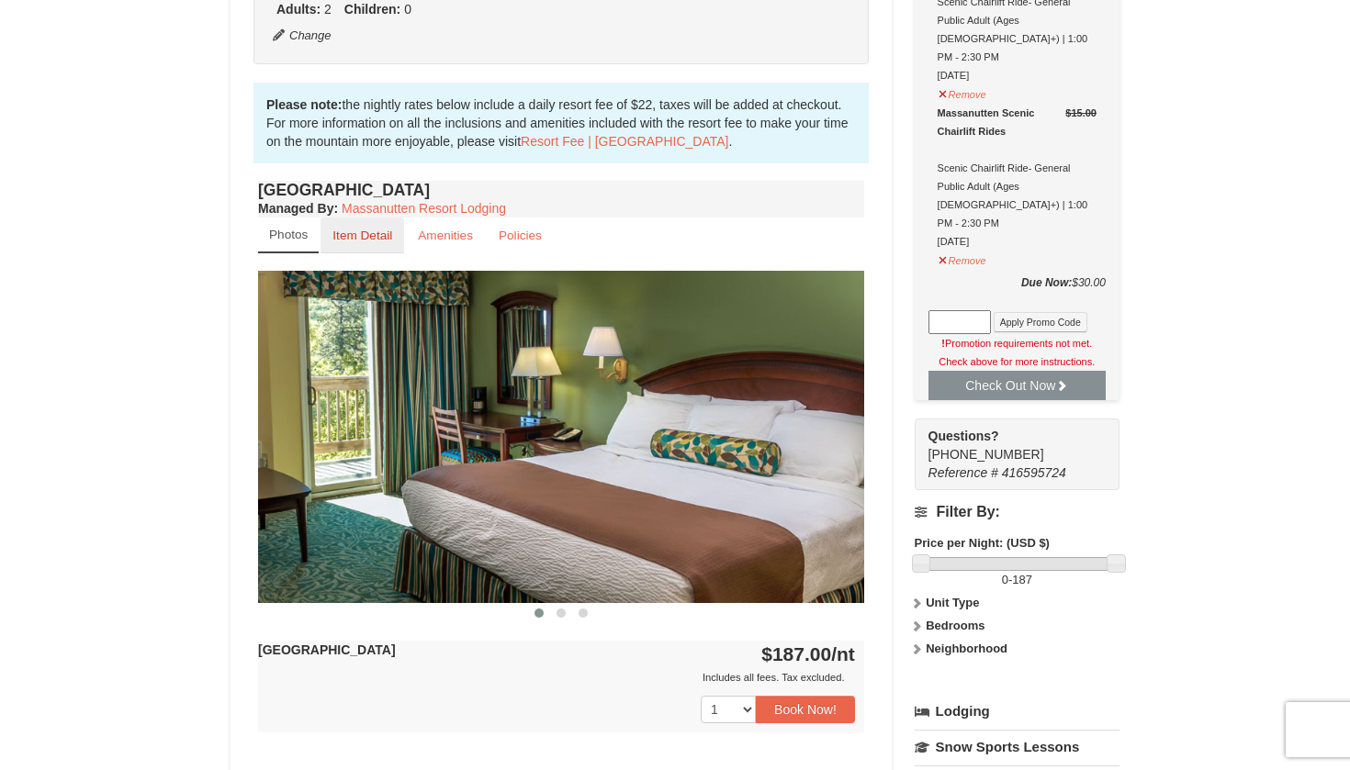
click at [368, 243] on link "Item Detail" at bounding box center [363, 236] width 84 height 36
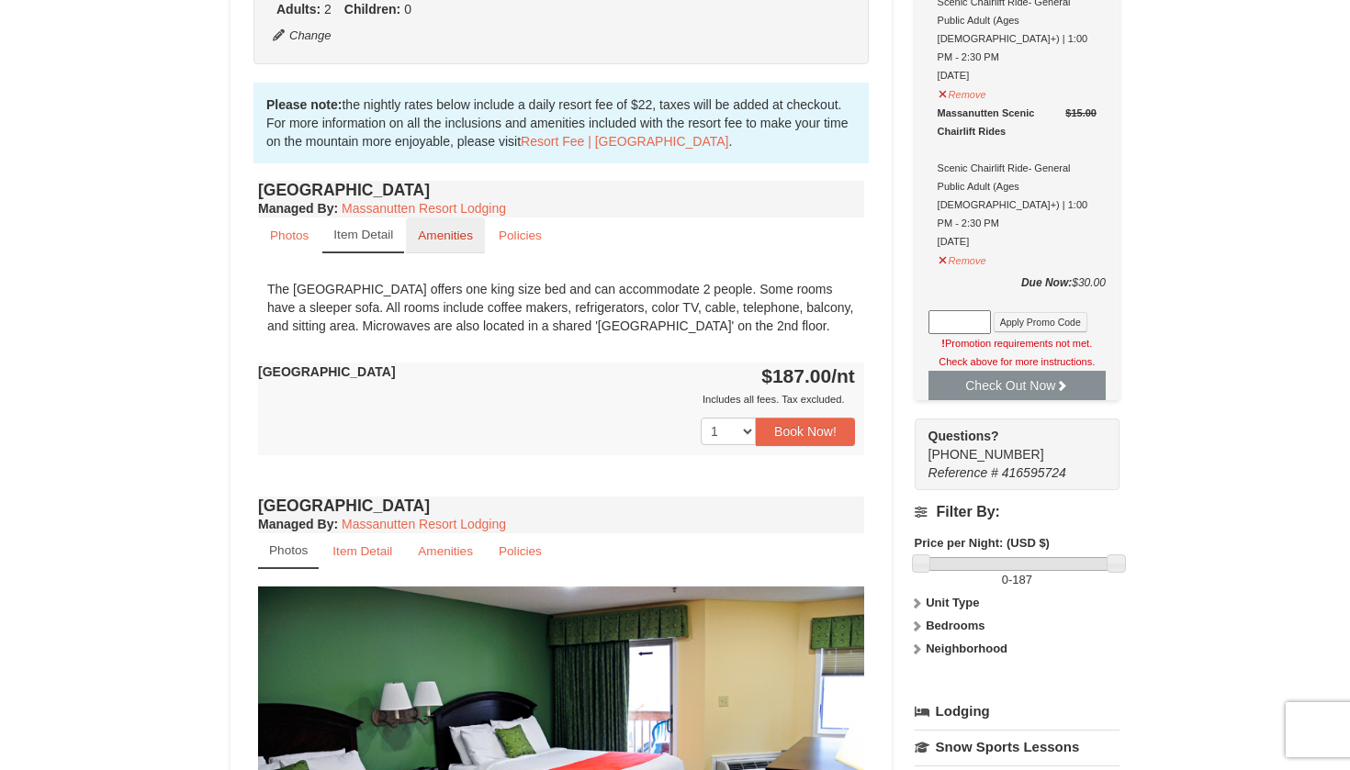
click at [453, 253] on link "Amenities" at bounding box center [445, 236] width 79 height 36
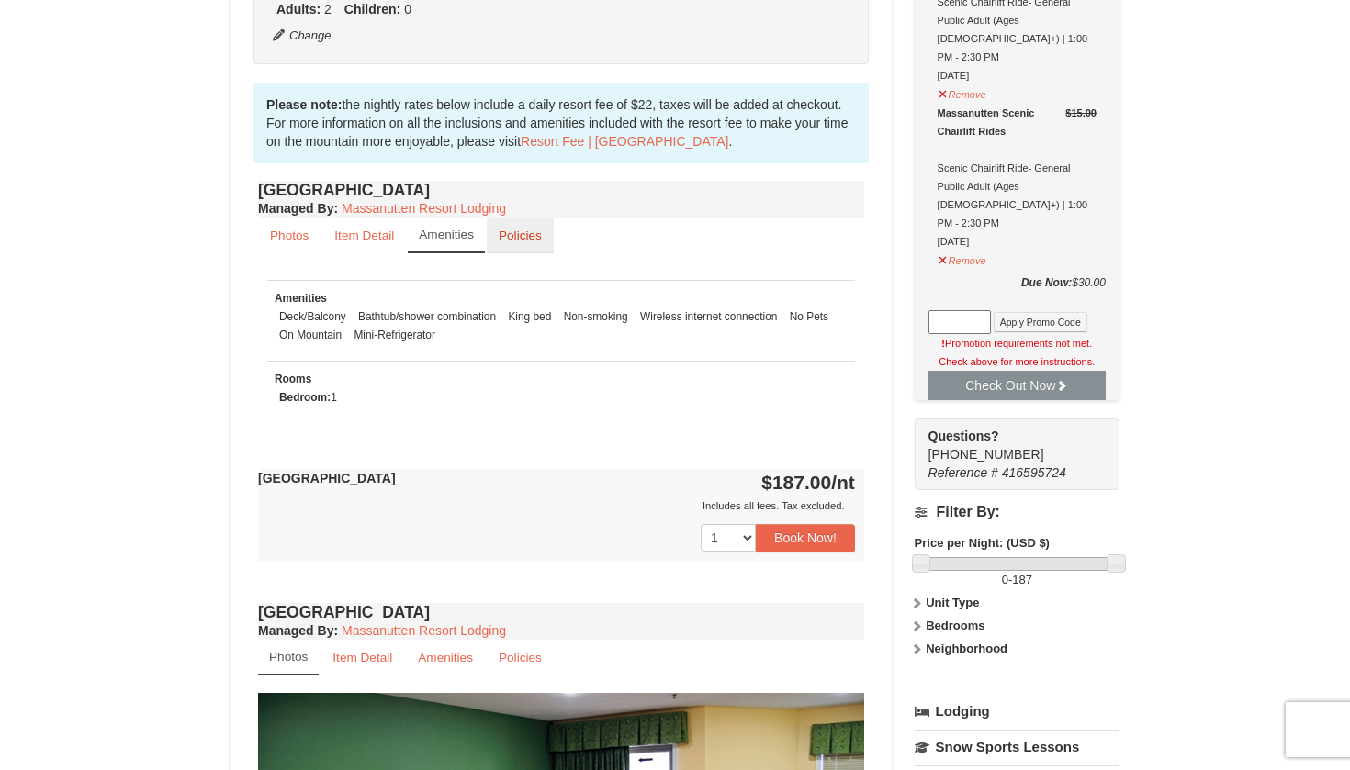
click at [508, 247] on link "Policies" at bounding box center [520, 236] width 67 height 36
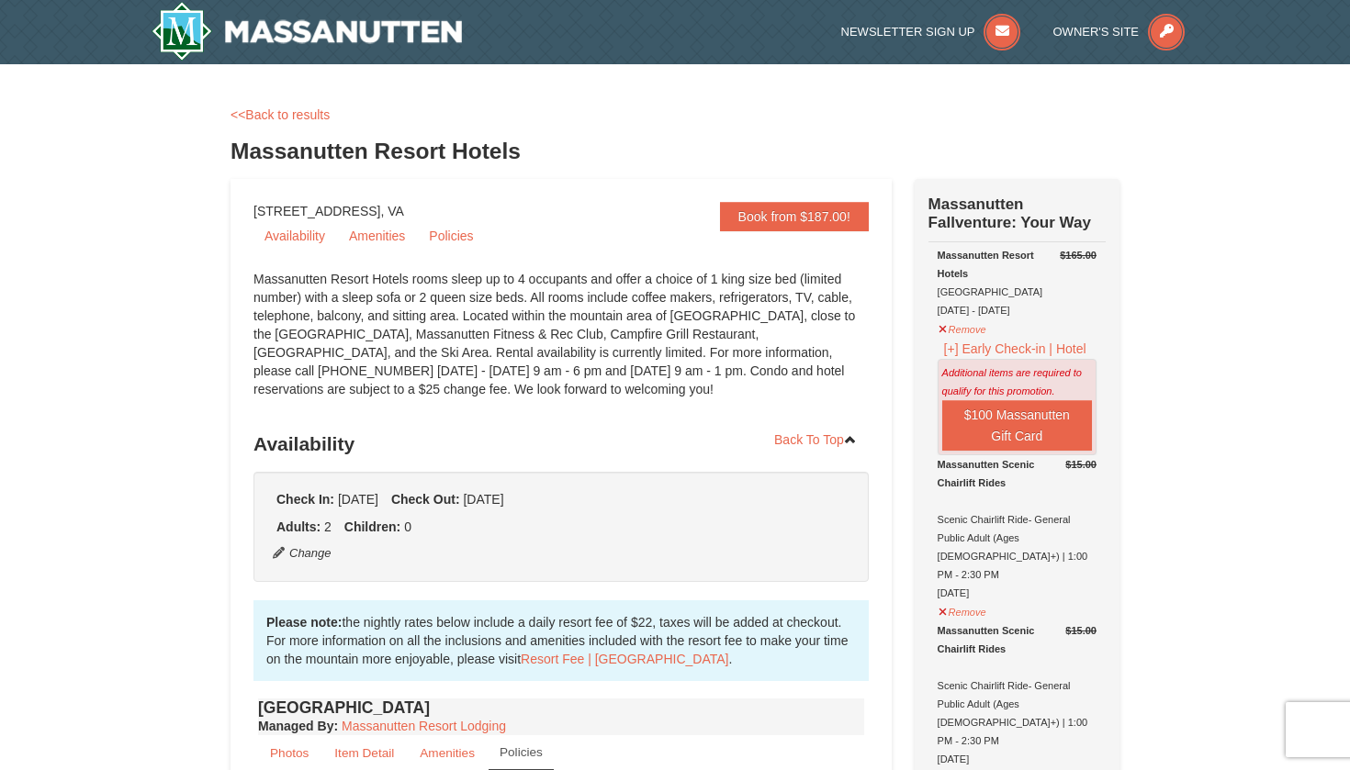
scroll to position [0, 0]
click at [962, 338] on button "Remove" at bounding box center [963, 327] width 50 height 23
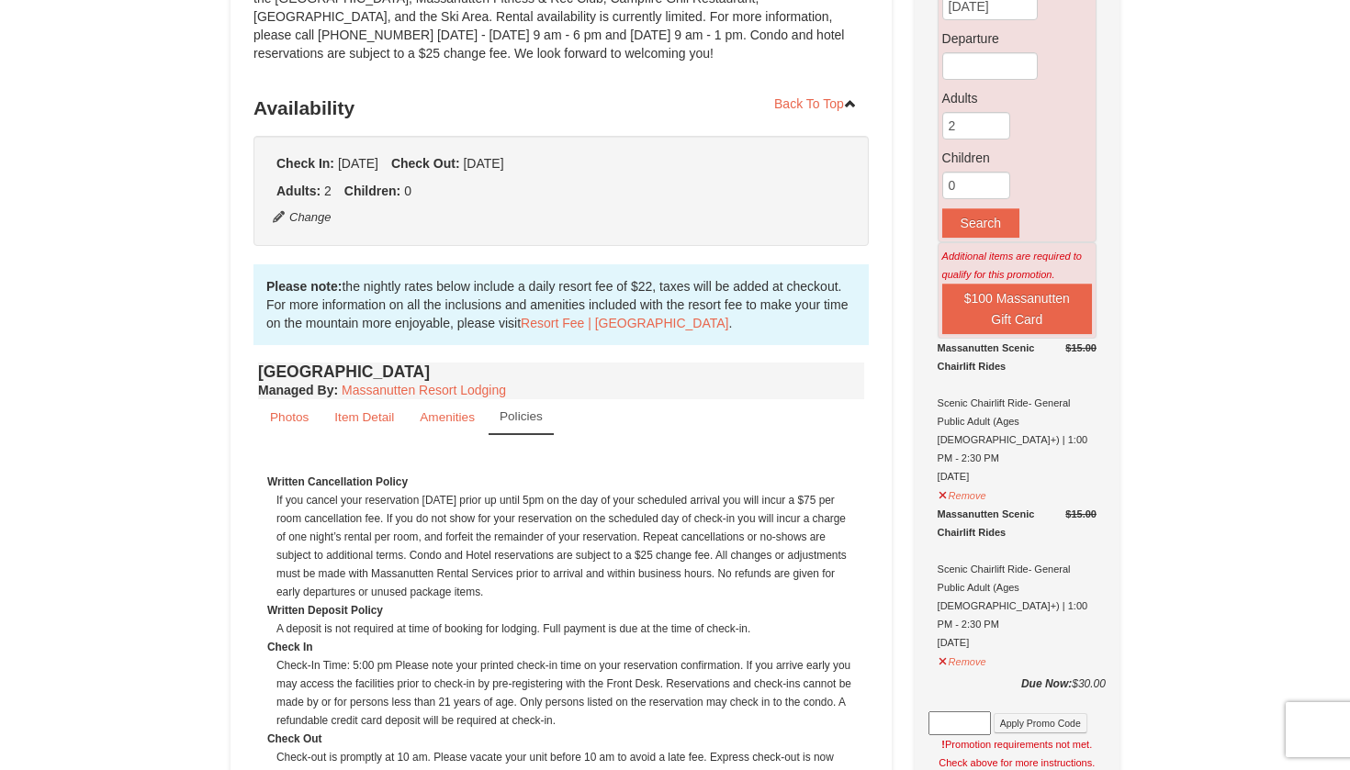
scroll to position [377, 0]
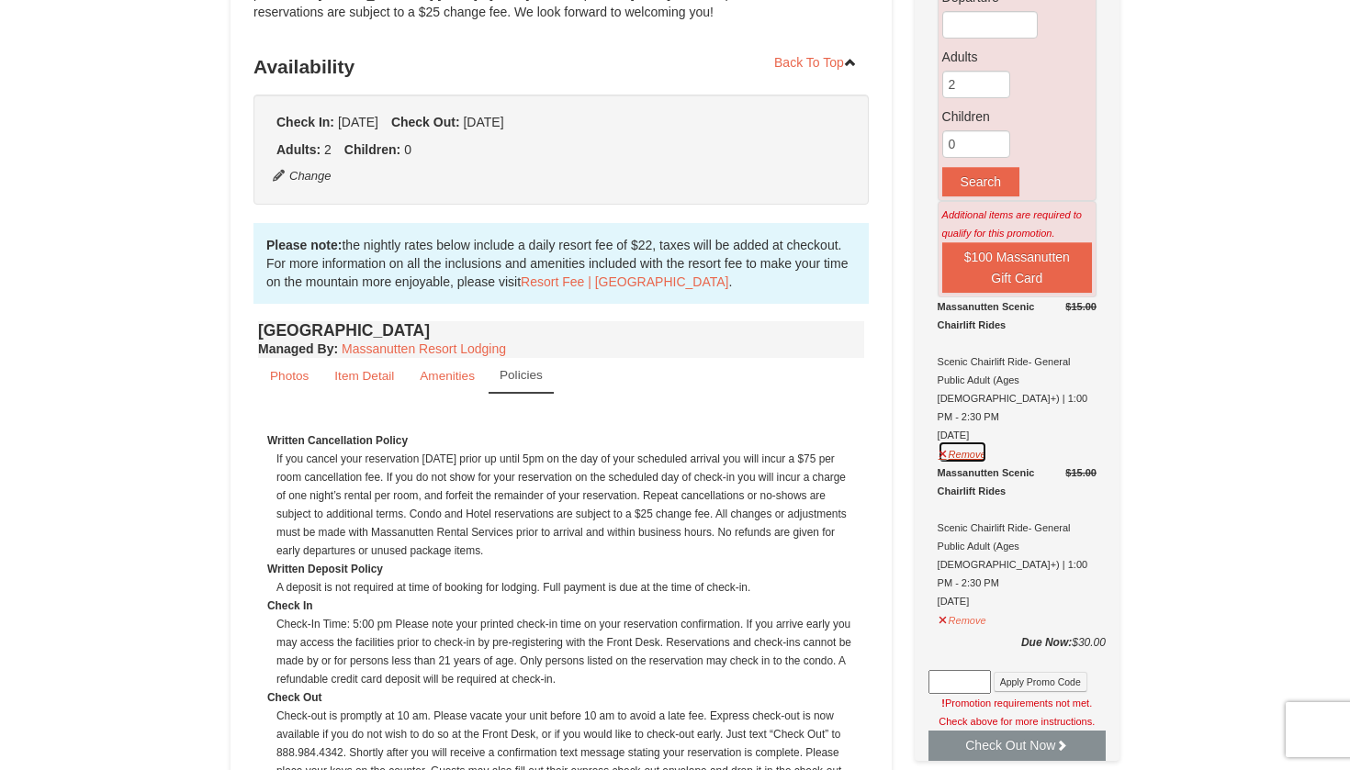
click at [964, 441] on button "Remove" at bounding box center [963, 452] width 50 height 23
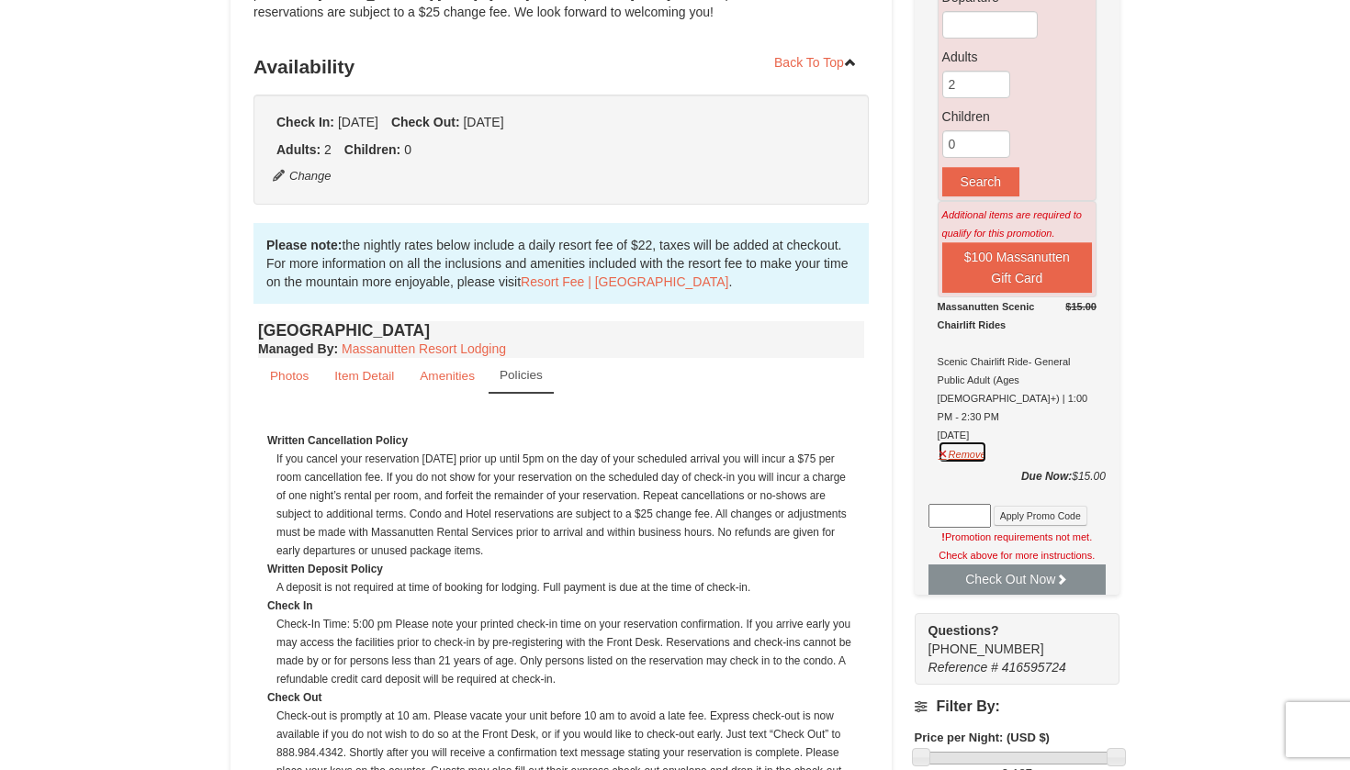
click at [967, 441] on button "Remove" at bounding box center [963, 452] width 50 height 23
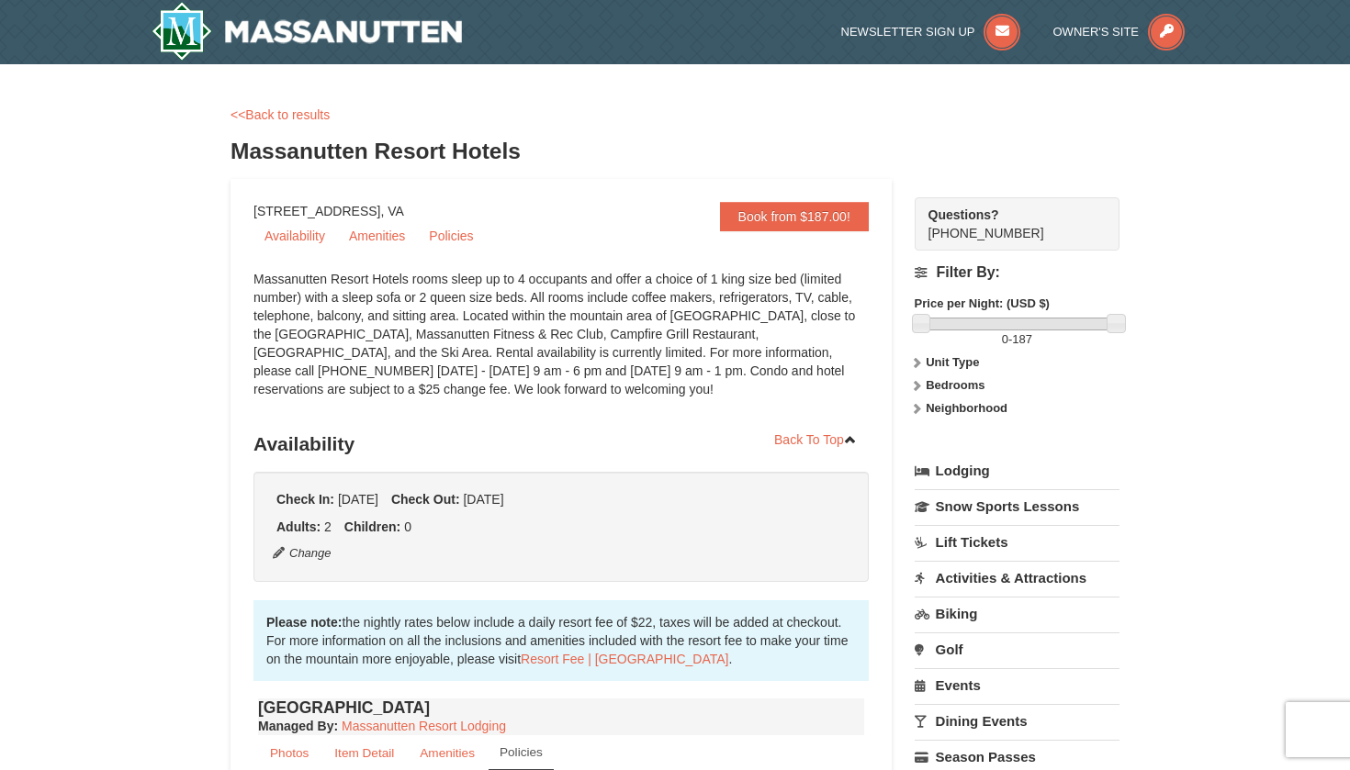
scroll to position [0, 0]
click at [403, 39] on img at bounding box center [307, 31] width 310 height 59
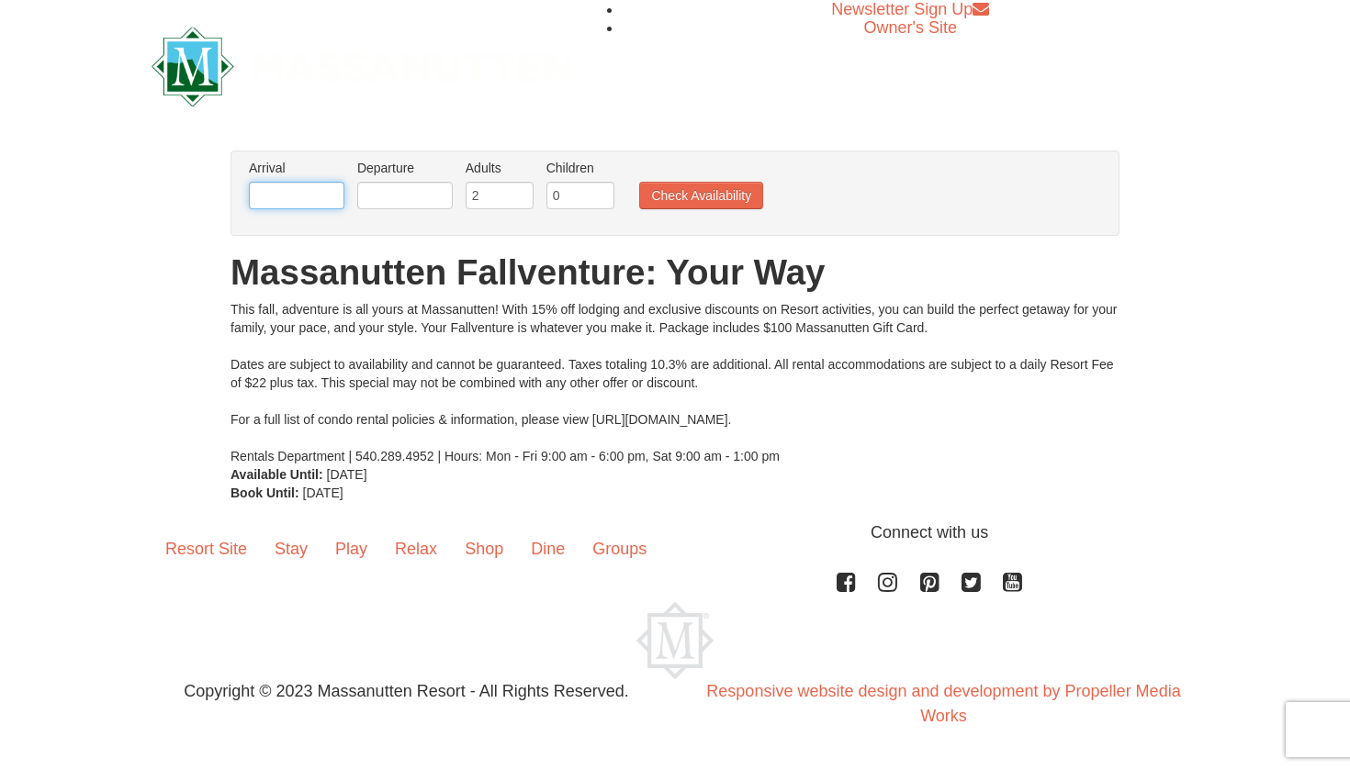
click at [309, 194] on input "text" at bounding box center [297, 196] width 96 height 28
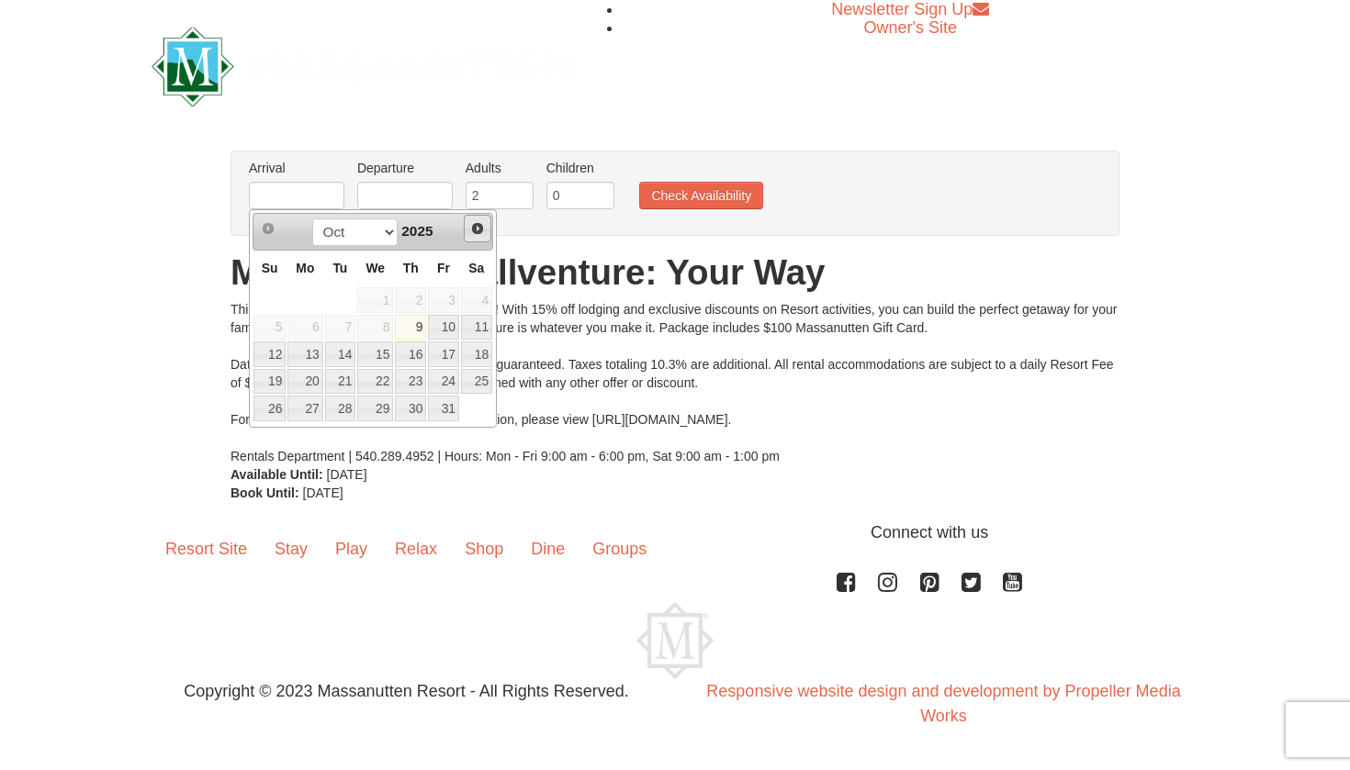
click at [473, 237] on link "Next" at bounding box center [478, 229] width 28 height 28
click at [477, 297] on link "1" at bounding box center [476, 300] width 31 height 26
type input "[DATE]"
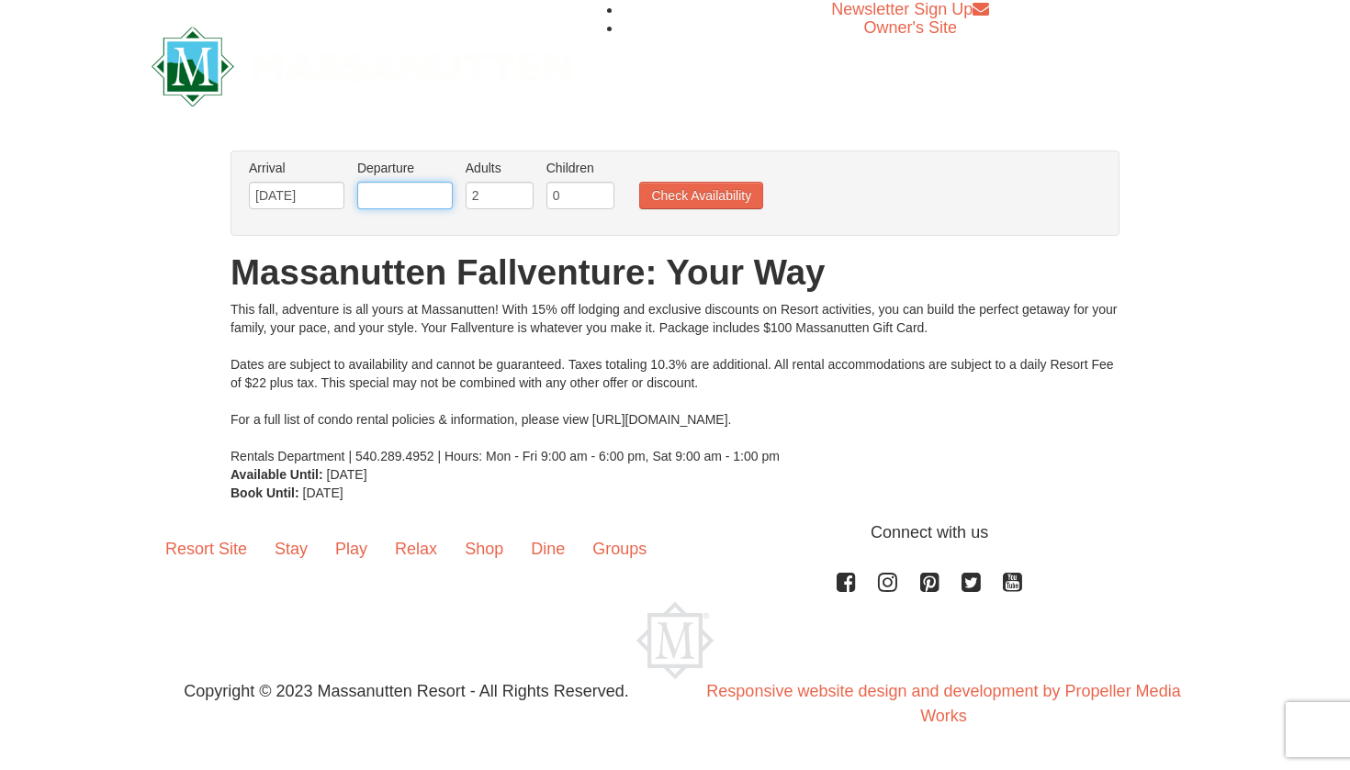
click at [425, 186] on input "text" at bounding box center [405, 196] width 96 height 28
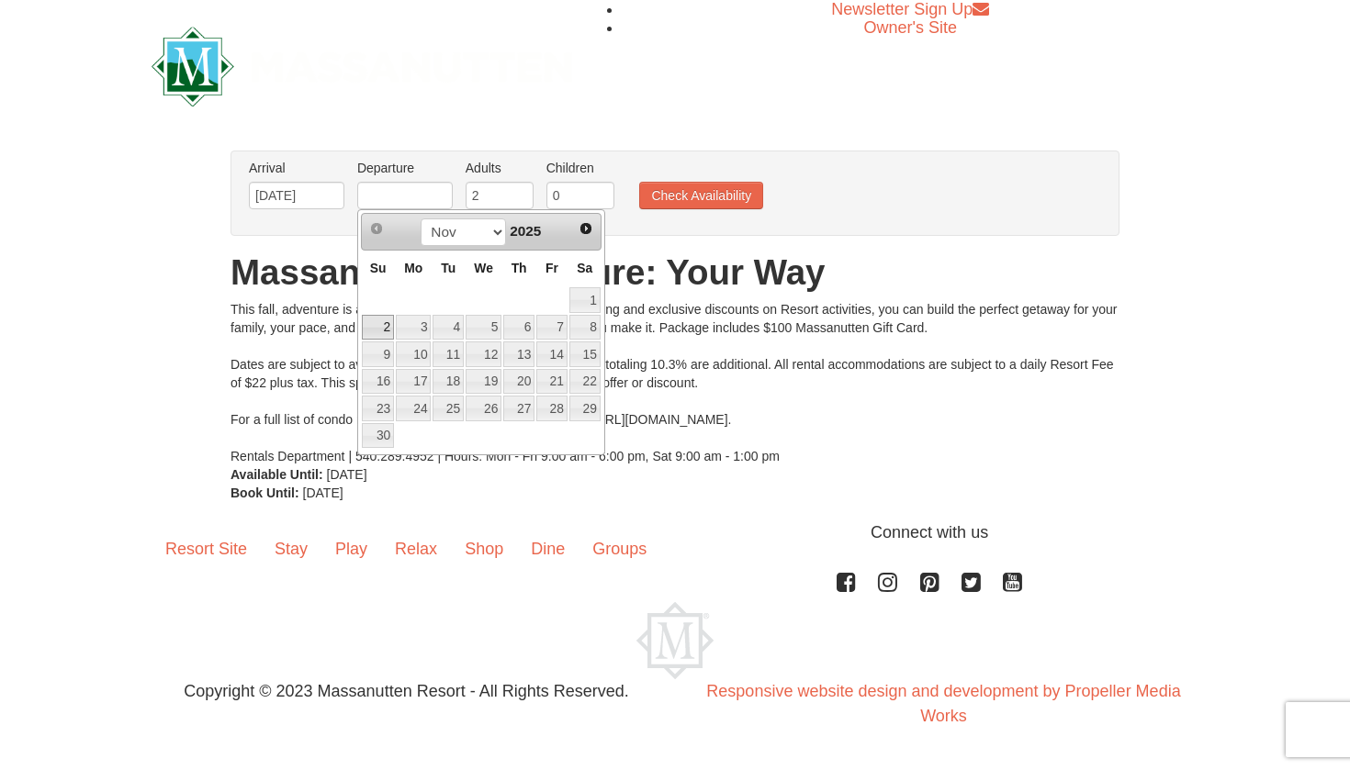
click at [384, 326] on link "2" at bounding box center [378, 328] width 32 height 26
type input "[DATE]"
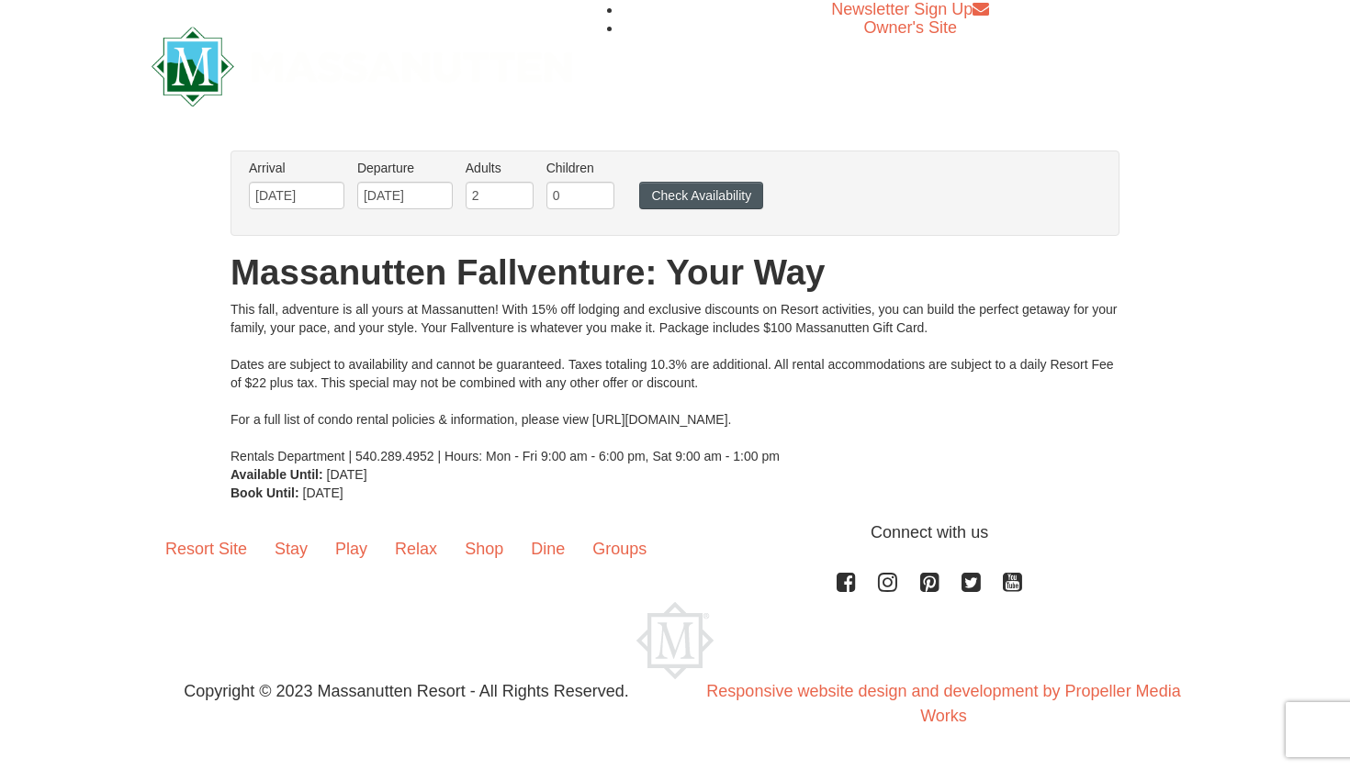
click at [691, 201] on button "Check Availability" at bounding box center [701, 196] width 124 height 28
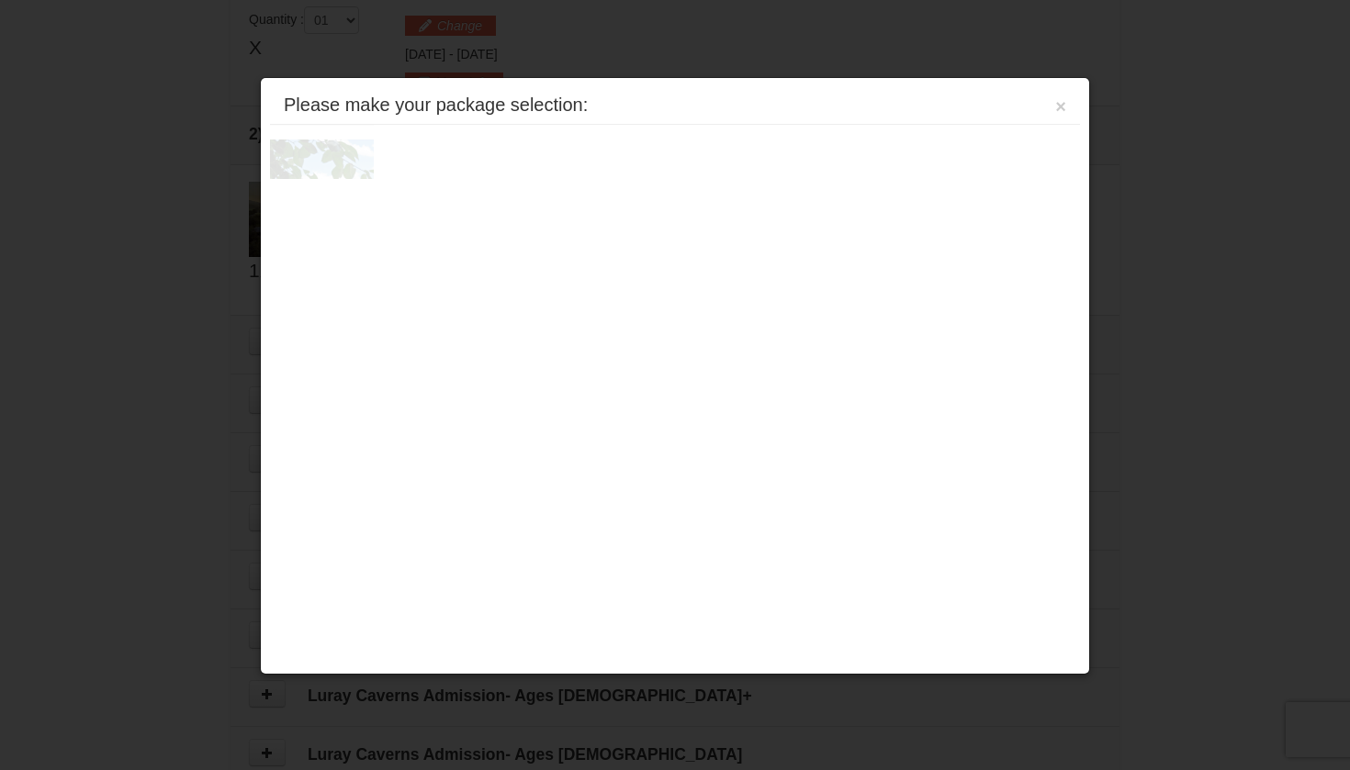
scroll to position [562, 0]
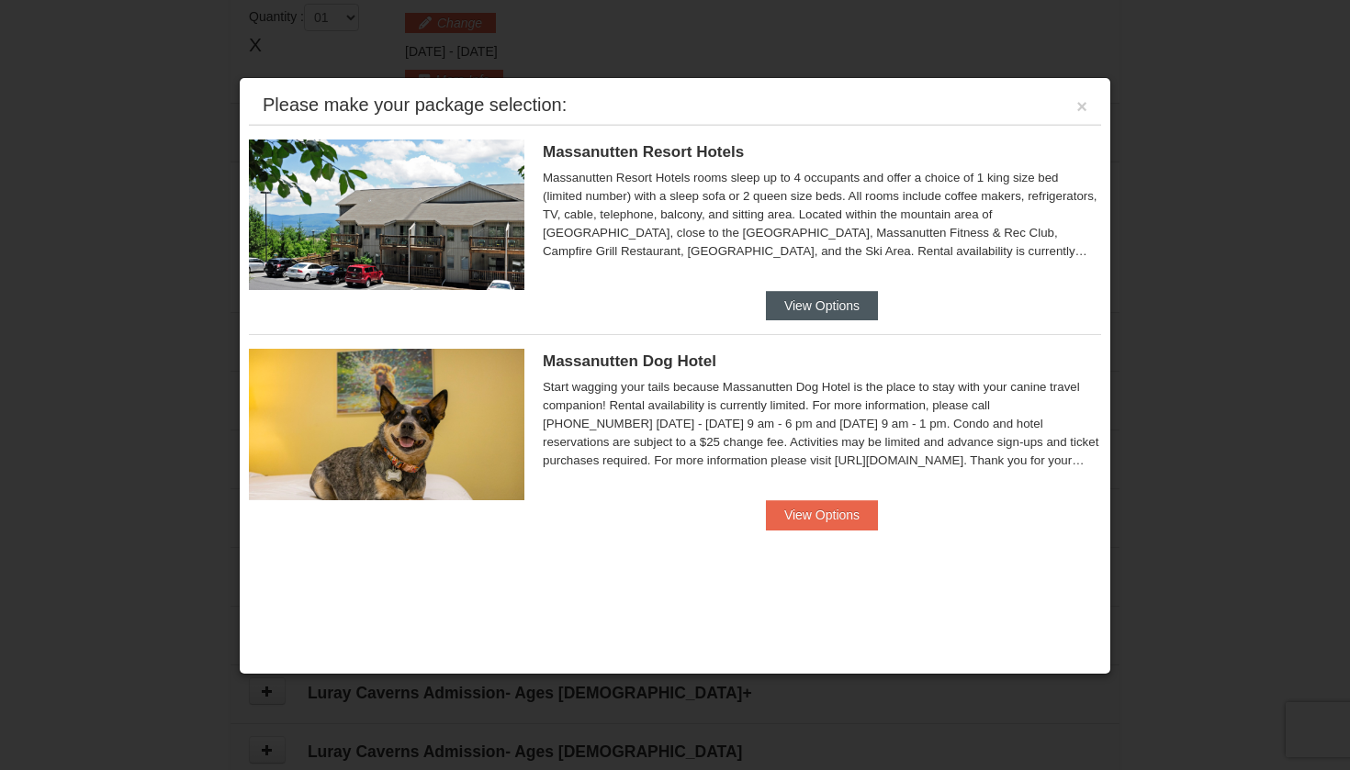
click at [807, 307] on button "View Options" at bounding box center [822, 305] width 112 height 29
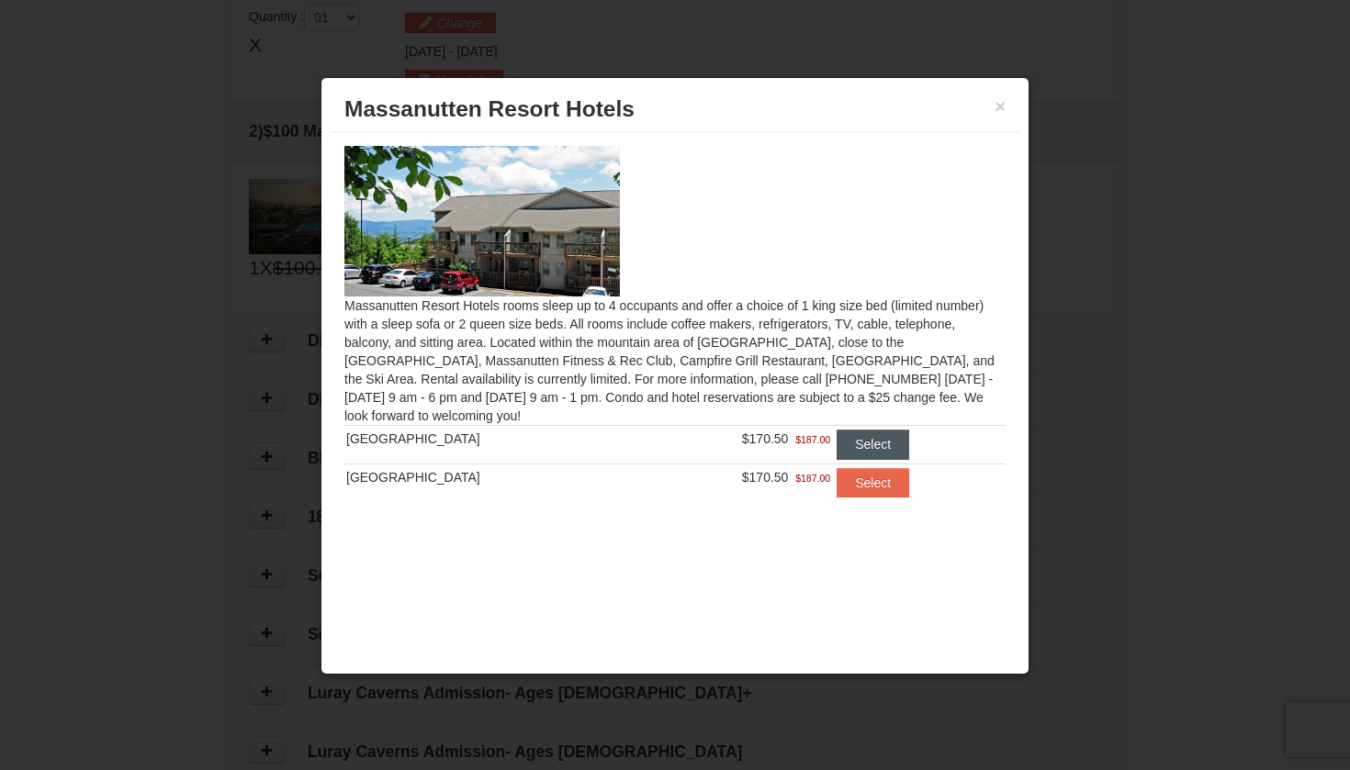
click at [867, 438] on button "Select" at bounding box center [873, 444] width 73 height 29
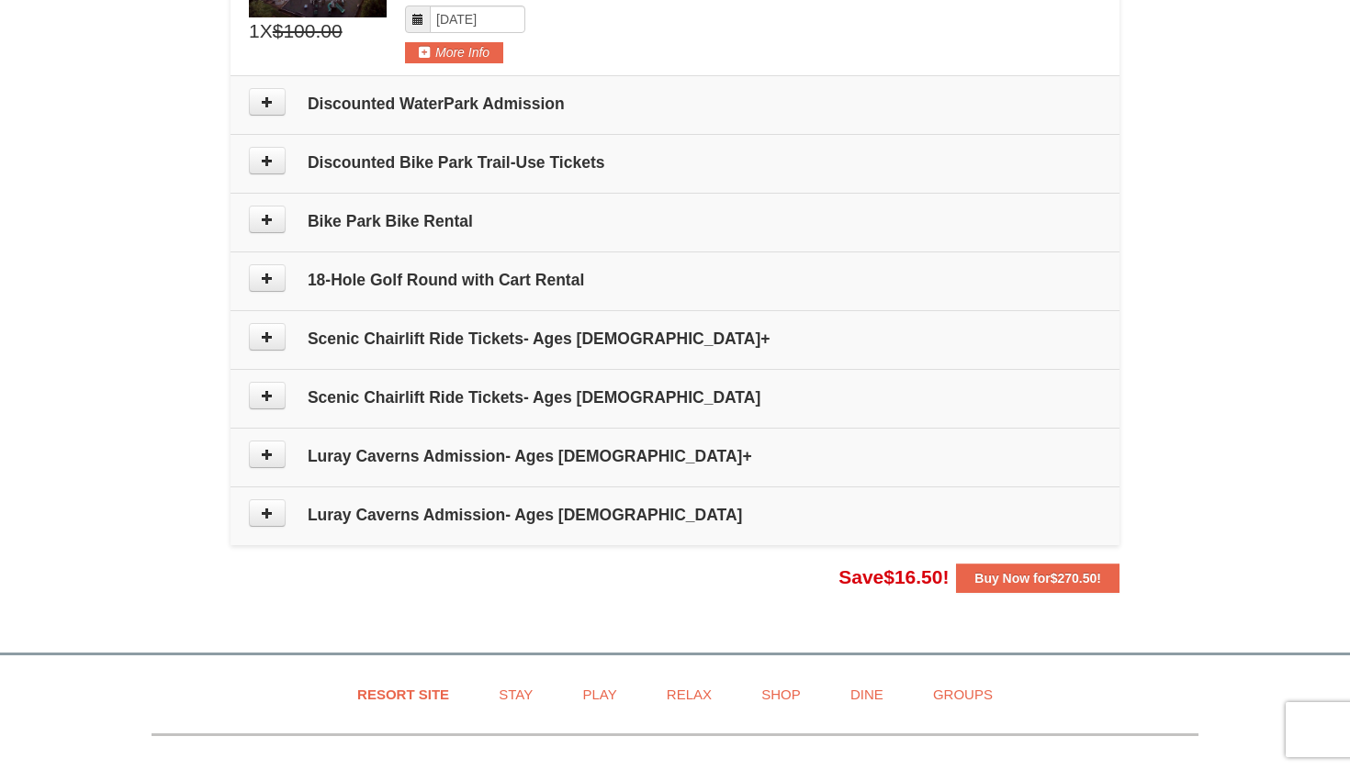
scroll to position [883, 0]
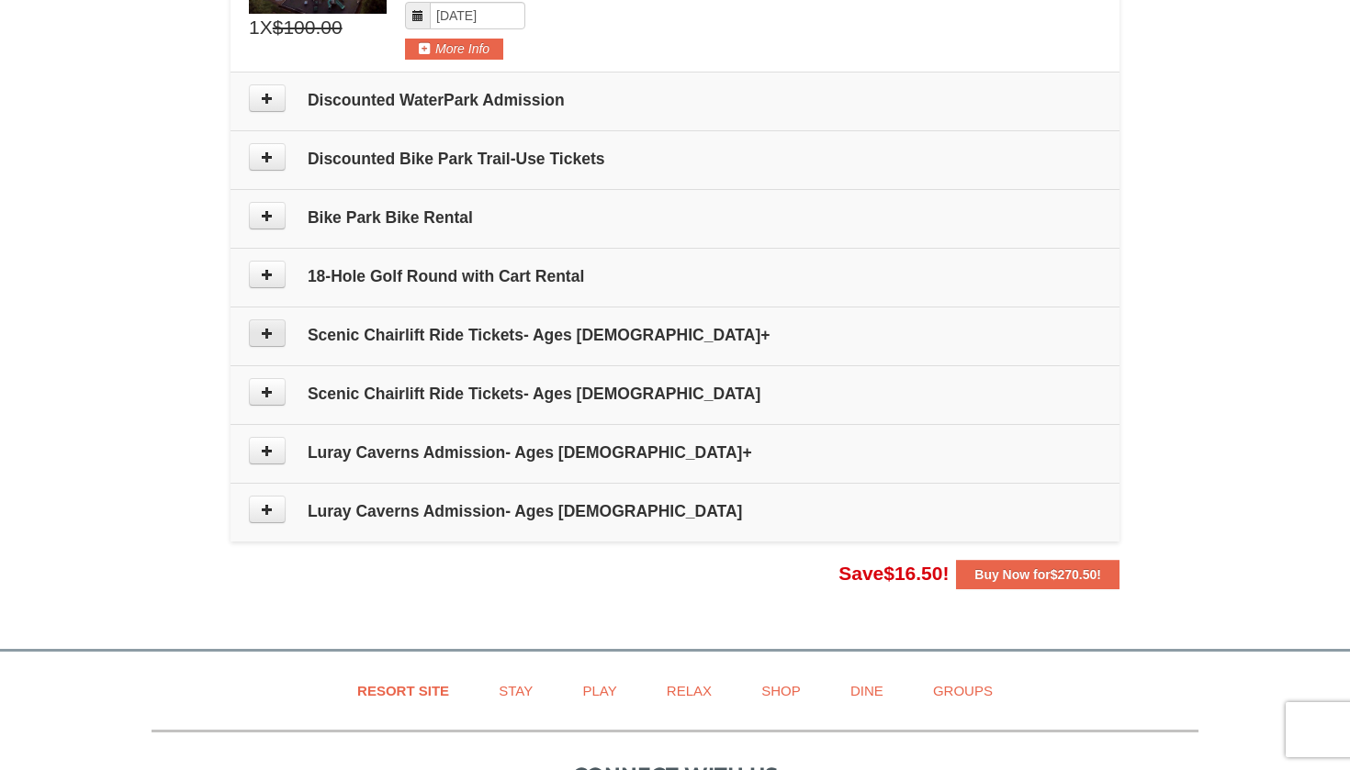
click at [265, 337] on icon at bounding box center [267, 333] width 13 height 13
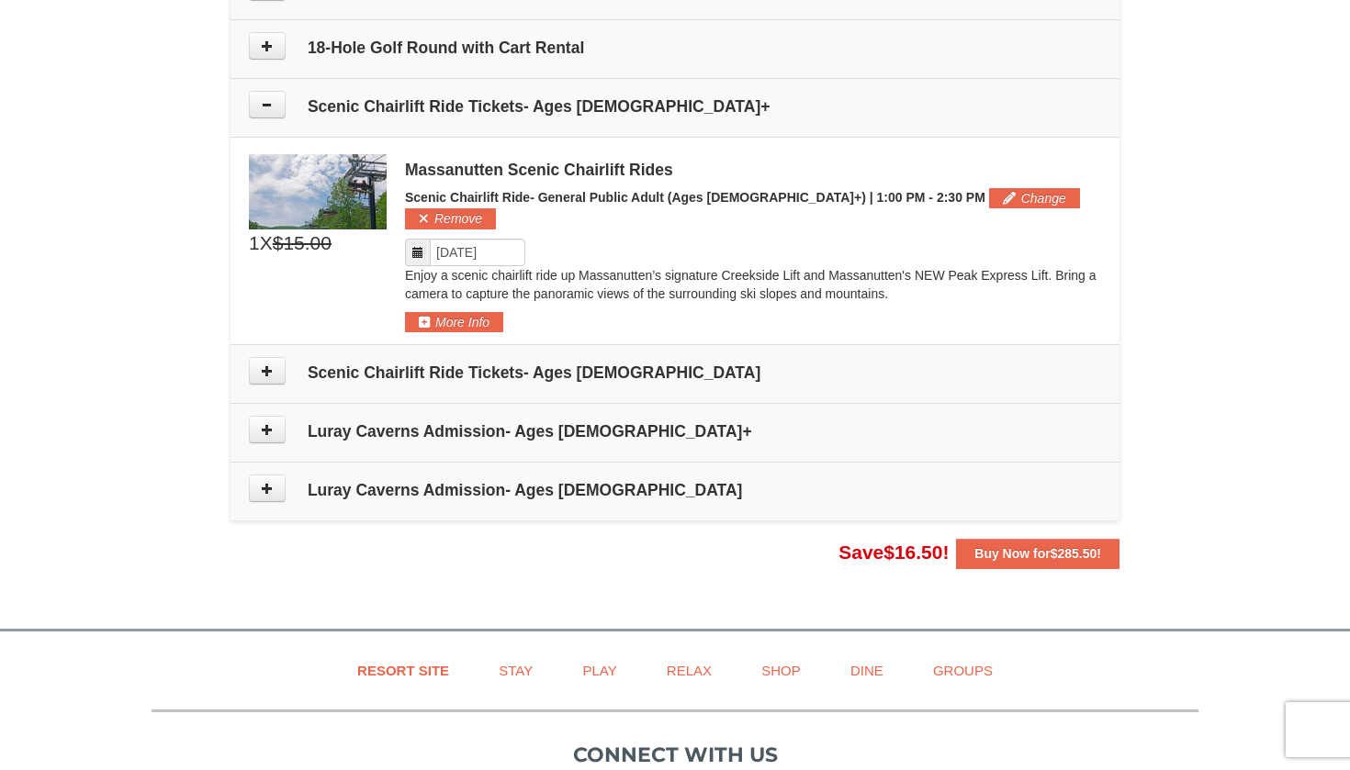
scroll to position [1111, 0]
click at [1024, 546] on strong "Buy Now for $285.50 !" at bounding box center [1037, 553] width 127 height 15
click at [1064, 546] on span "$285.50" at bounding box center [1074, 553] width 47 height 15
click at [1019, 546] on strong "Buy Now for $285.50 !" at bounding box center [1037, 553] width 127 height 15
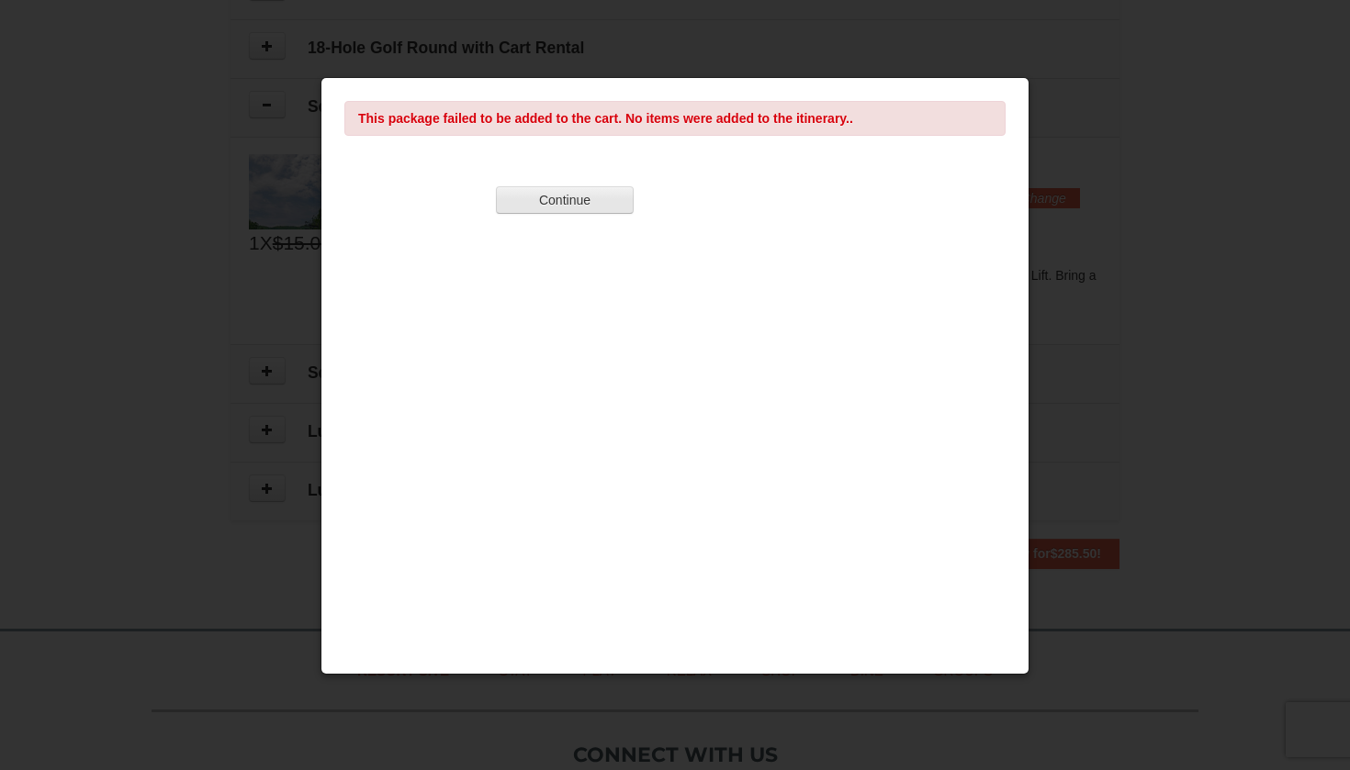
click at [588, 205] on button "Continue" at bounding box center [565, 200] width 138 height 28
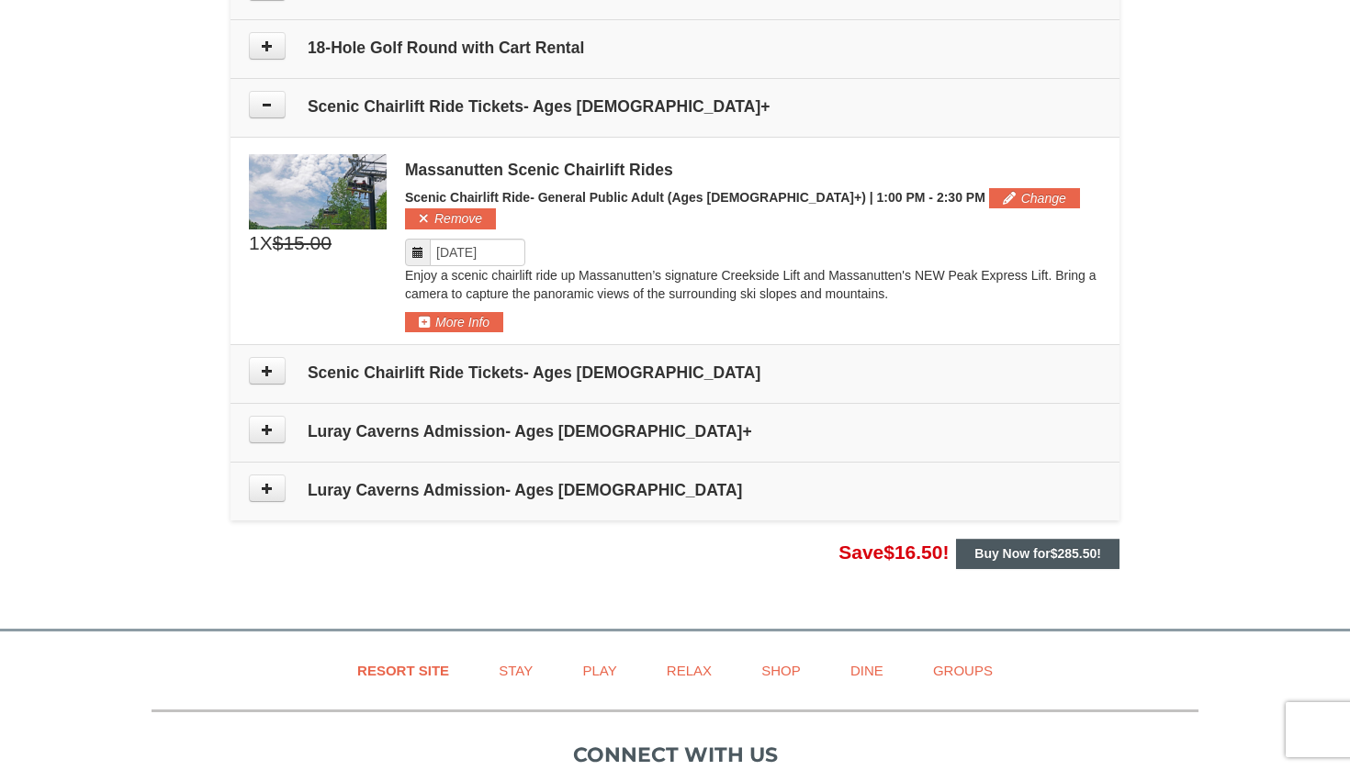
click at [1042, 546] on strong "Buy Now for $285.50 !" at bounding box center [1037, 553] width 127 height 15
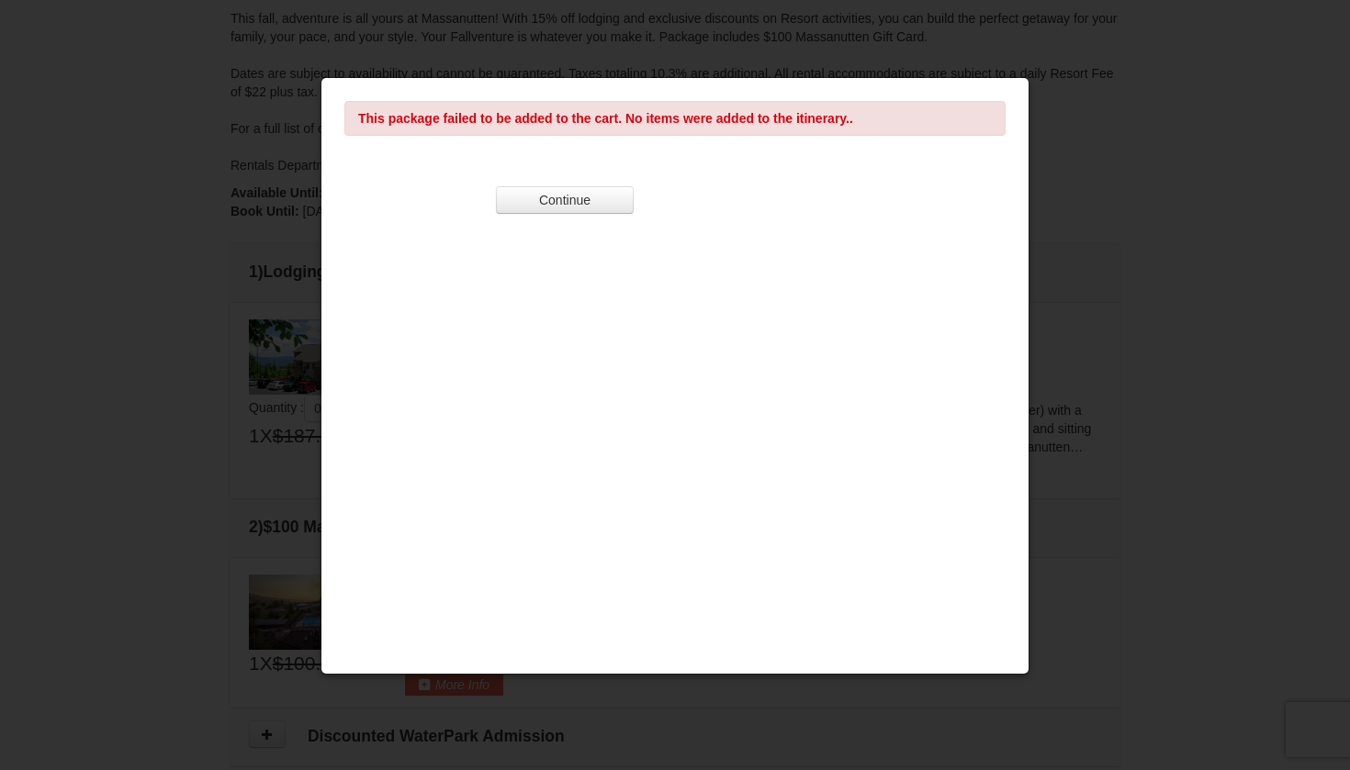
scroll to position [246, 0]
click at [1097, 184] on div at bounding box center [675, 385] width 1350 height 770
click at [570, 204] on button "Continue" at bounding box center [565, 200] width 138 height 28
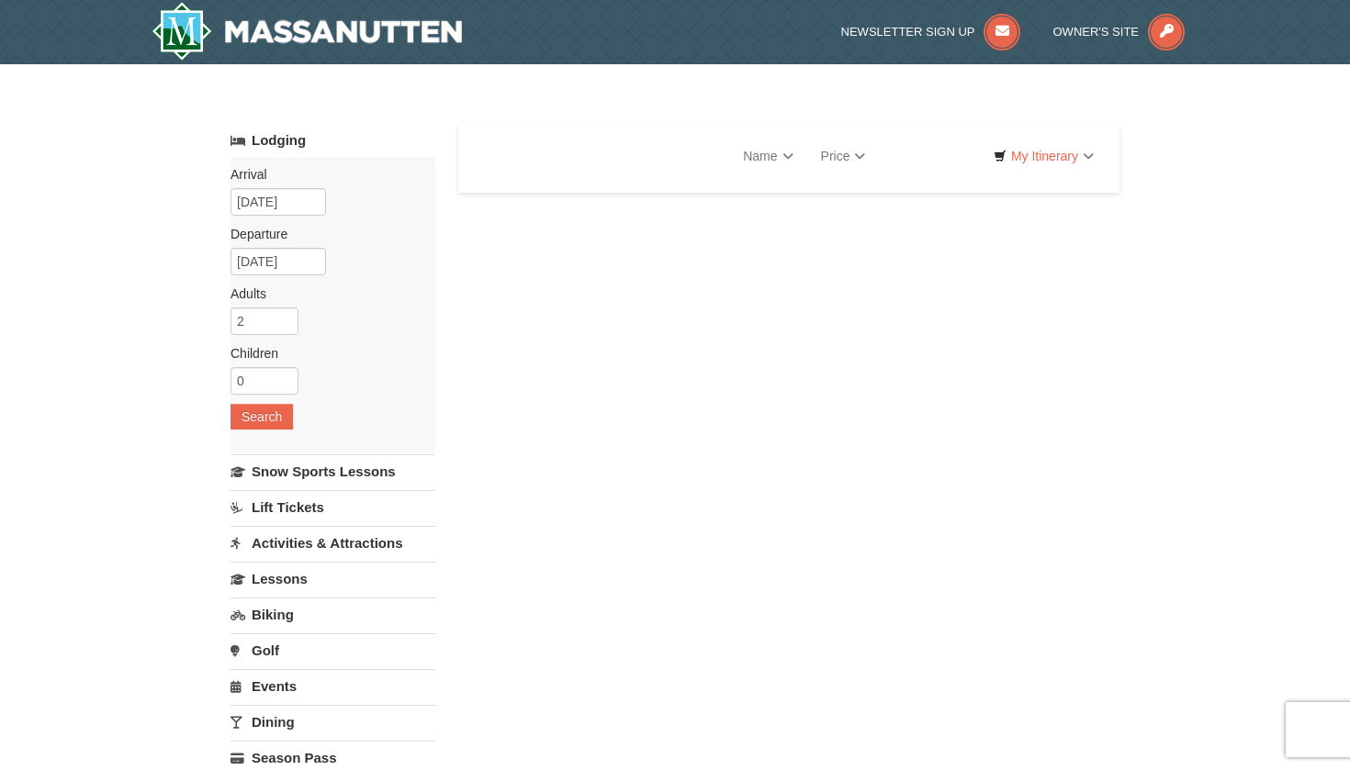
select select "10"
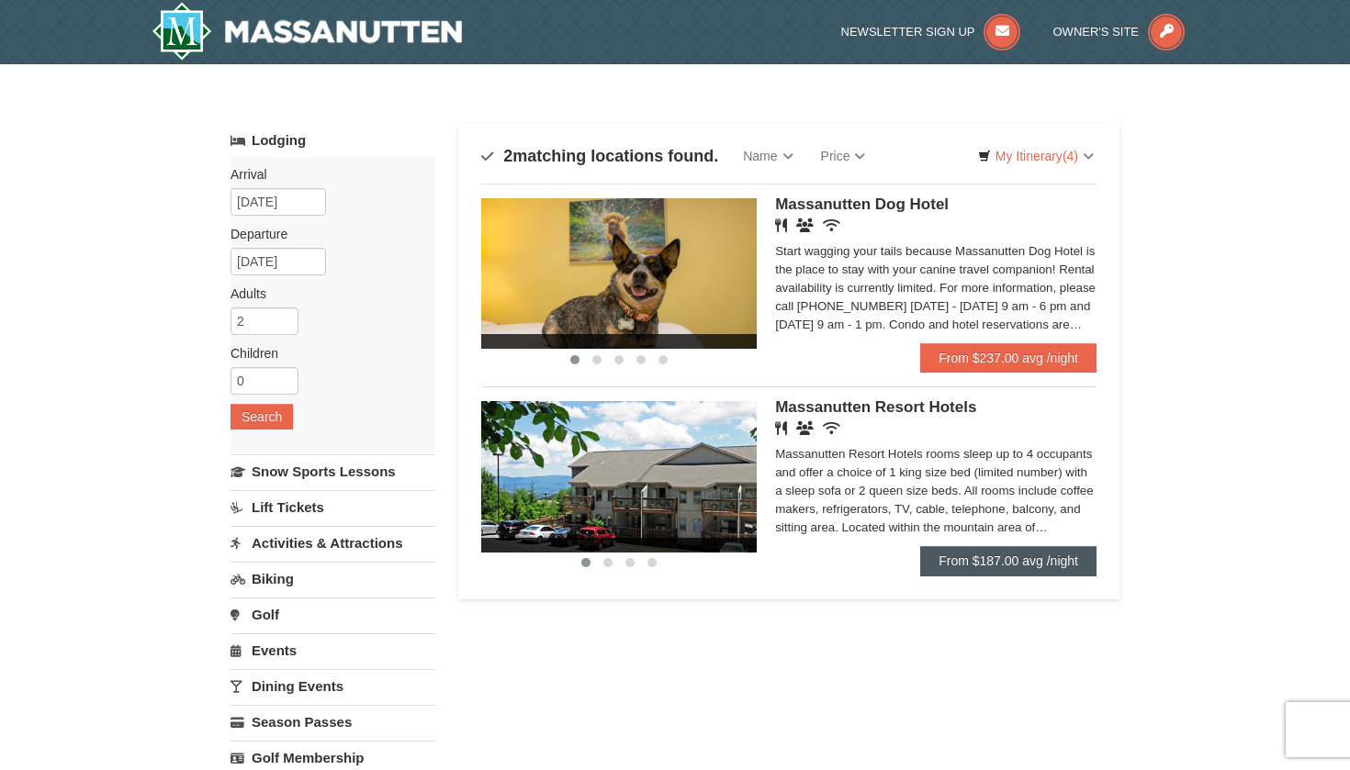
click at [982, 569] on link "From $187.00 avg /night" at bounding box center [1008, 560] width 176 height 29
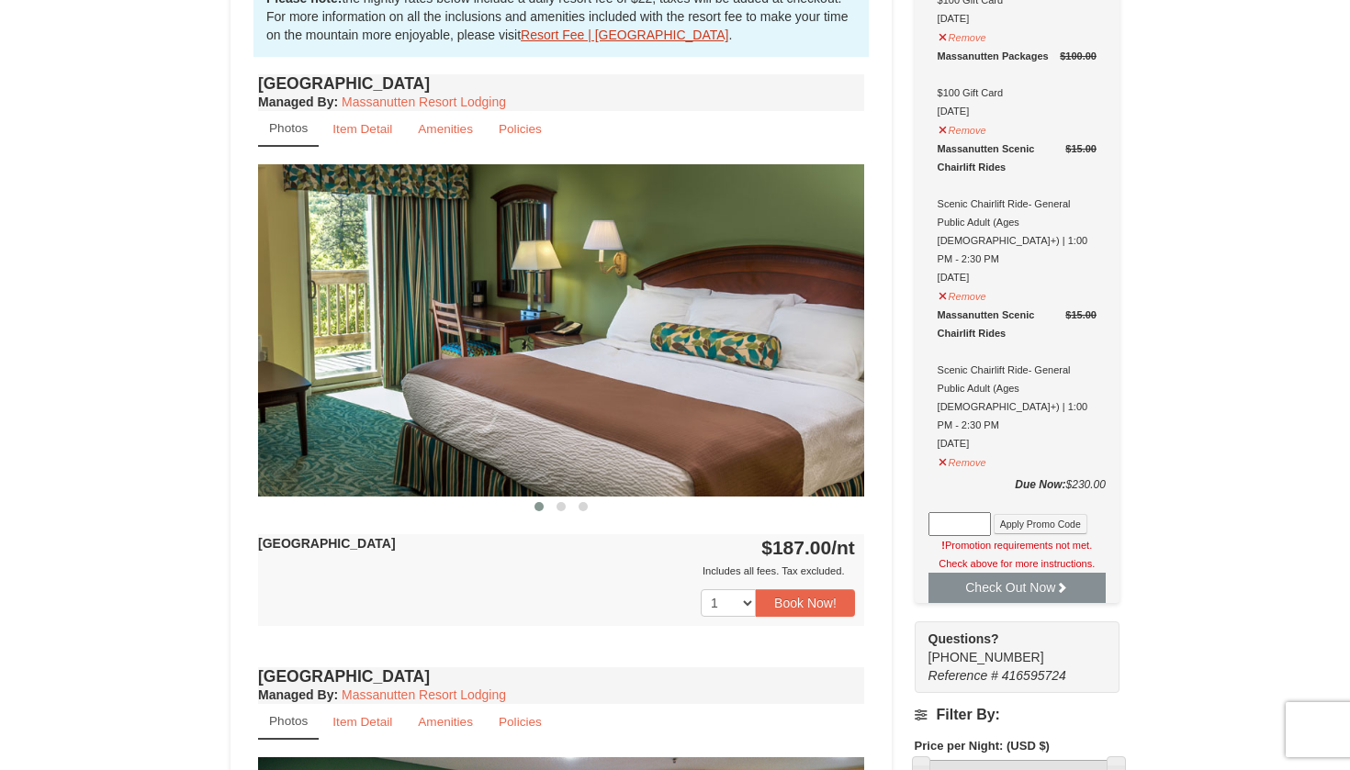
scroll to position [632, 0]
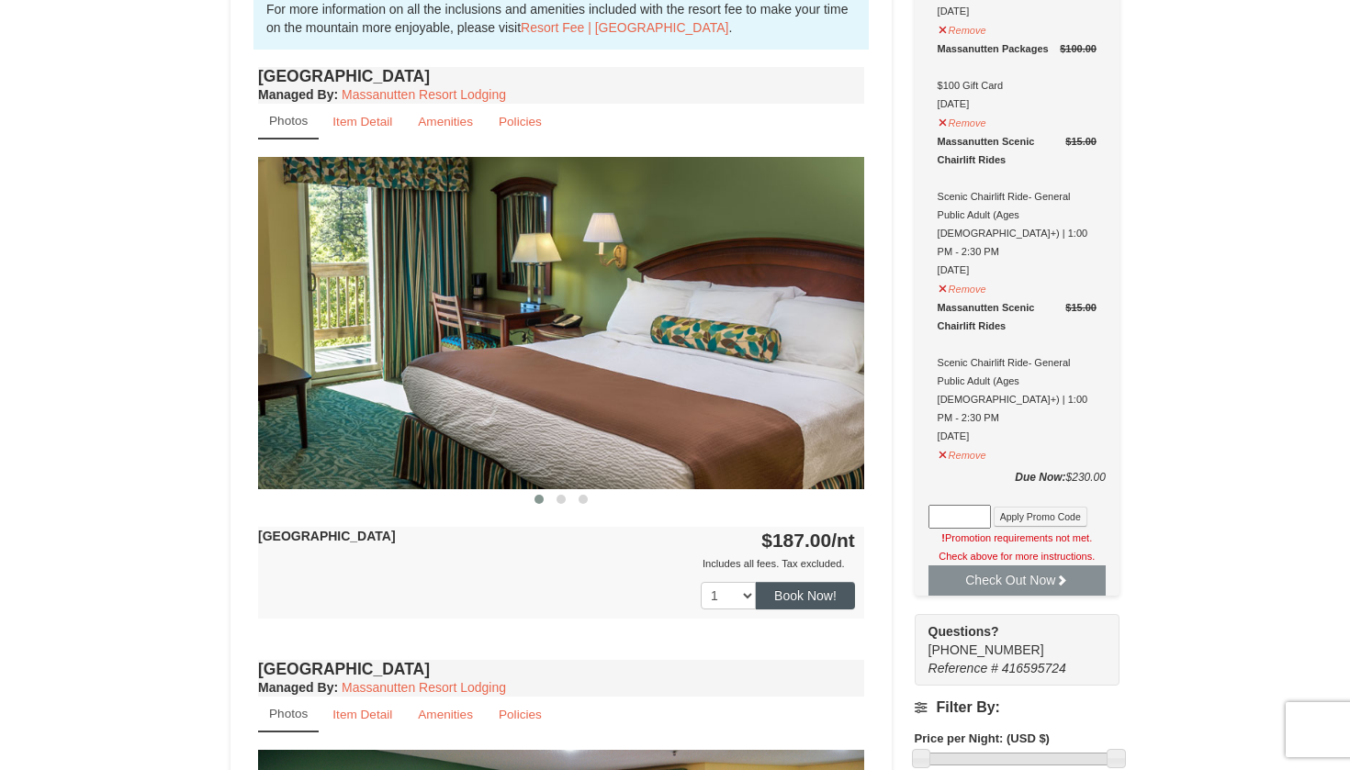
click at [814, 602] on button "Book Now!" at bounding box center [805, 596] width 99 height 28
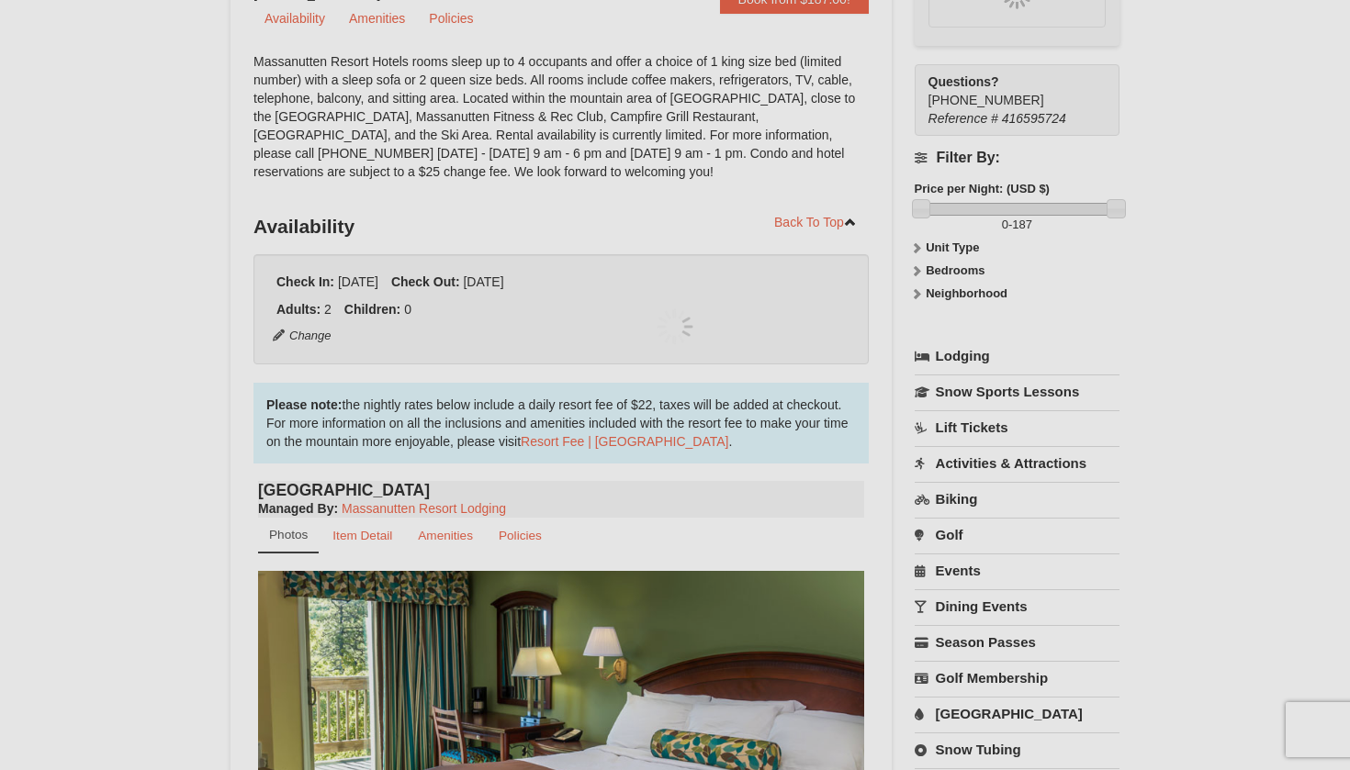
scroll to position [179, 0]
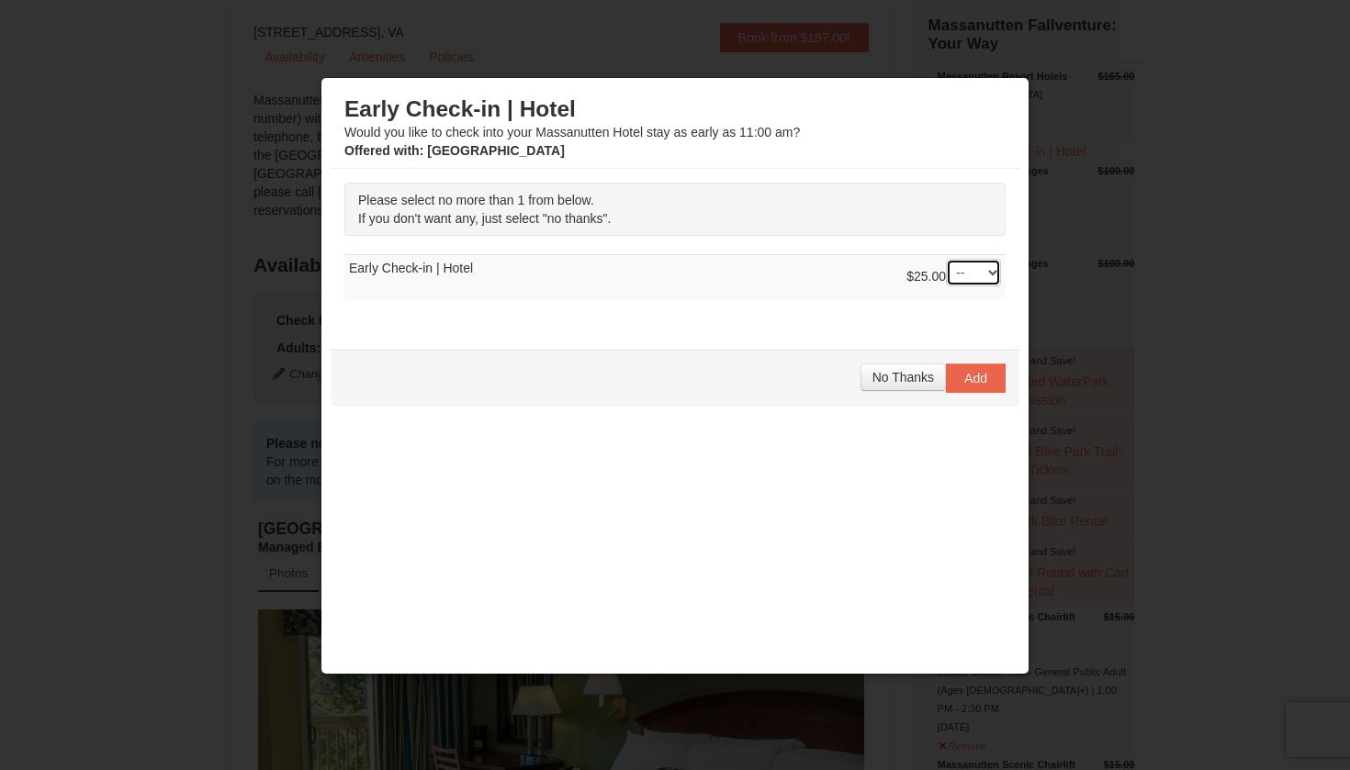
select select "1"
click at [784, 318] on div "Please select no more than 1 from below. If you don't want any, just select "no…" at bounding box center [675, 250] width 689 height 163
click at [971, 373] on span "Add" at bounding box center [975, 378] width 23 height 15
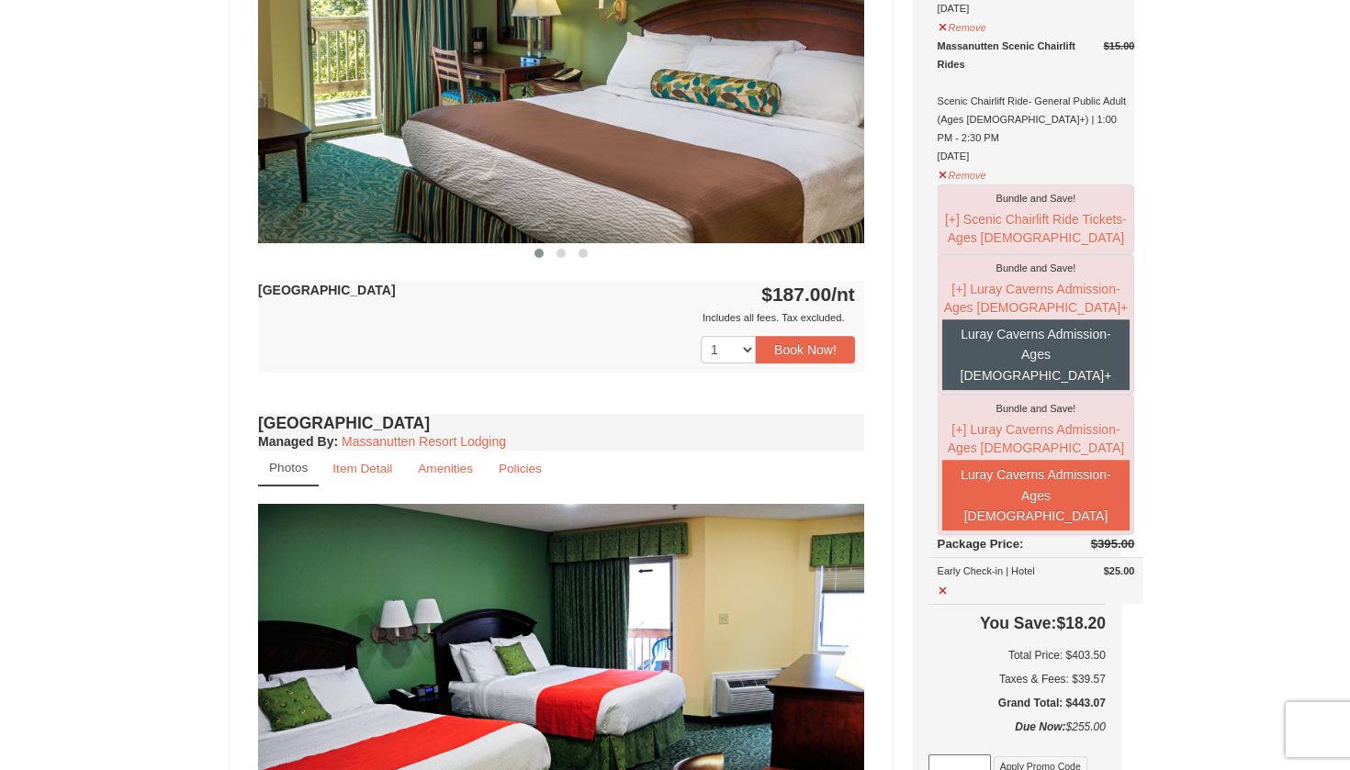
scroll to position [866, 0]
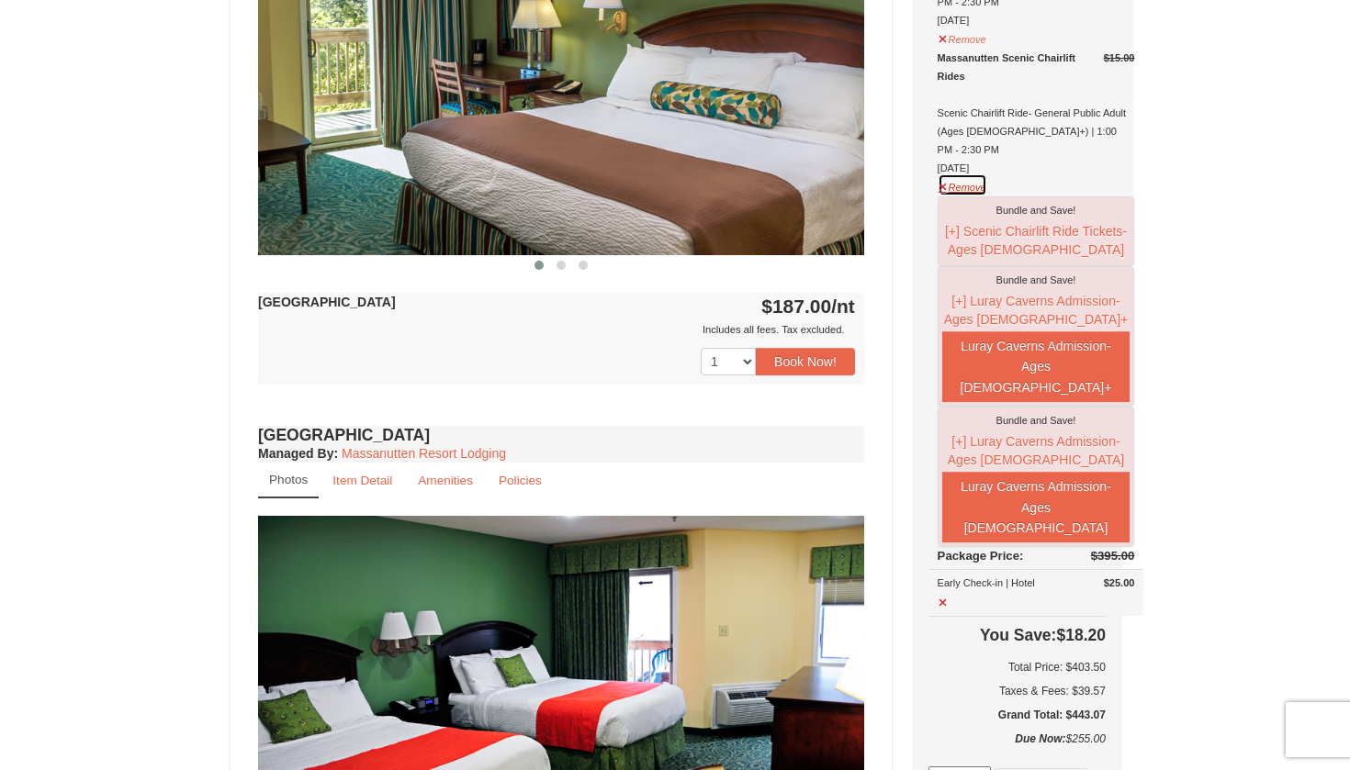
click at [966, 197] on button "Remove" at bounding box center [963, 185] width 50 height 23
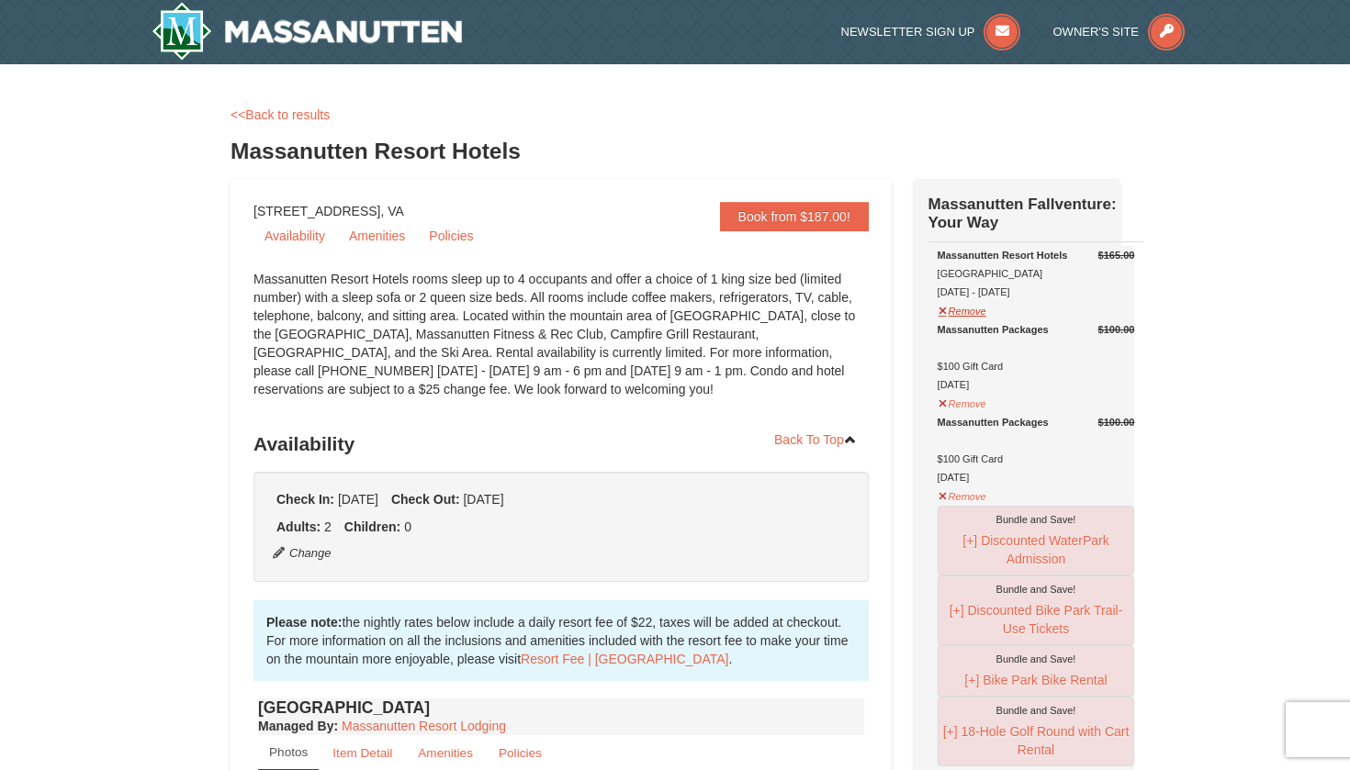
scroll to position [0, 0]
click at [964, 321] on button "Remove" at bounding box center [963, 309] width 50 height 23
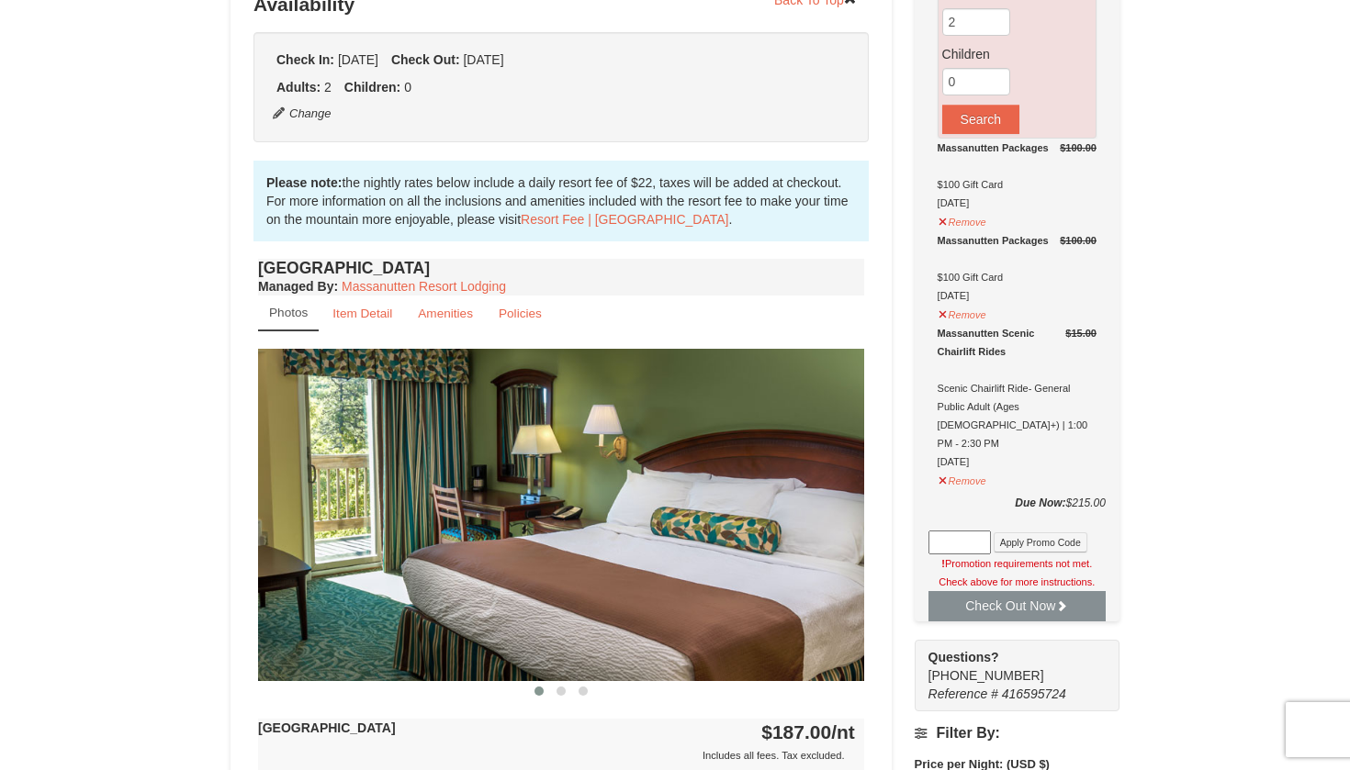
scroll to position [444, 0]
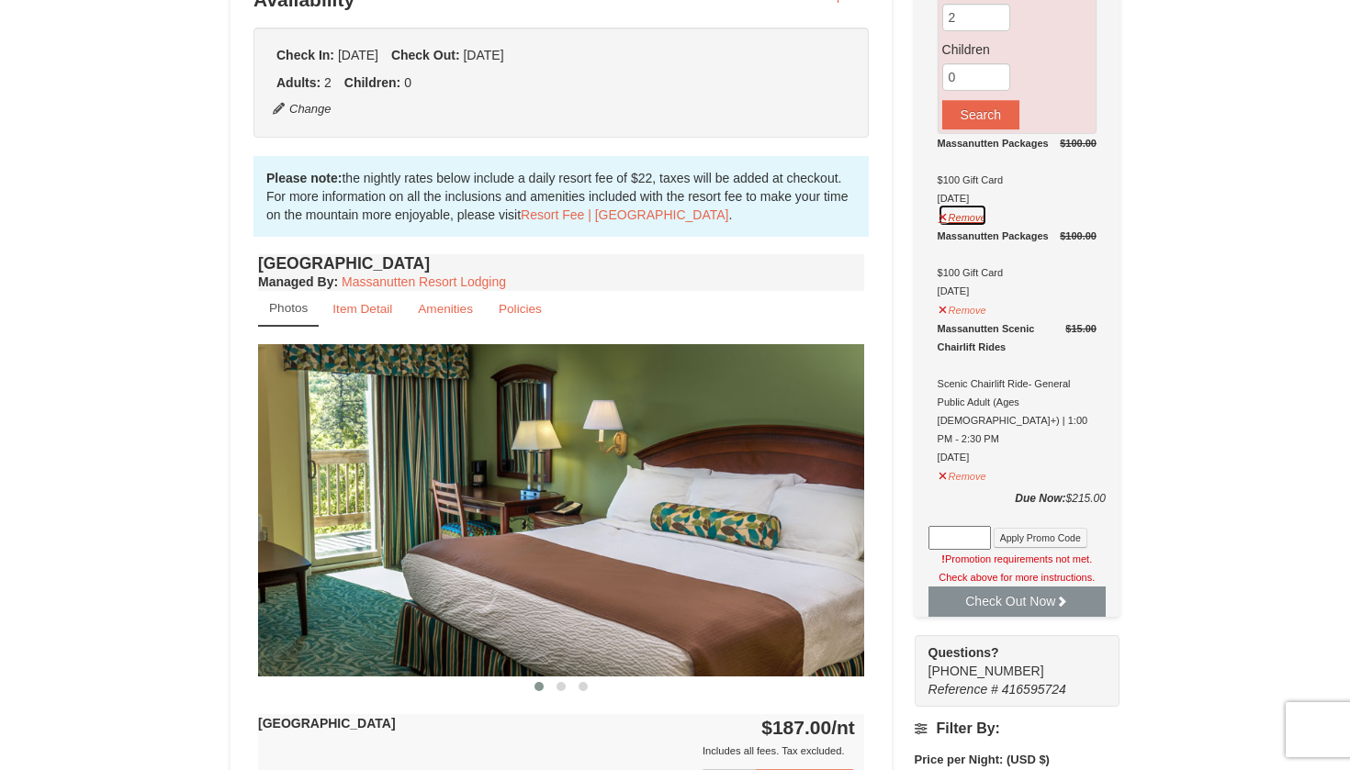
click at [969, 210] on button "Remove" at bounding box center [963, 215] width 50 height 23
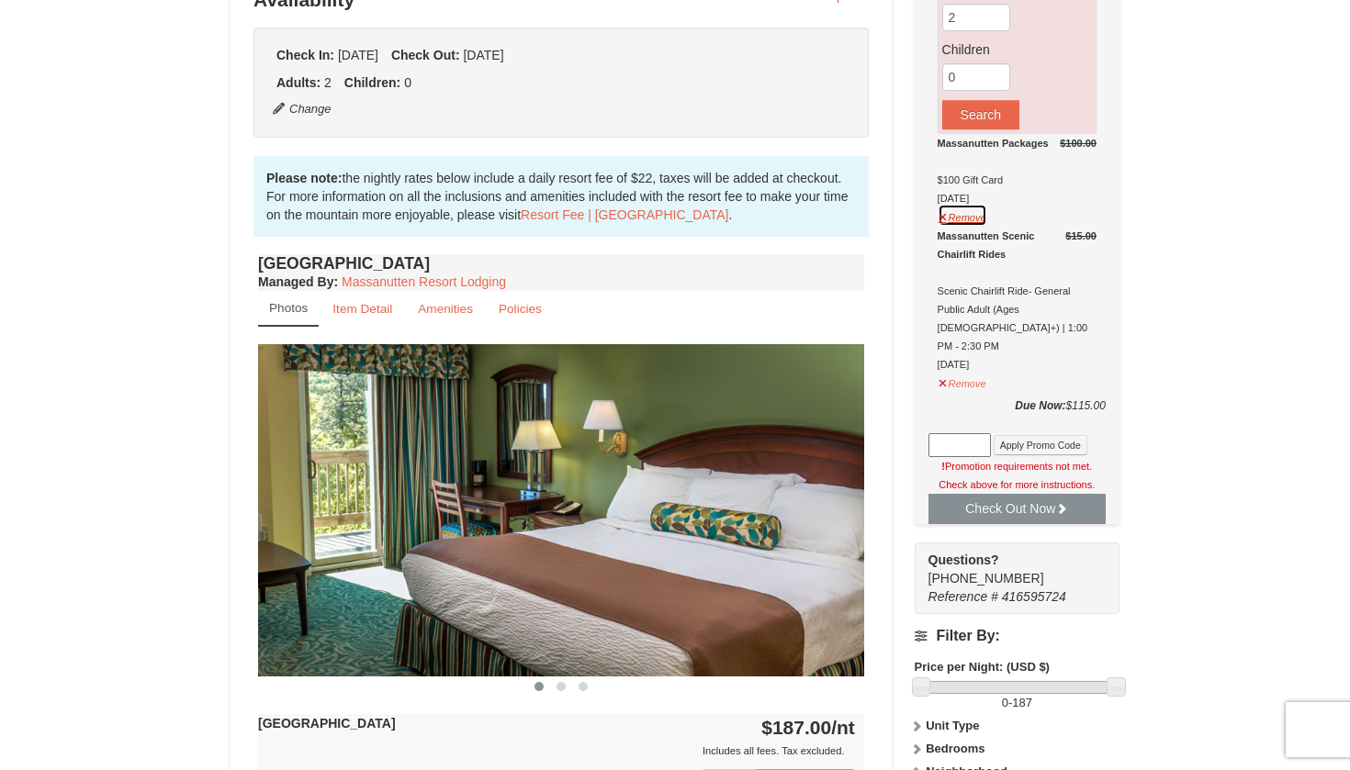
click at [969, 210] on button "Remove" at bounding box center [963, 215] width 50 height 23
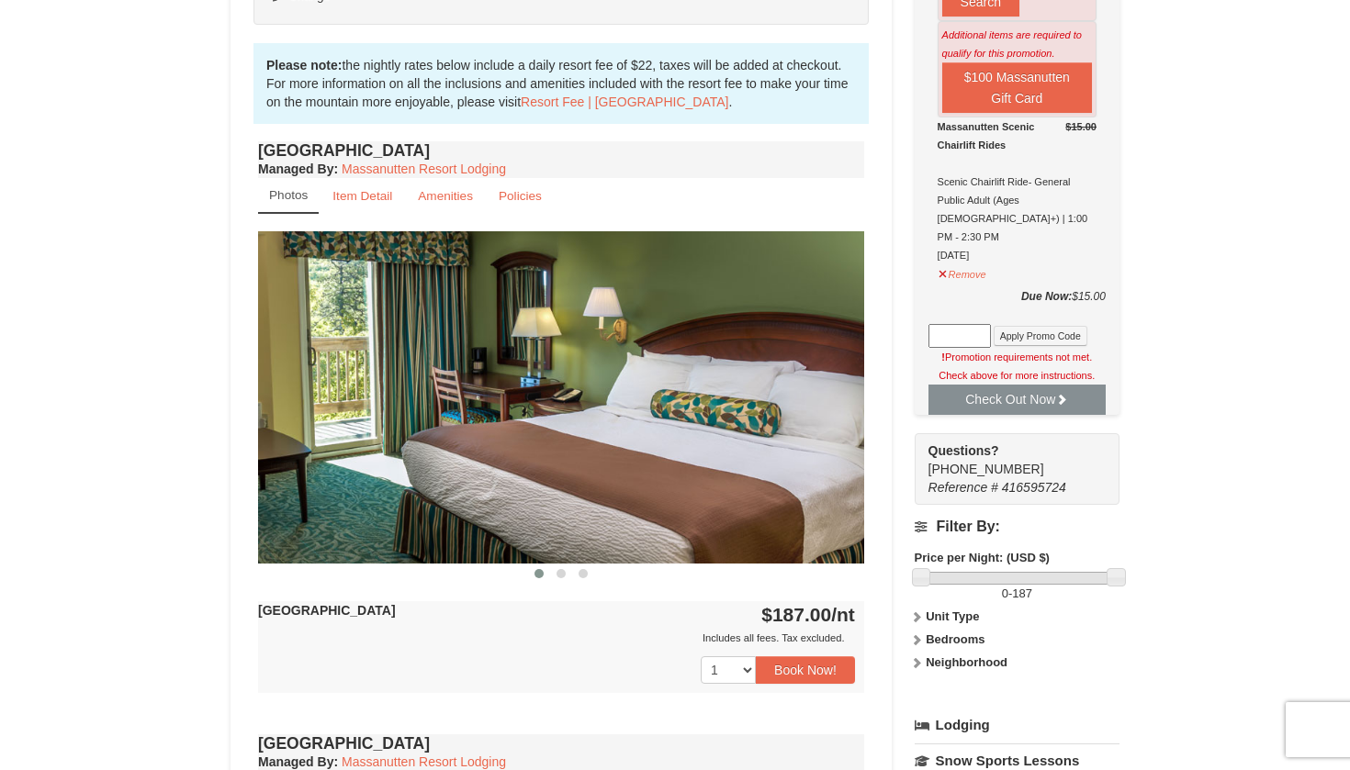
scroll to position [555, 0]
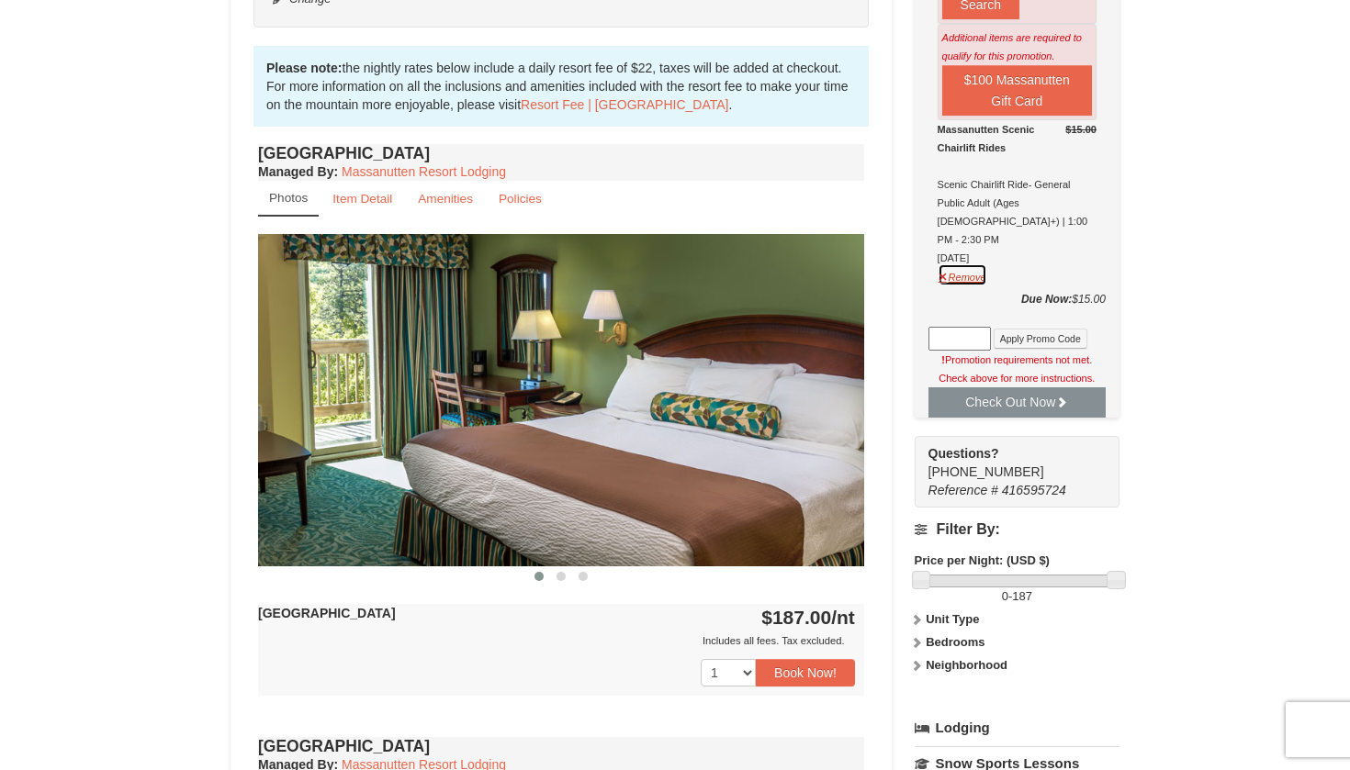
click at [961, 264] on button "Remove" at bounding box center [963, 275] width 50 height 23
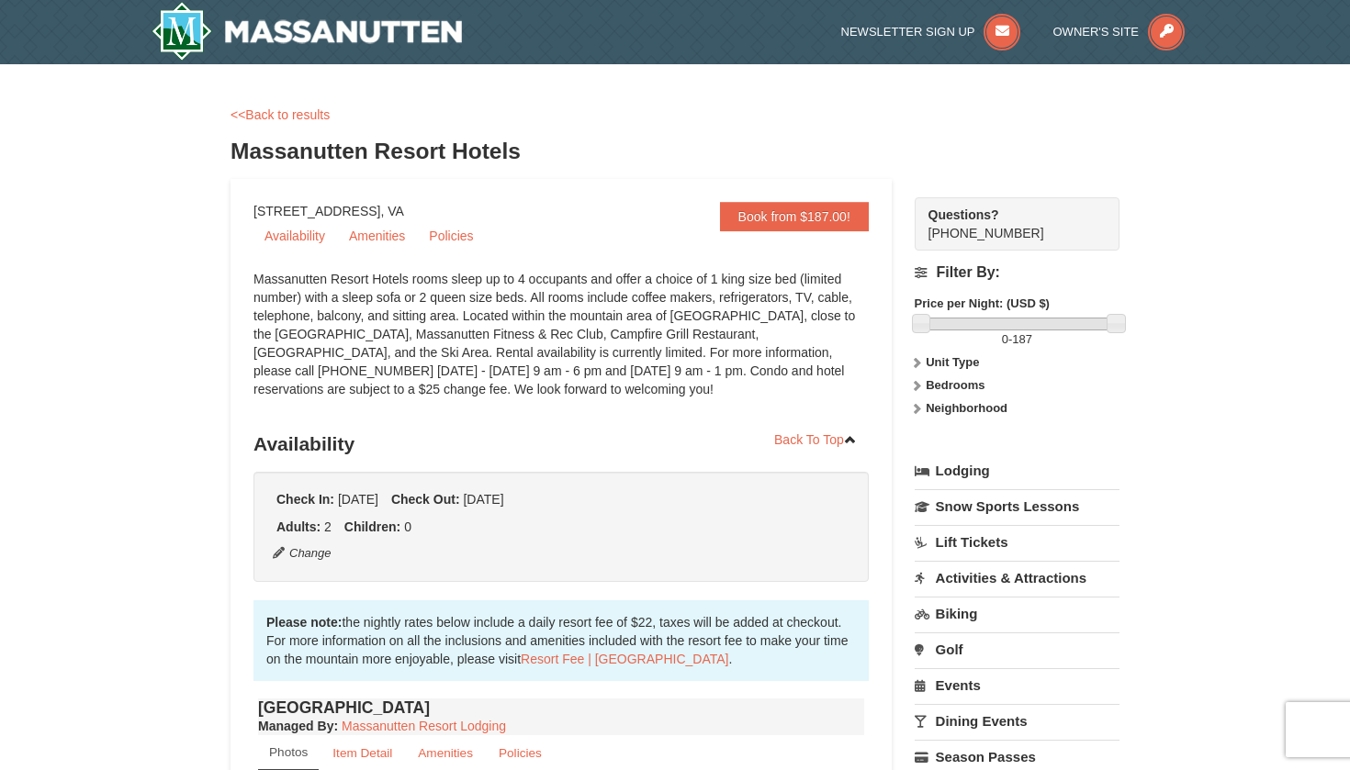
scroll to position [0, 0]
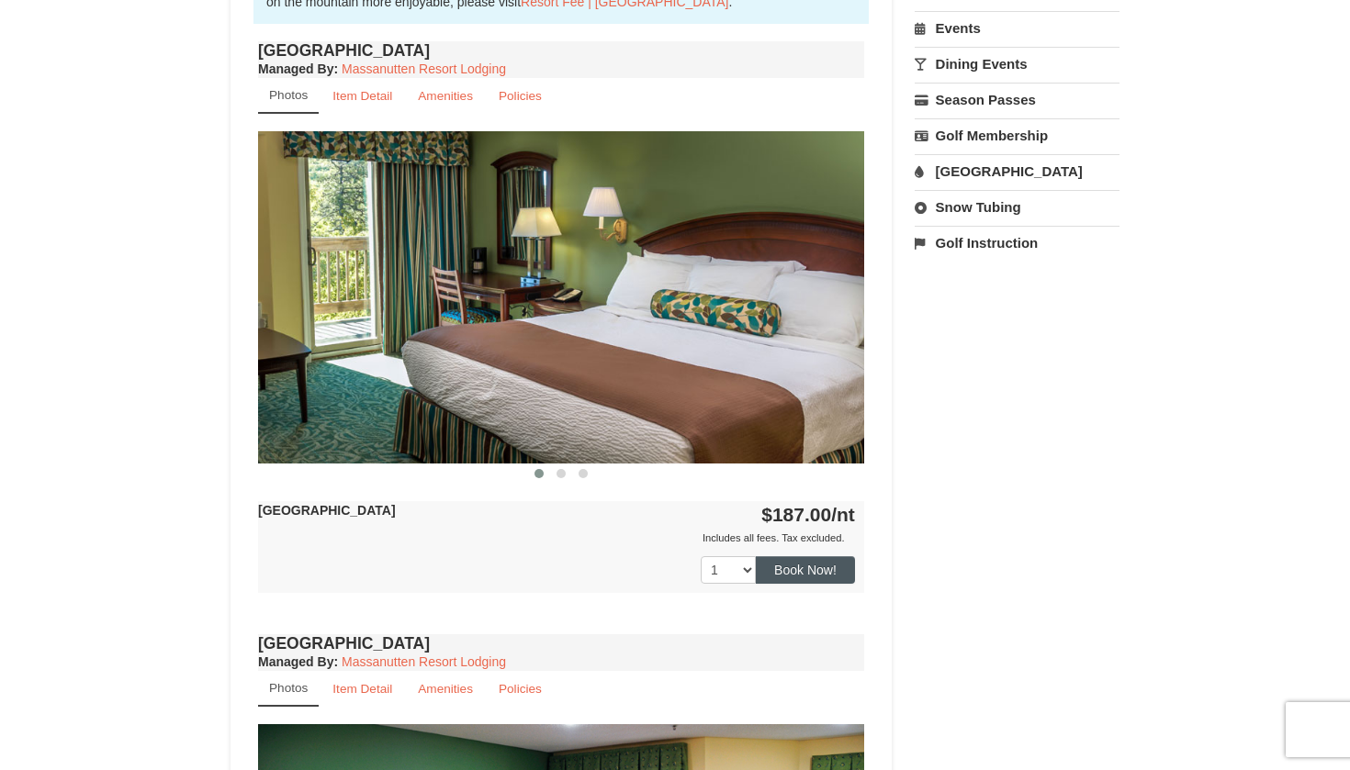
click at [798, 562] on button "Book Now!" at bounding box center [805, 571] width 99 height 28
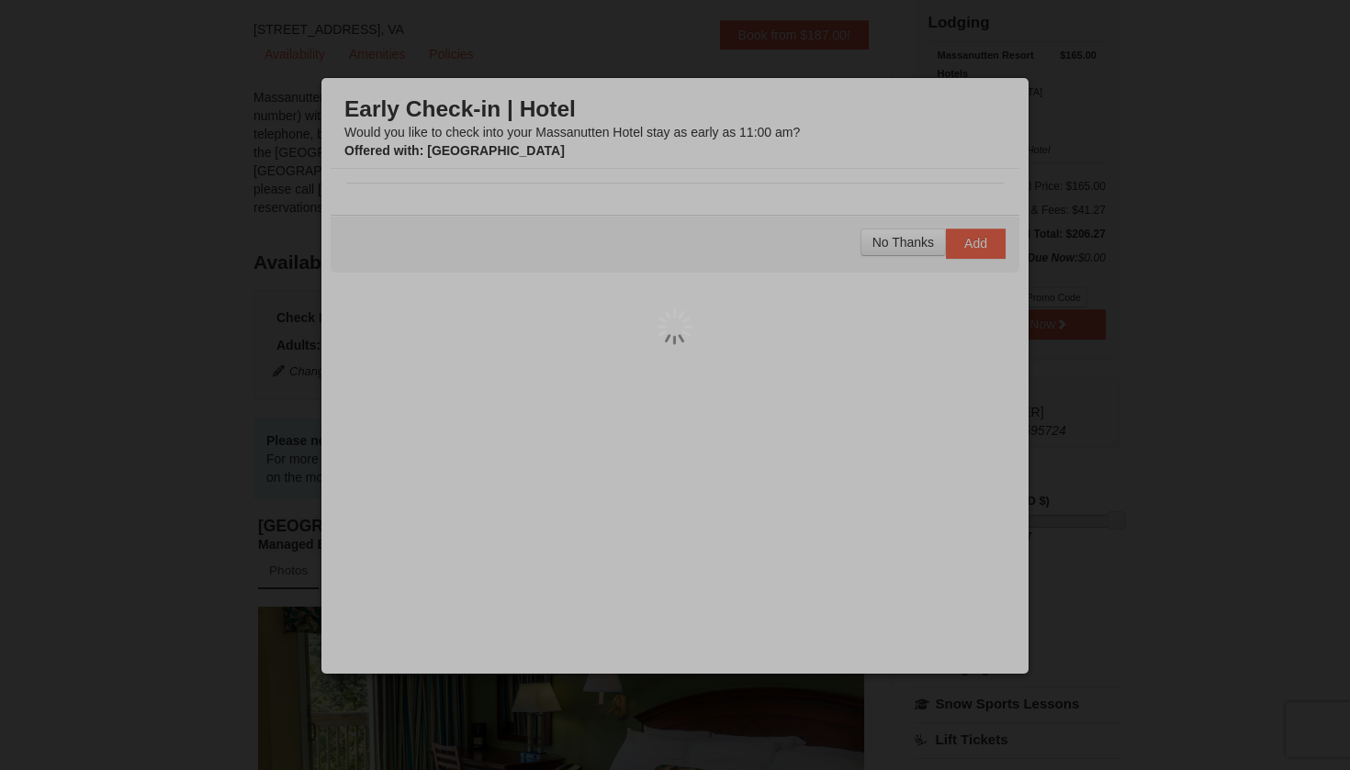
scroll to position [179, 0]
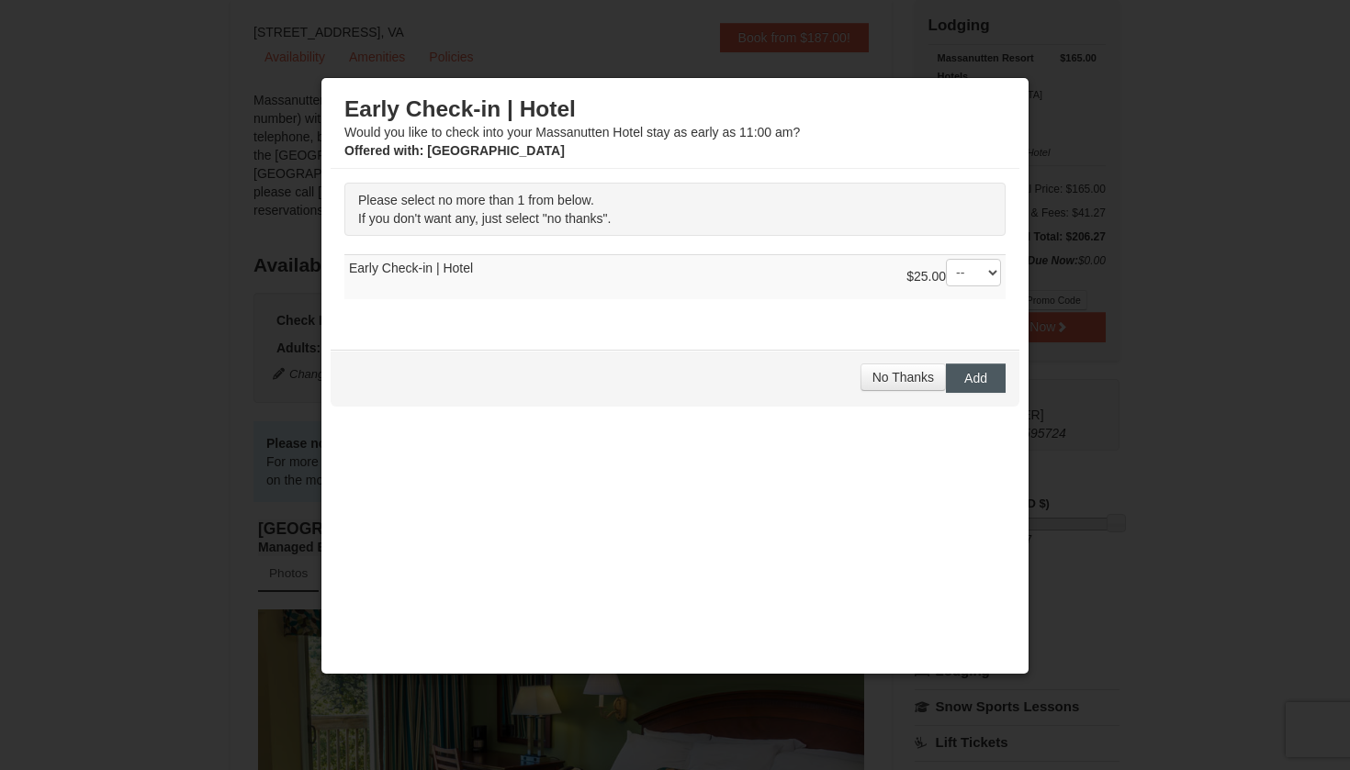
click at [980, 390] on button "Add" at bounding box center [976, 378] width 60 height 29
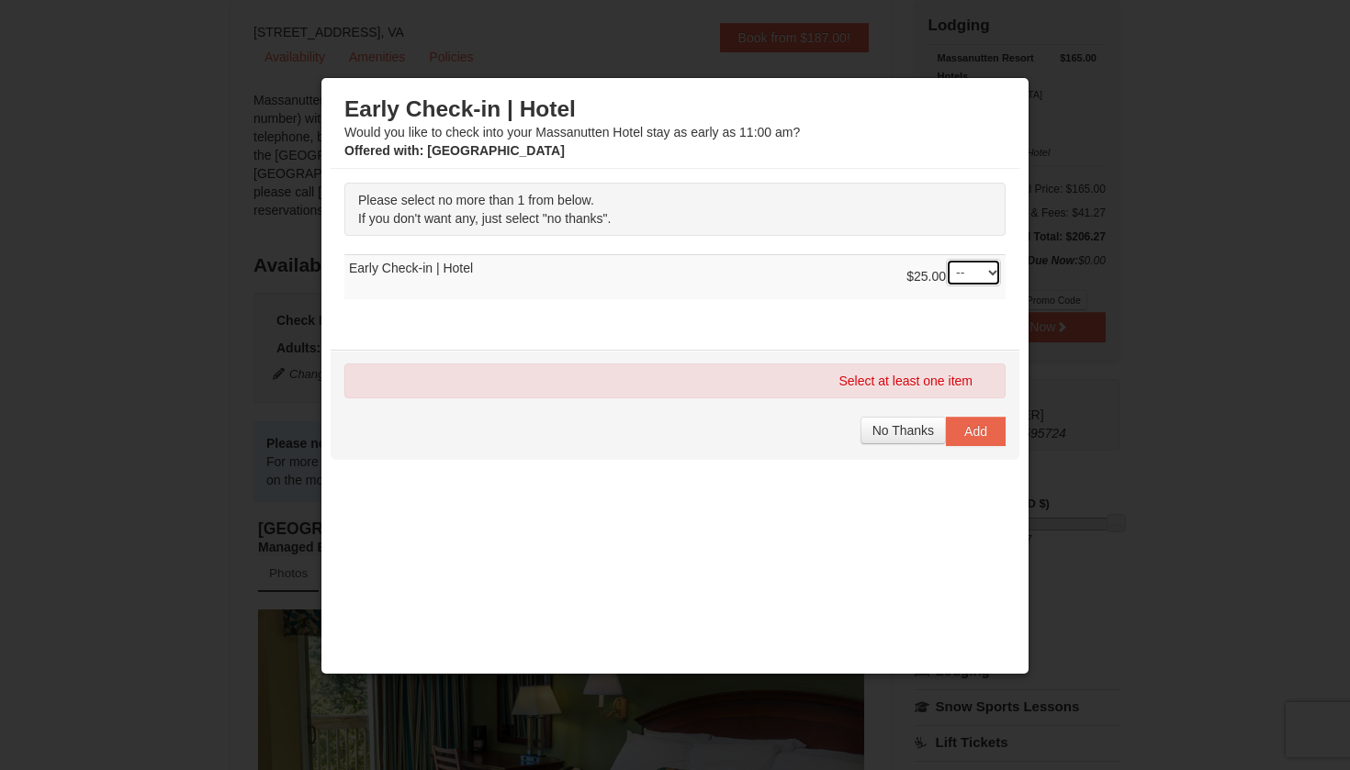
select select "1"
click at [977, 432] on span "Add" at bounding box center [975, 431] width 23 height 15
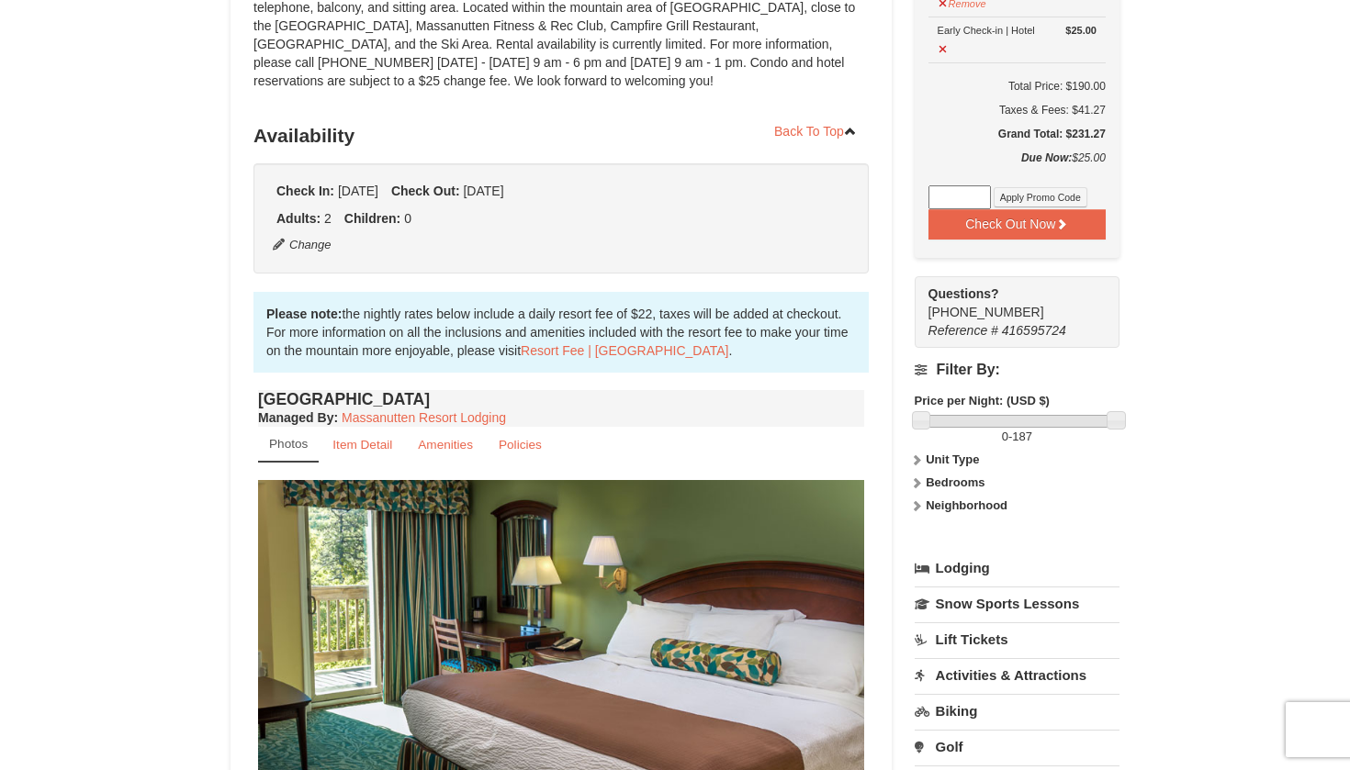
scroll to position [635, 0]
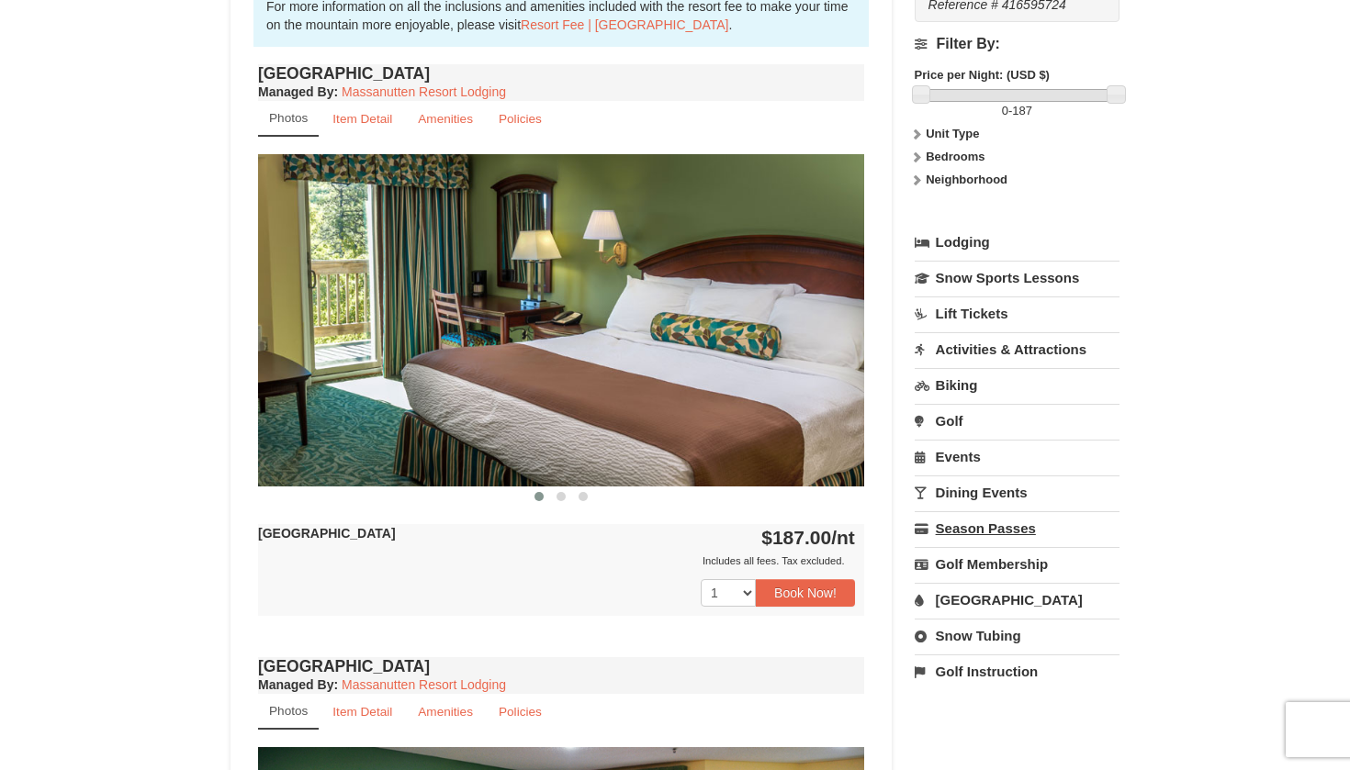
click at [969, 523] on link "Season Passes" at bounding box center [1017, 529] width 205 height 34
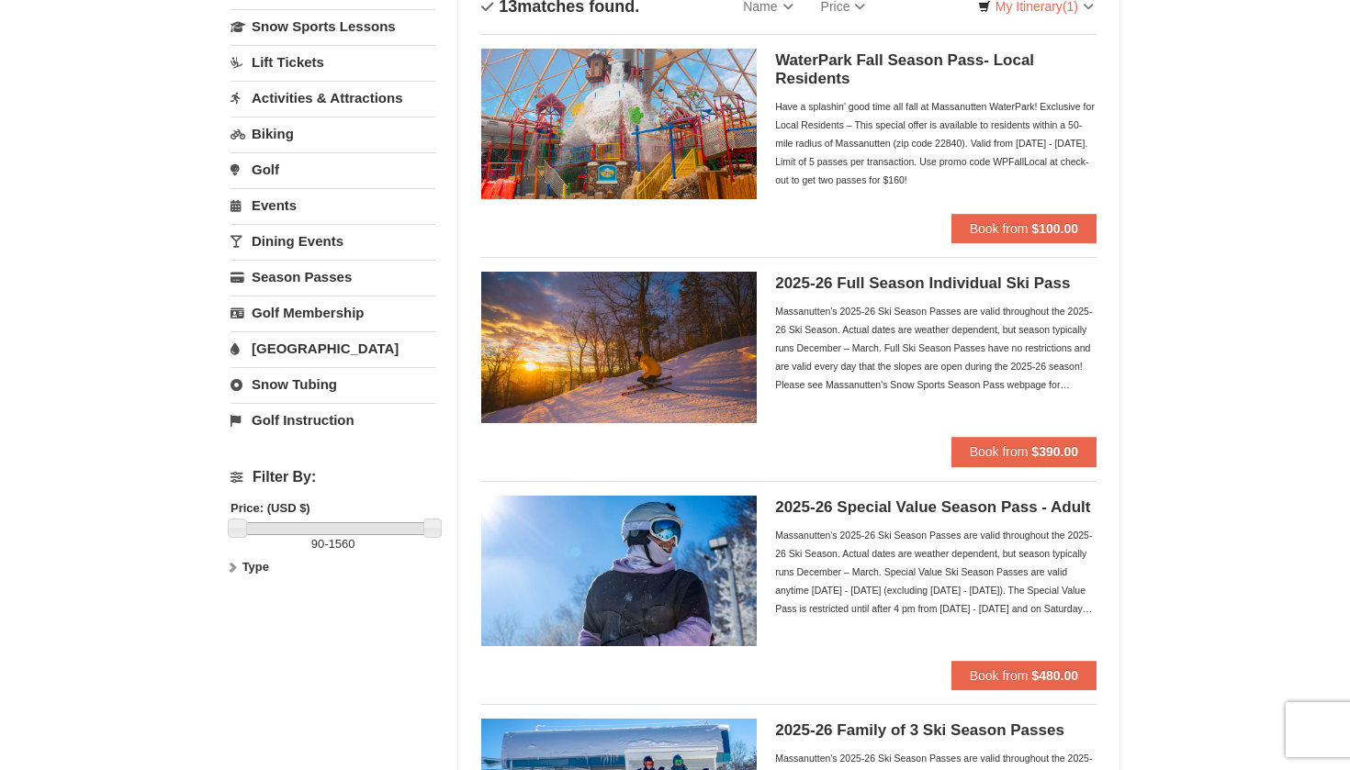
scroll to position [317, 0]
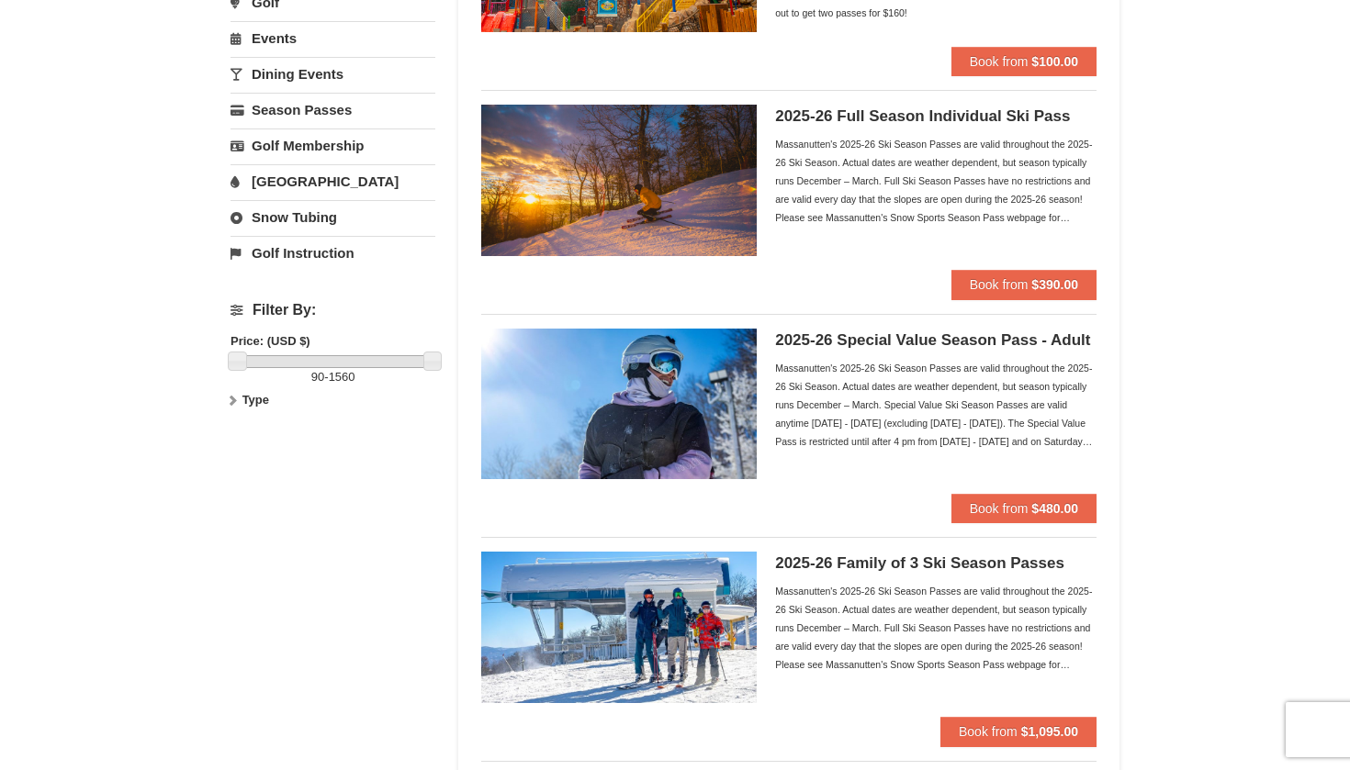
click at [684, 444] on img at bounding box center [619, 404] width 276 height 151
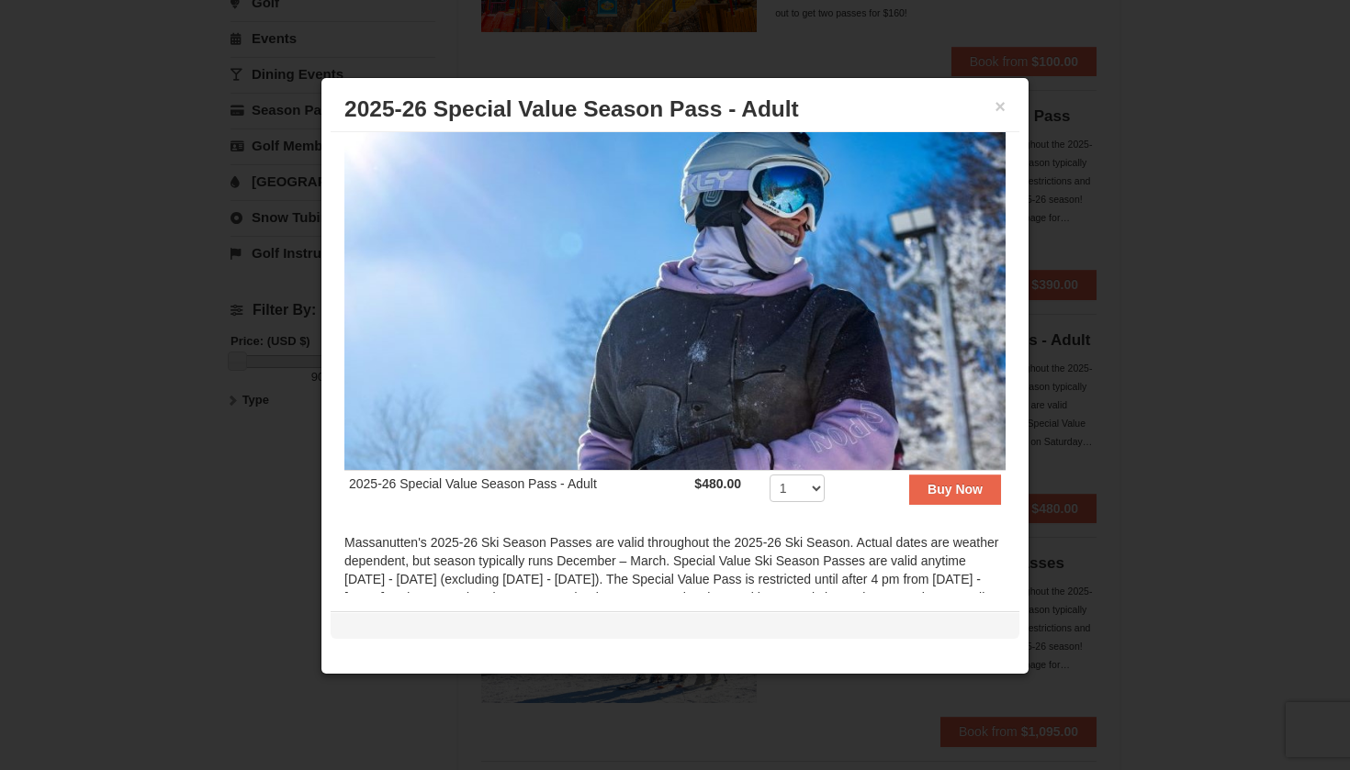
scroll to position [388, 0]
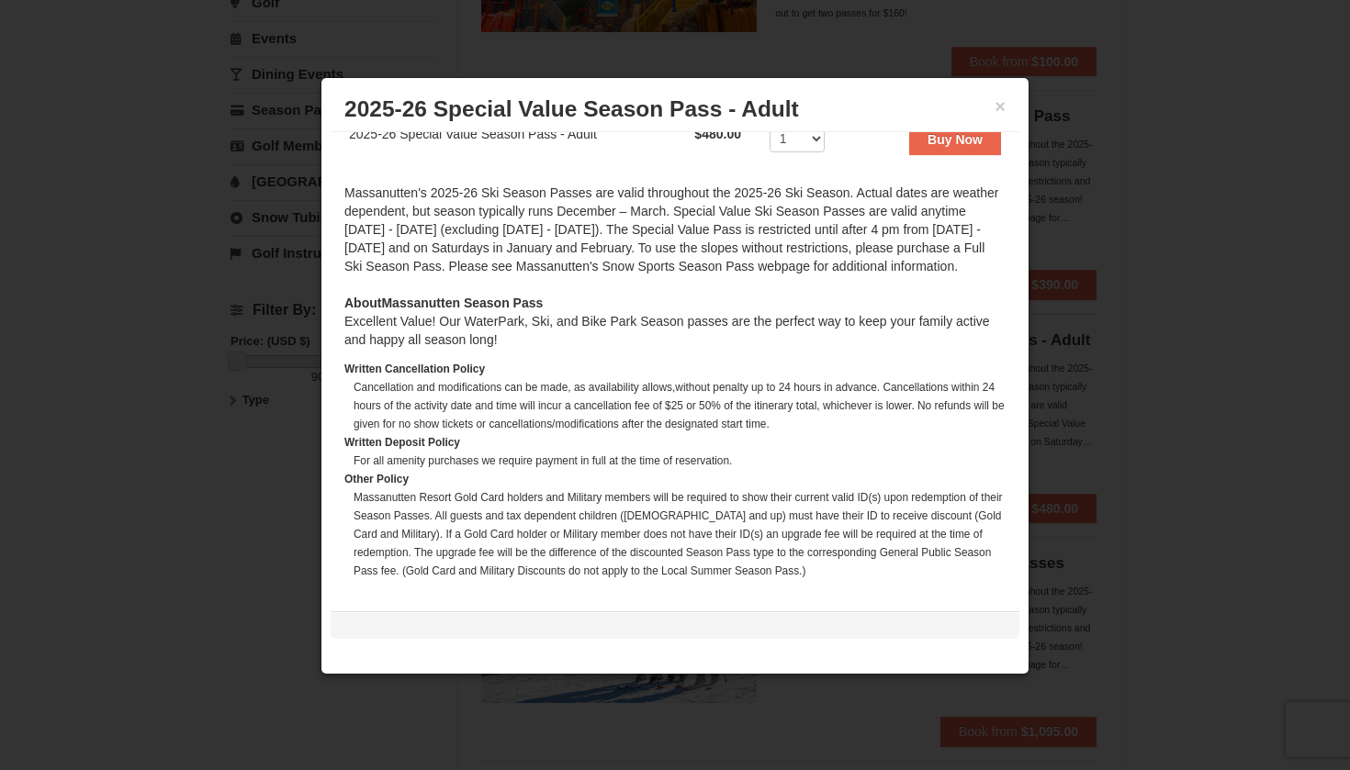
click at [274, 483] on div at bounding box center [675, 385] width 1350 height 770
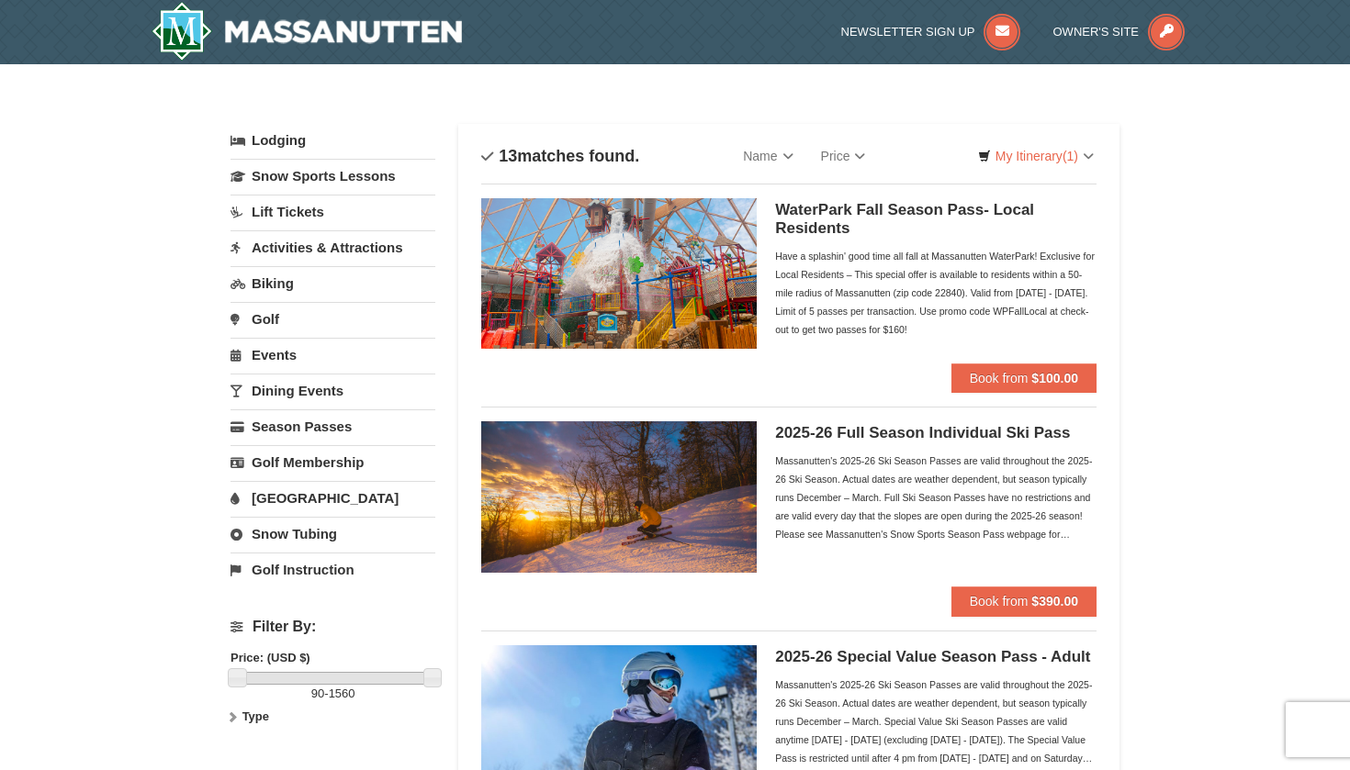
scroll to position [1, 0]
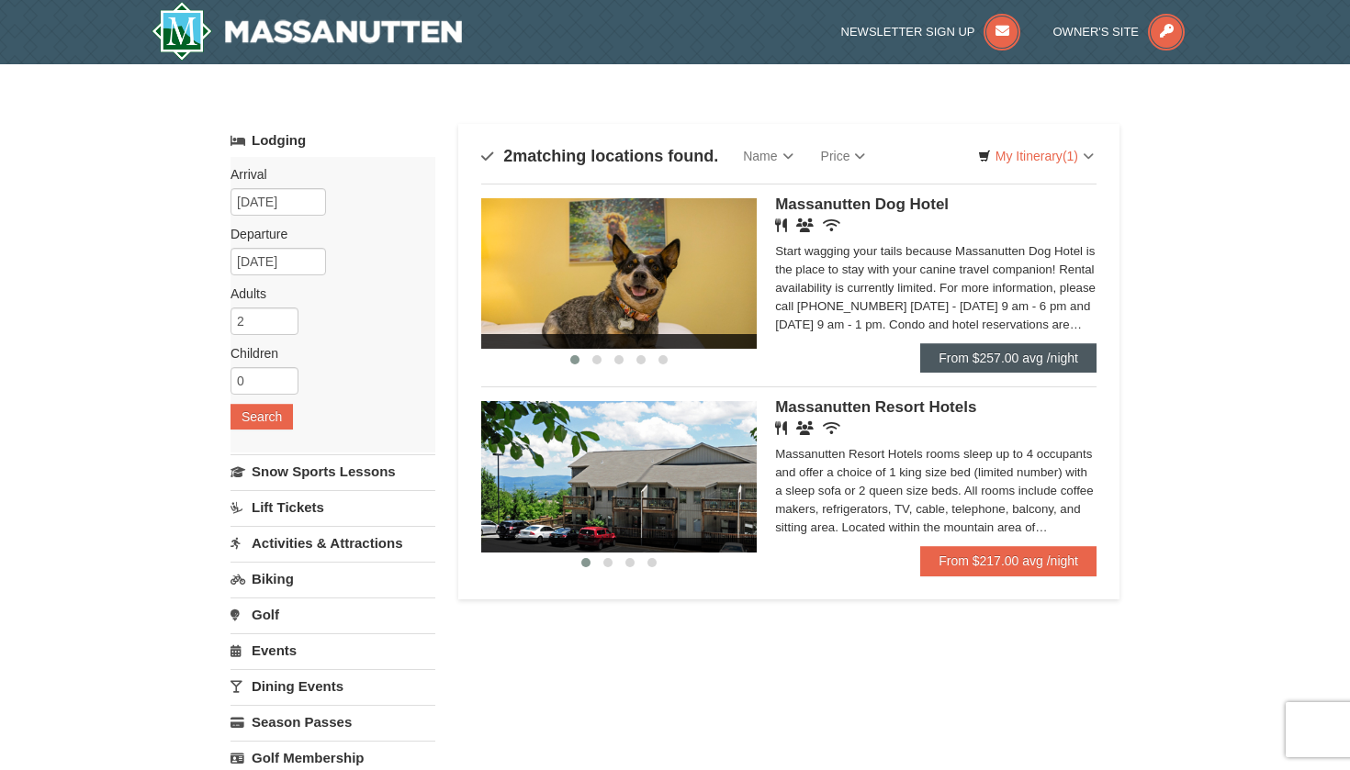
click at [1023, 346] on link "From $257.00 avg /night" at bounding box center [1008, 357] width 176 height 29
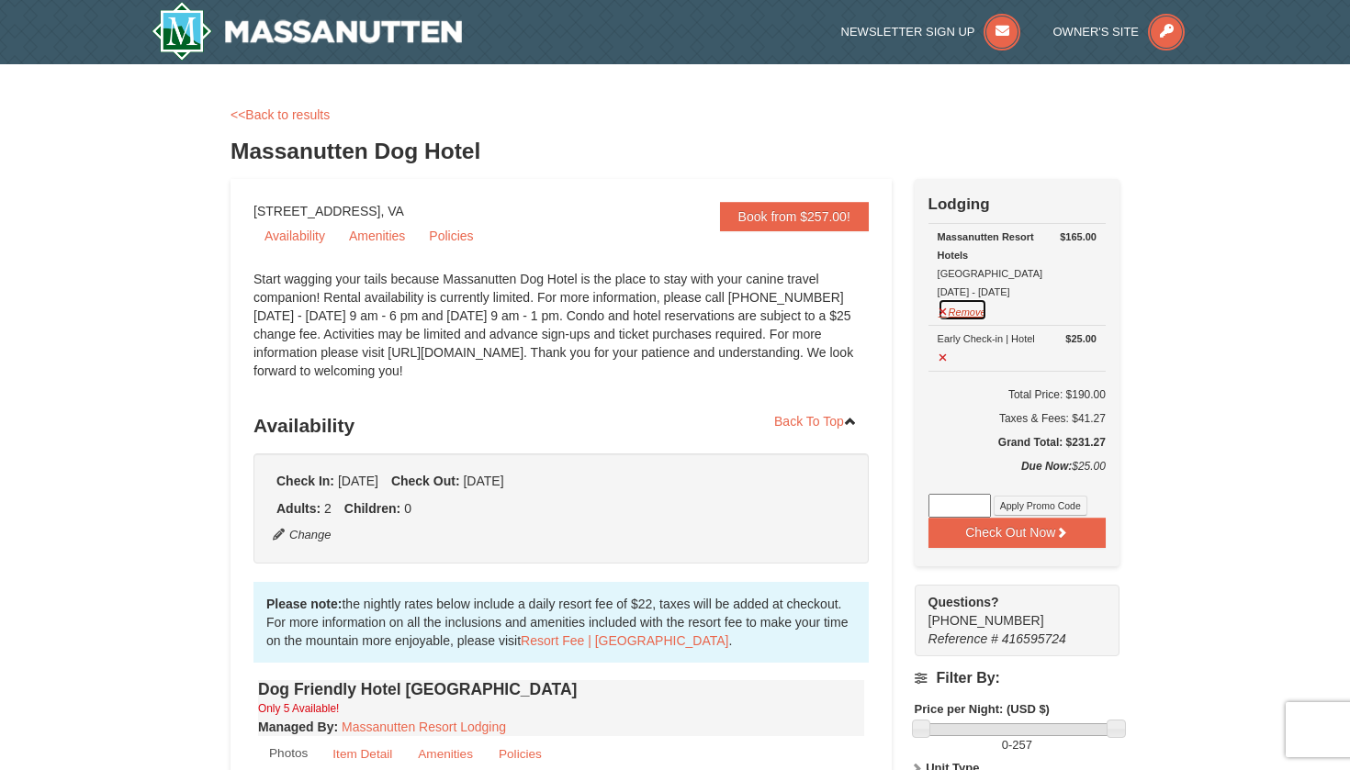
click at [953, 309] on button "Remove" at bounding box center [963, 309] width 50 height 23
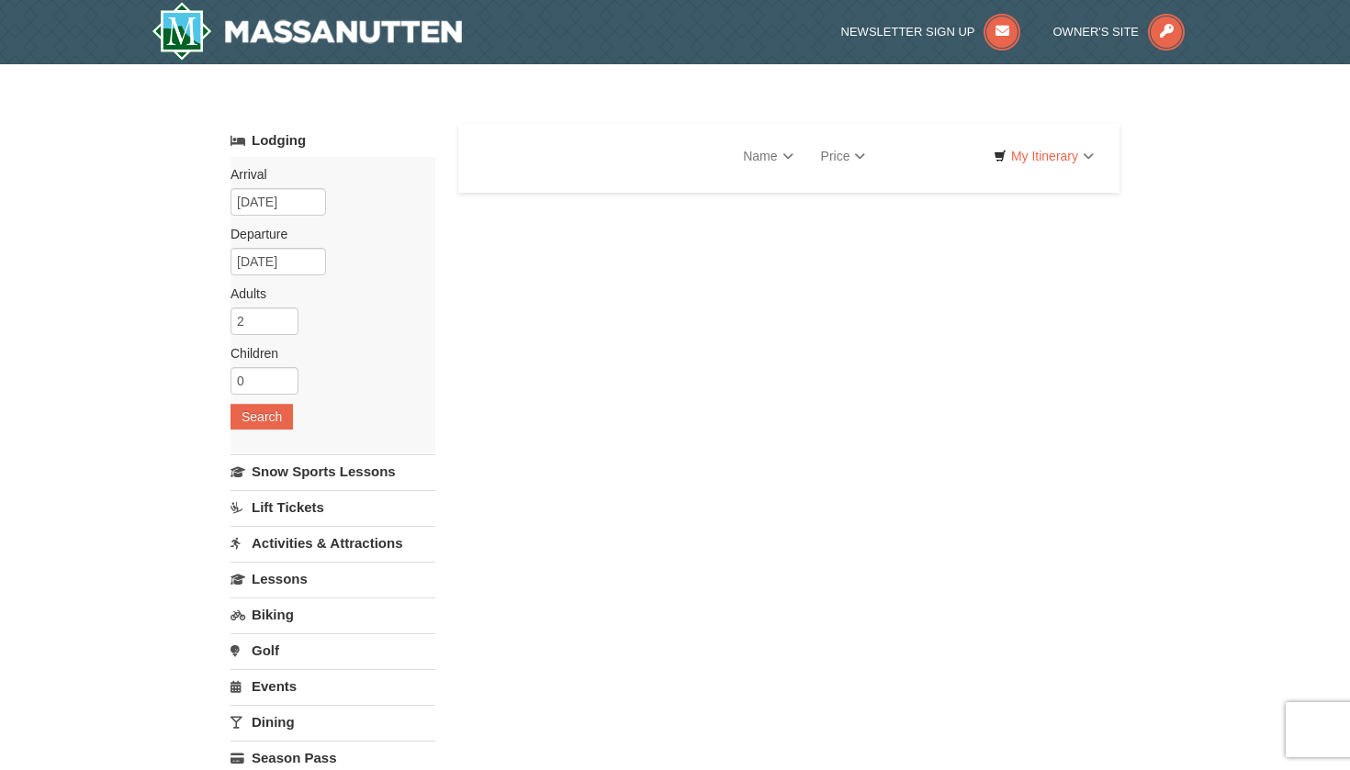
select select "10"
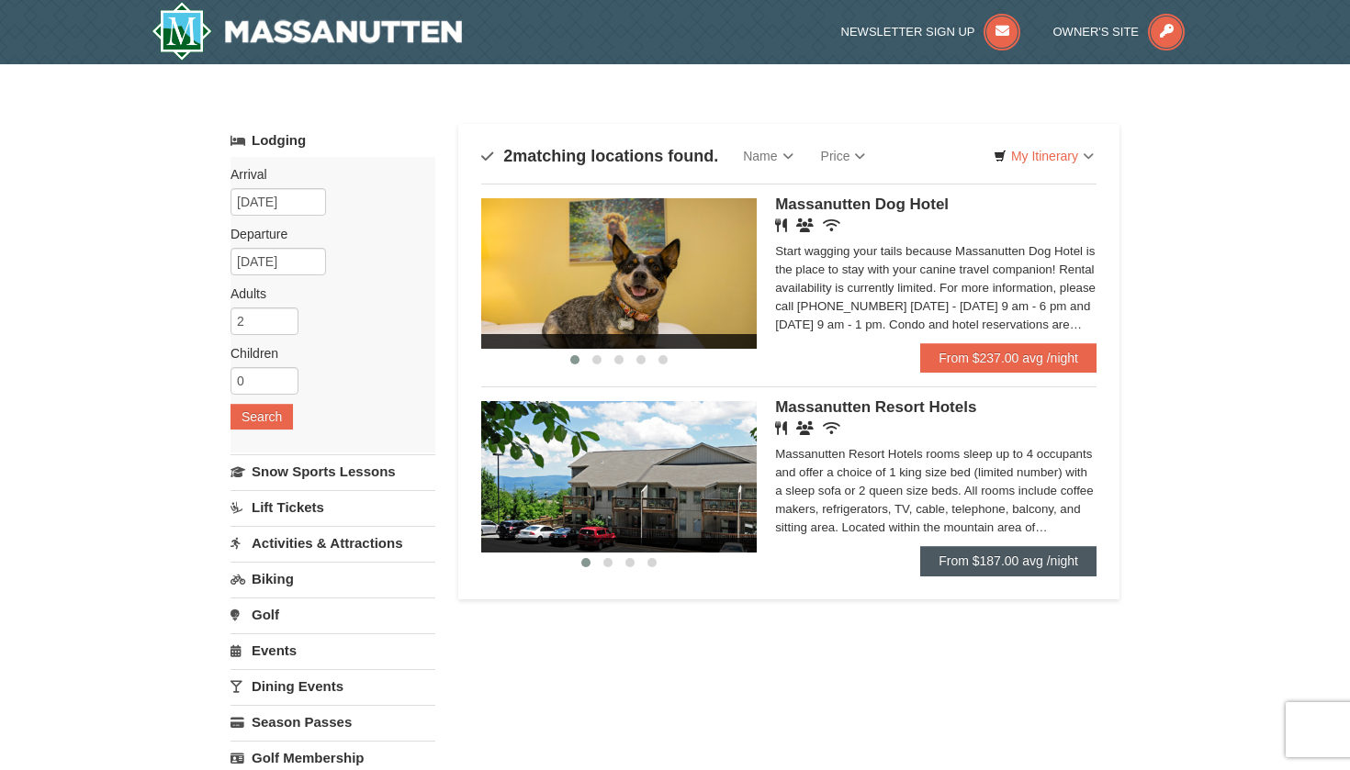
click at [1029, 570] on link "From $187.00 avg /night" at bounding box center [1008, 560] width 176 height 29
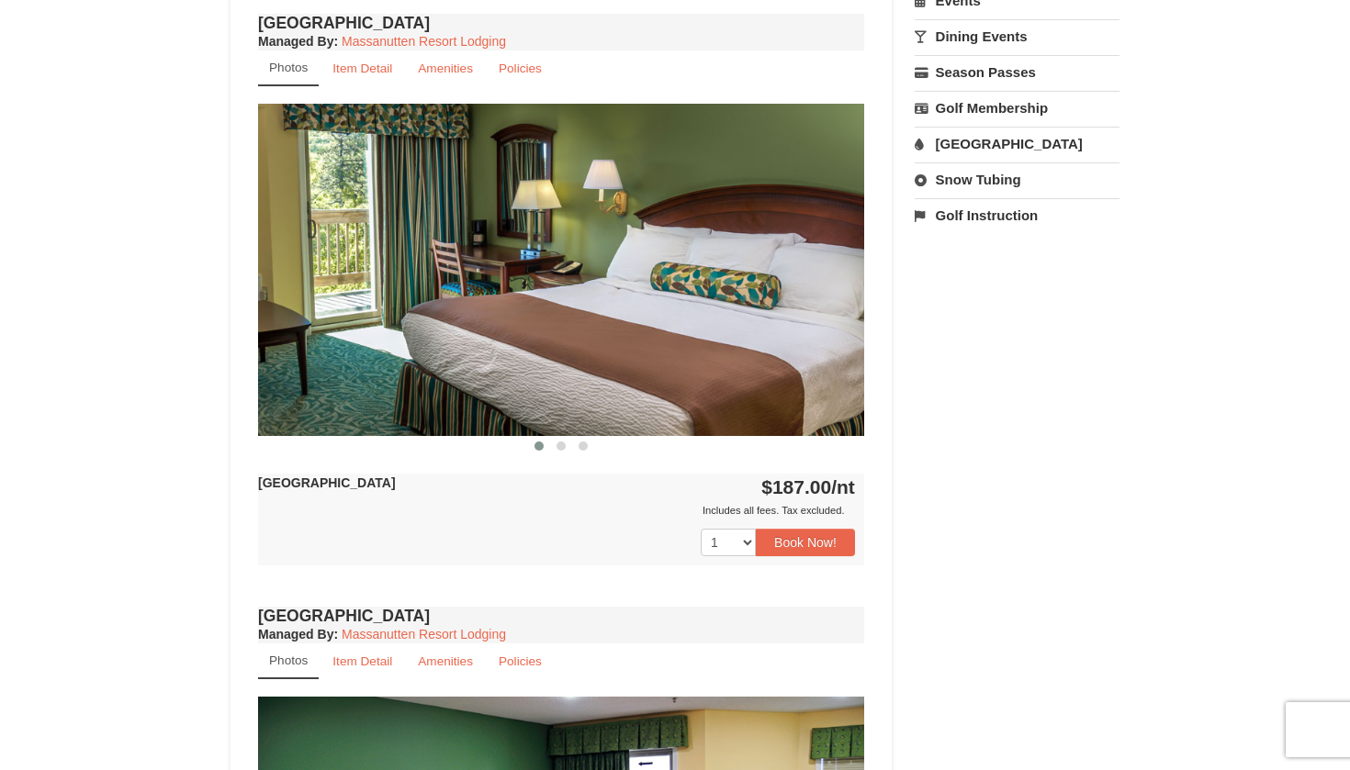
scroll to position [691, 0]
